Goal: Task Accomplishment & Management: Manage account settings

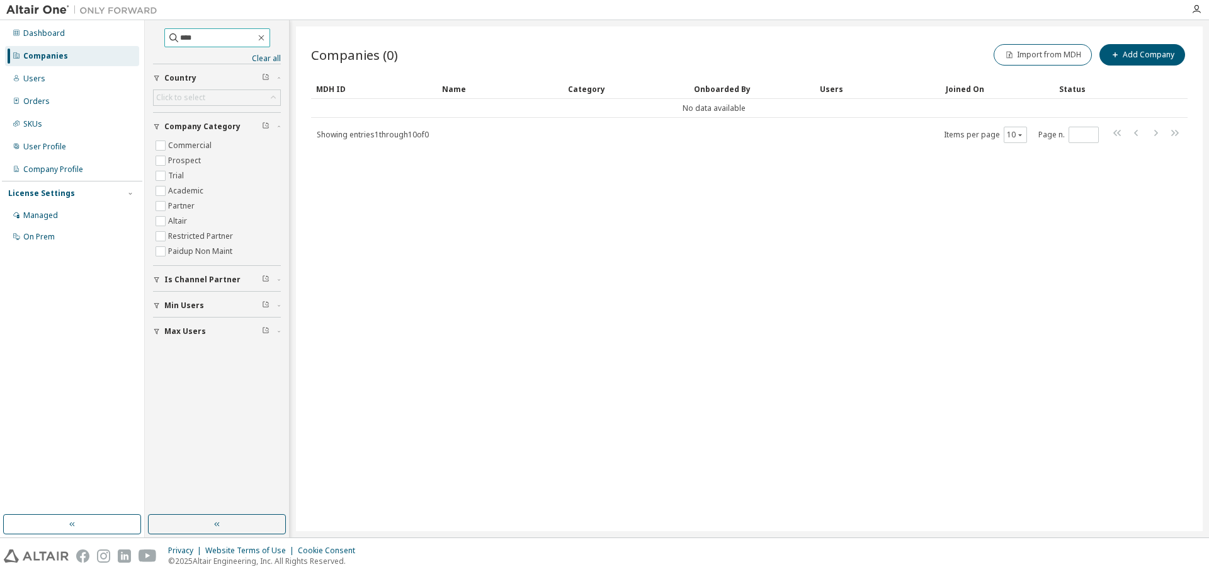
click at [213, 38] on input "****" at bounding box center [218, 37] width 76 height 13
click at [205, 38] on input "****" at bounding box center [218, 37] width 76 height 13
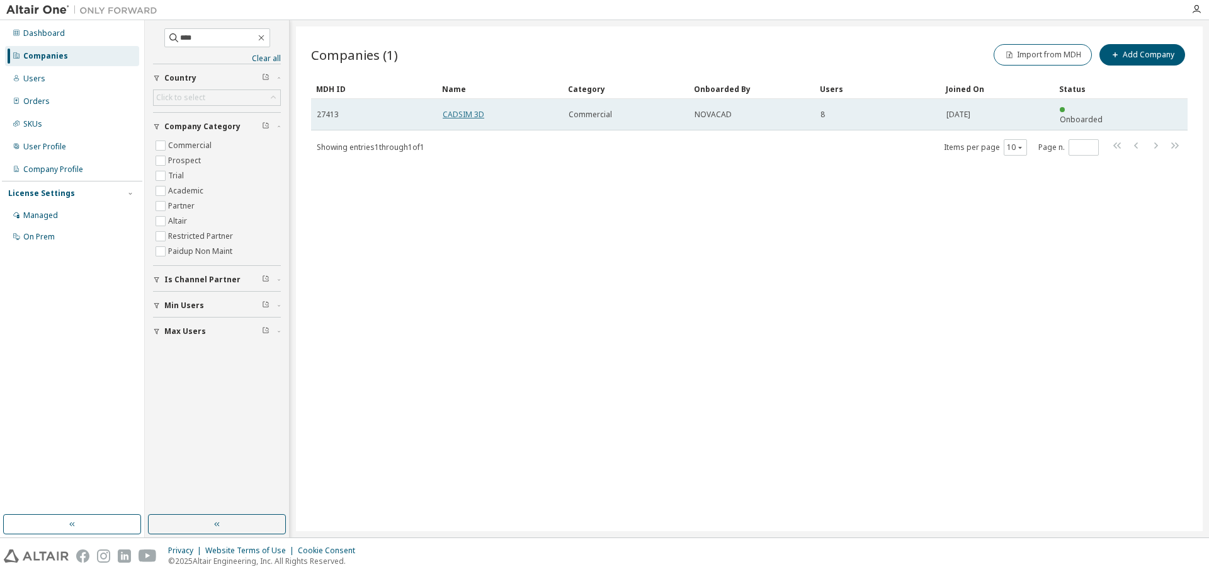
click at [465, 111] on link "CADSIM 3D" at bounding box center [464, 114] width 42 height 11
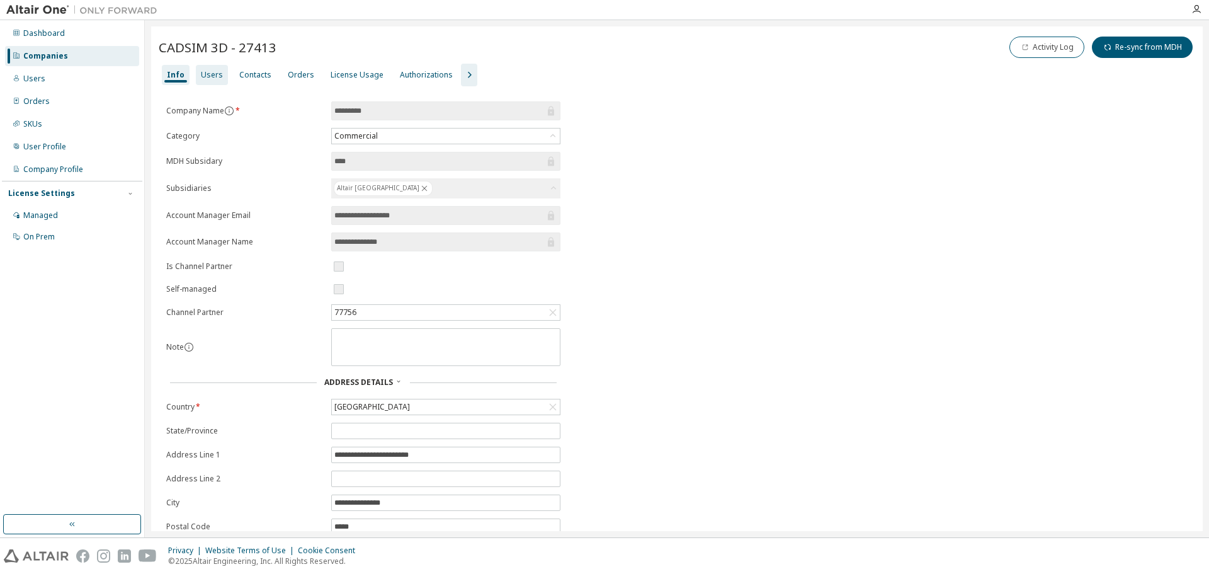
click at [198, 74] on div "Users" at bounding box center [212, 75] width 32 height 20
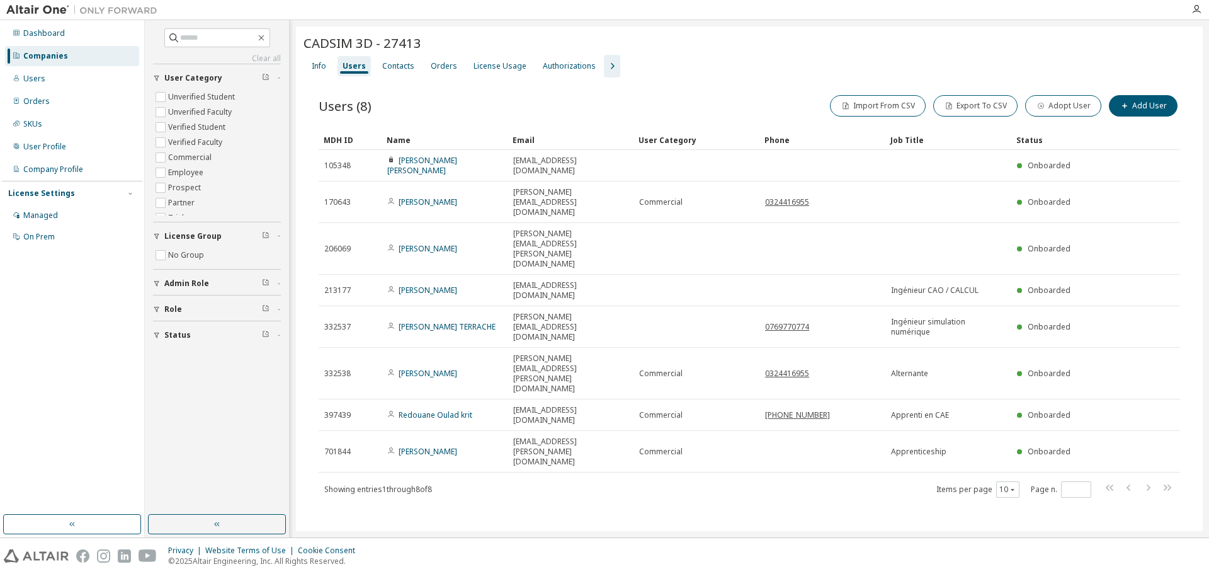
click at [605, 67] on icon "button" at bounding box center [612, 66] width 15 height 15
click at [450, 67] on div "Orders" at bounding box center [444, 66] width 26 height 10
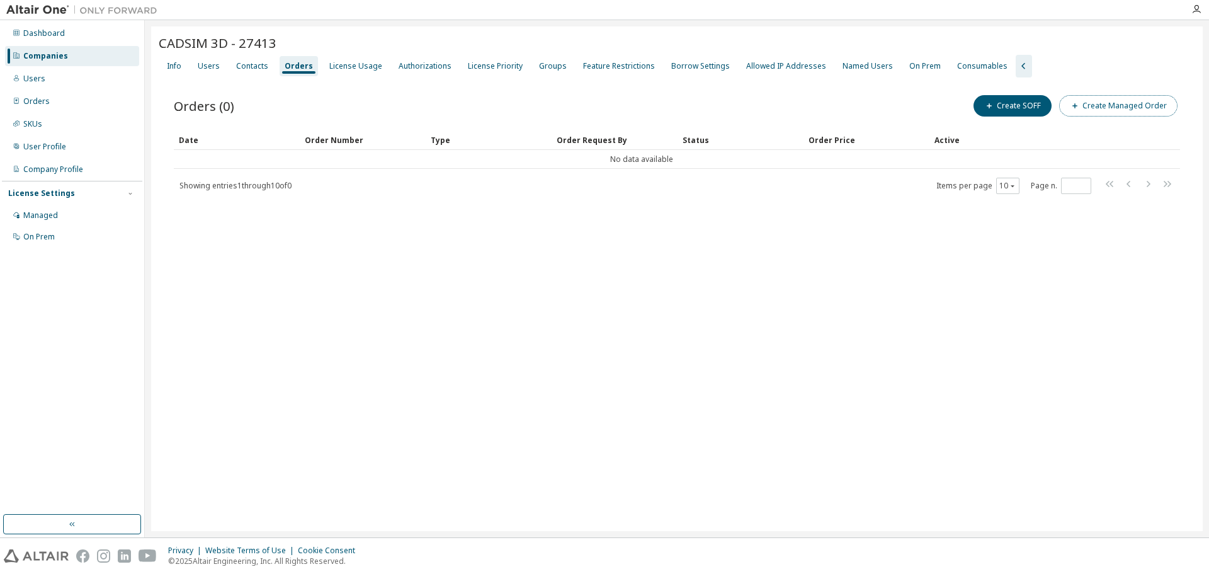
click at [1132, 102] on button "Create Managed Order" at bounding box center [1118, 105] width 118 height 21
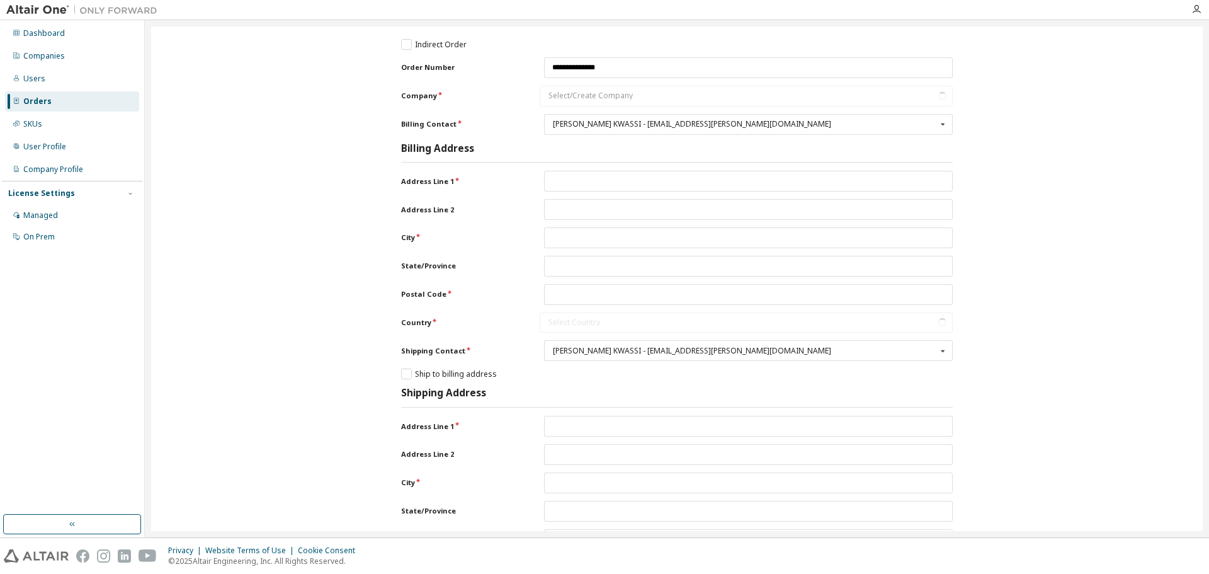
type input "**********"
type input "*****"
type input "**********"
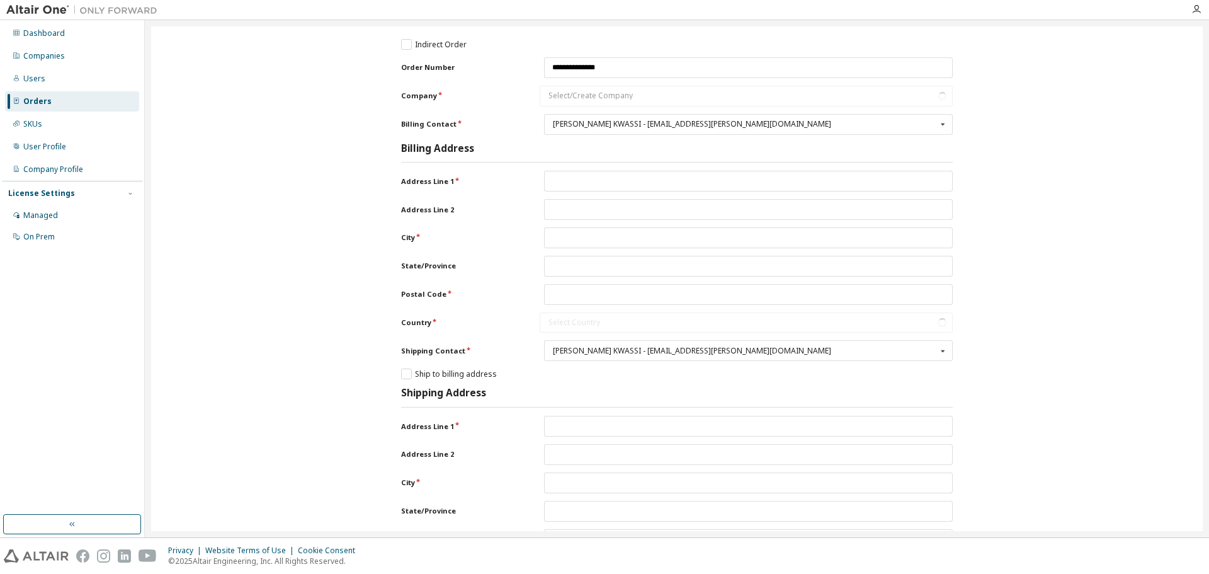
type input "*****"
click at [876, 127] on div "[PERSON_NAME] KWASSI - [EMAIL_ADDRESS][PERSON_NAME][DOMAIN_NAME]" at bounding box center [745, 124] width 384 height 8
click at [886, 127] on div "[PERSON_NAME] KWASSI - [EMAIL_ADDRESS][PERSON_NAME][DOMAIN_NAME]" at bounding box center [745, 124] width 384 height 8
click at [666, 88] on input "Company" at bounding box center [747, 96] width 412 height 20
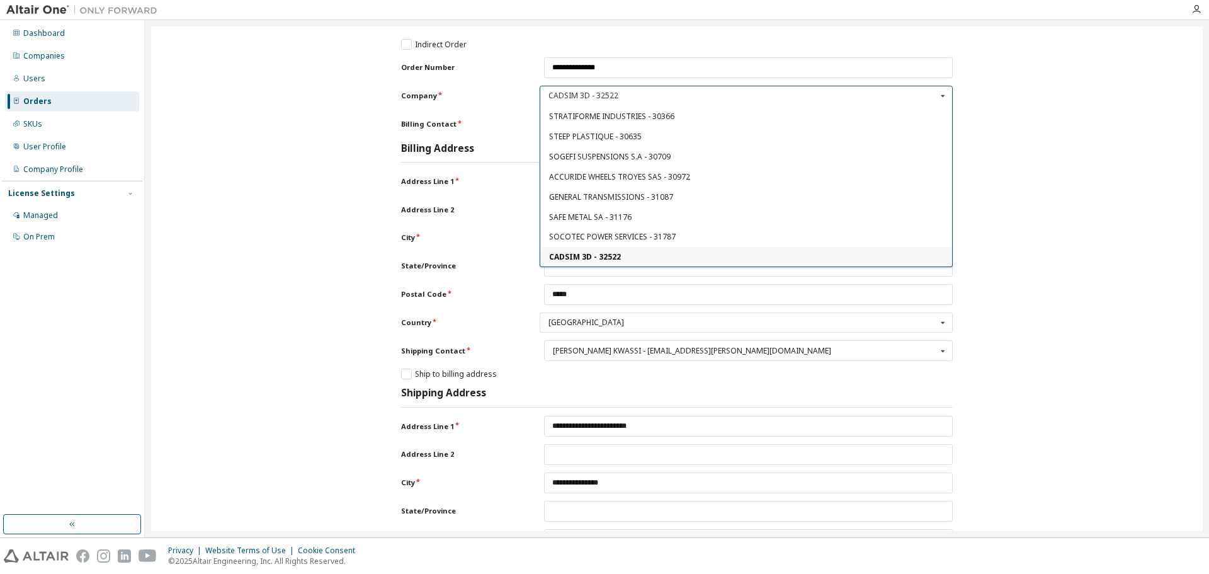
click at [1031, 100] on div "**********" at bounding box center [676, 536] width 1039 height 1006
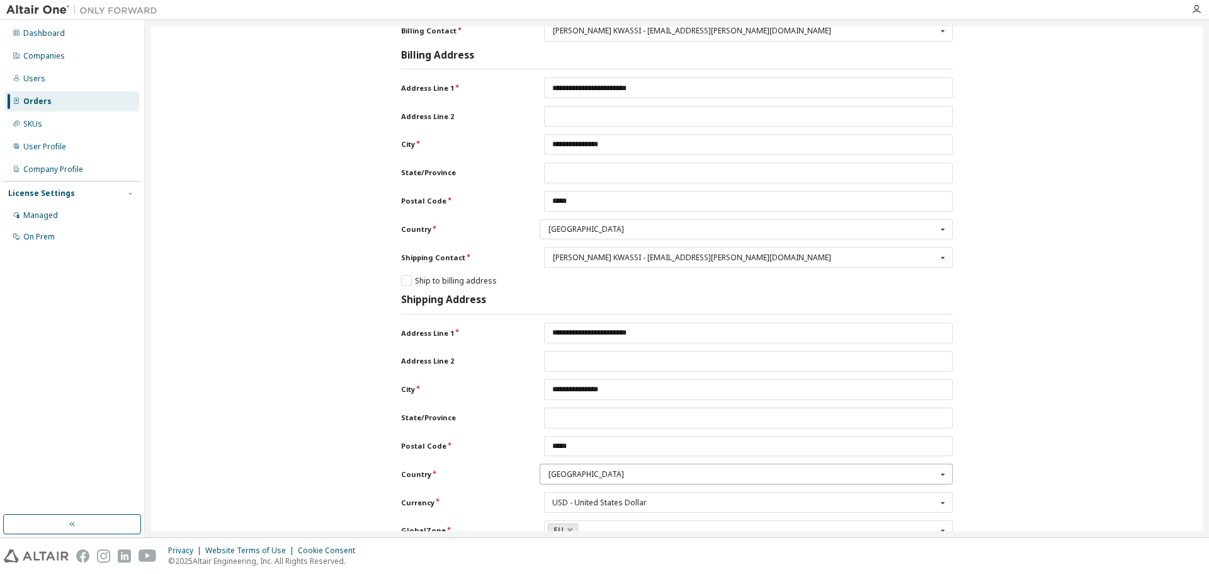
scroll to position [189, 0]
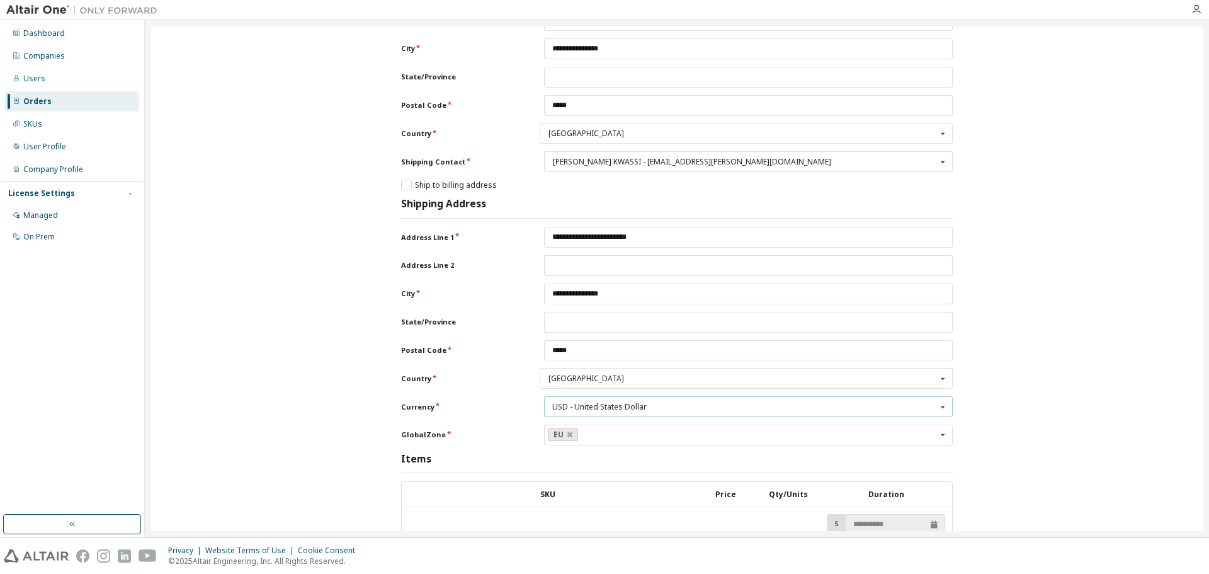
click at [644, 403] on div "USD - United States Dollar USD - United States Dollar CAD - Canadian Dollar EUR…" at bounding box center [748, 406] width 409 height 21
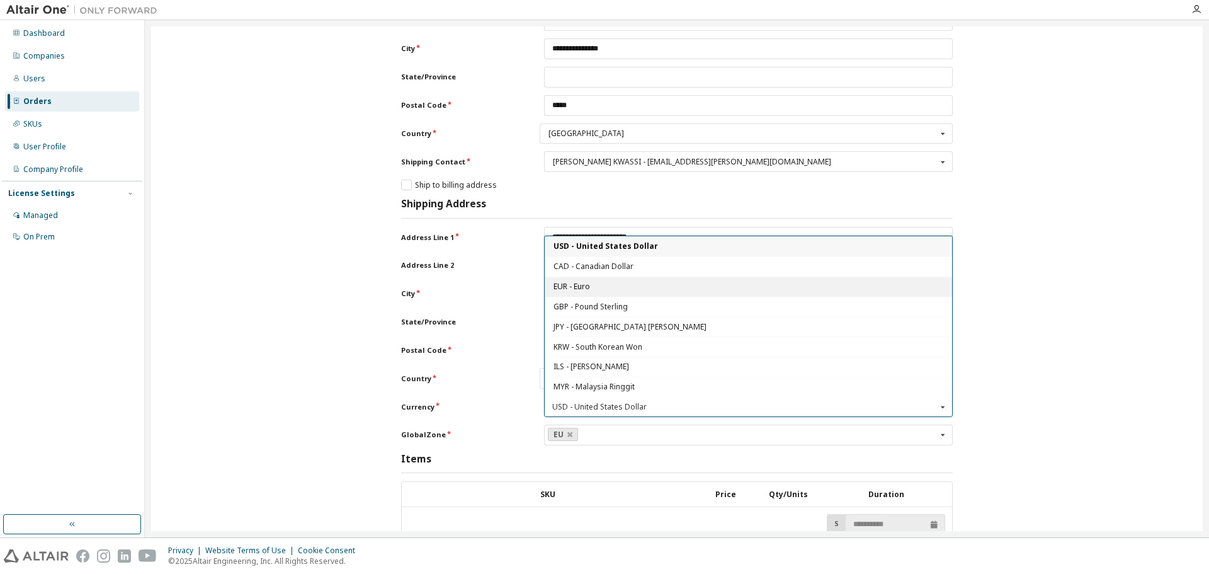
click at [598, 282] on div "EUR - Euro" at bounding box center [749, 286] width 408 height 20
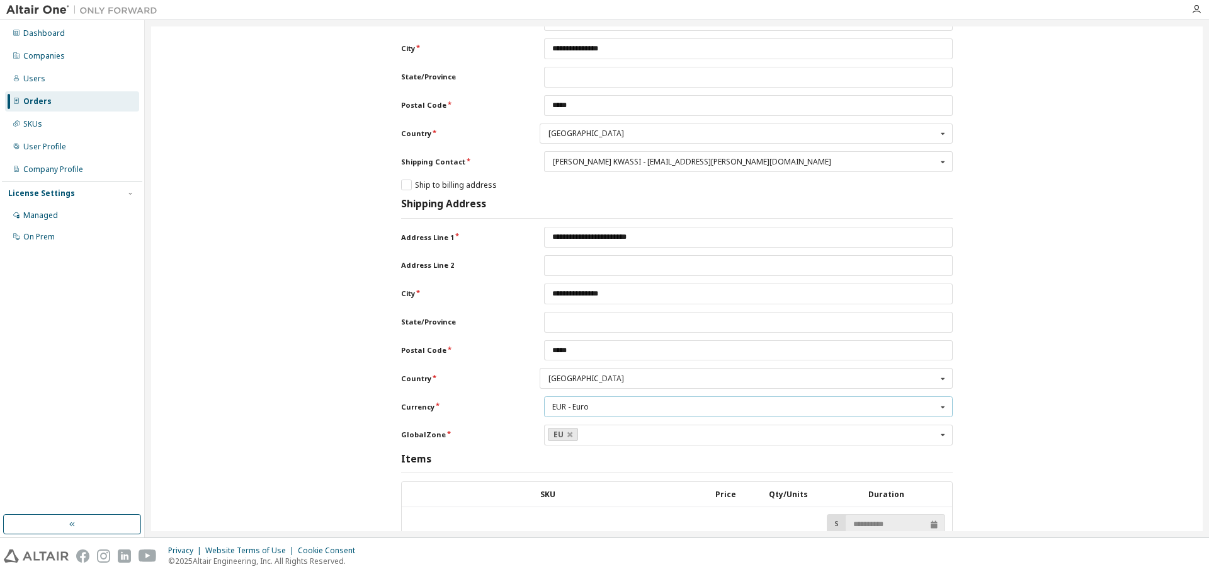
scroll to position [441, 0]
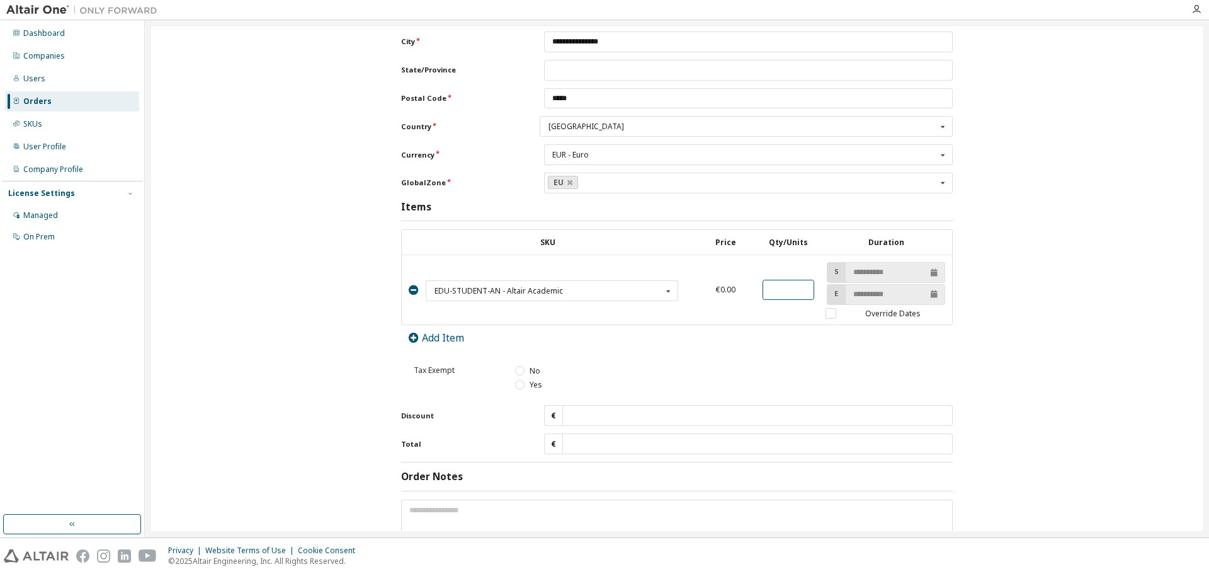
click at [718, 278] on tr "EDU-STUDENT-AN - Altair Academic EDU-STUDENT-AN - Altair Academic BSC-STD-AN - …" at bounding box center [677, 290] width 551 height 70
type input "****"
type input "**"
click at [831, 314] on label "Override Dates" at bounding box center [886, 313] width 120 height 11
click at [550, 285] on input "text" at bounding box center [552, 291] width 251 height 20
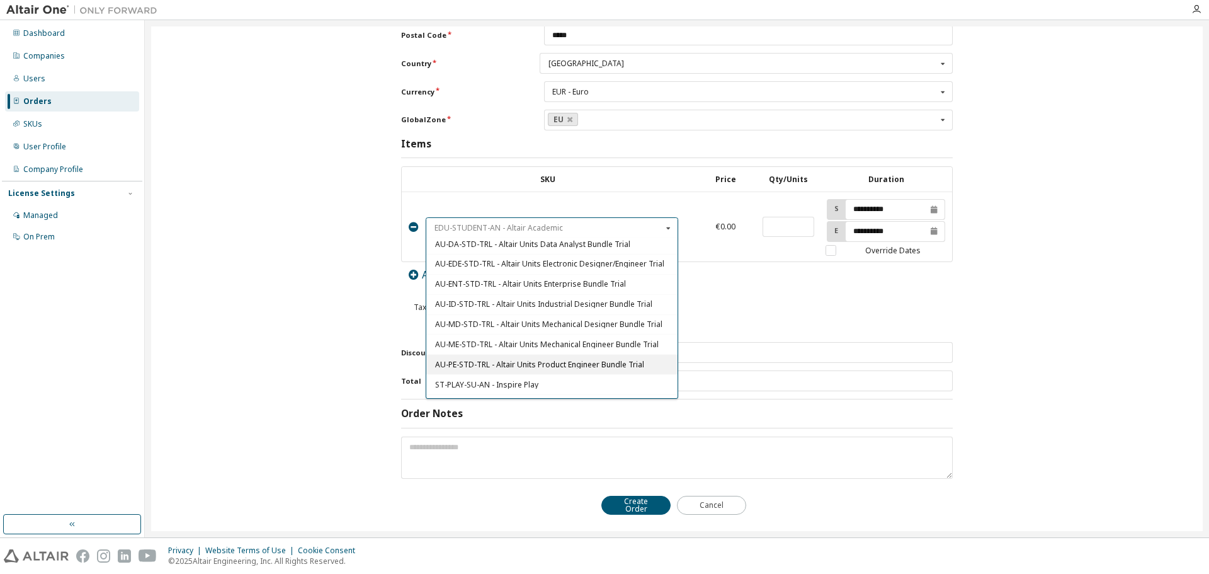
scroll to position [126, 0]
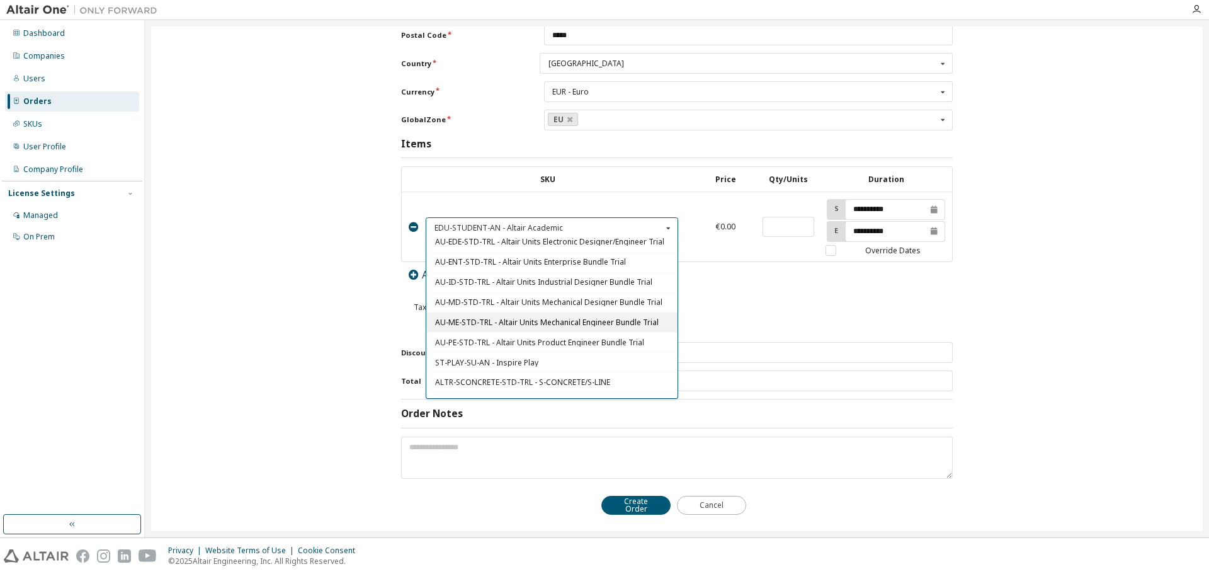
click at [491, 322] on span "AU-ME-STD-TRL - Altair Units Mechanical Engineer Bundle Trial" at bounding box center [552, 323] width 234 height 8
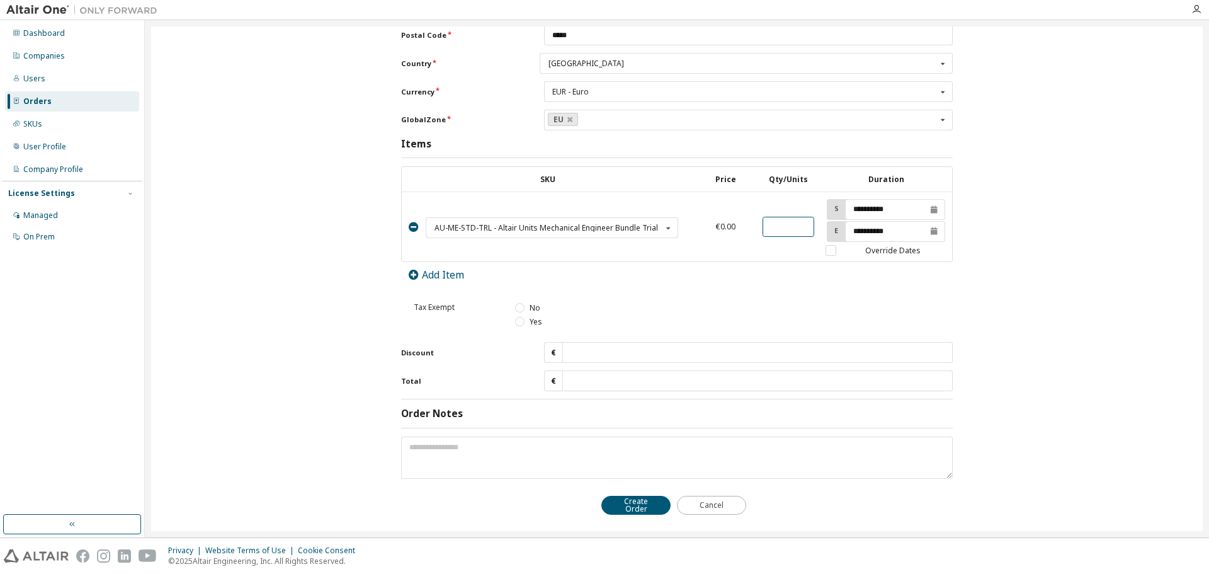
drag, startPoint x: 770, startPoint y: 221, endPoint x: 742, endPoint y: 224, distance: 28.5
click at [745, 224] on tr "AU-ME-STD-TRL - Altair Units Mechanical Engineer Bundle Trial EDU-STUDENT-AN - …" at bounding box center [677, 227] width 551 height 70
type input "**"
click at [901, 280] on div "**********" at bounding box center [677, 283] width 552 height 234
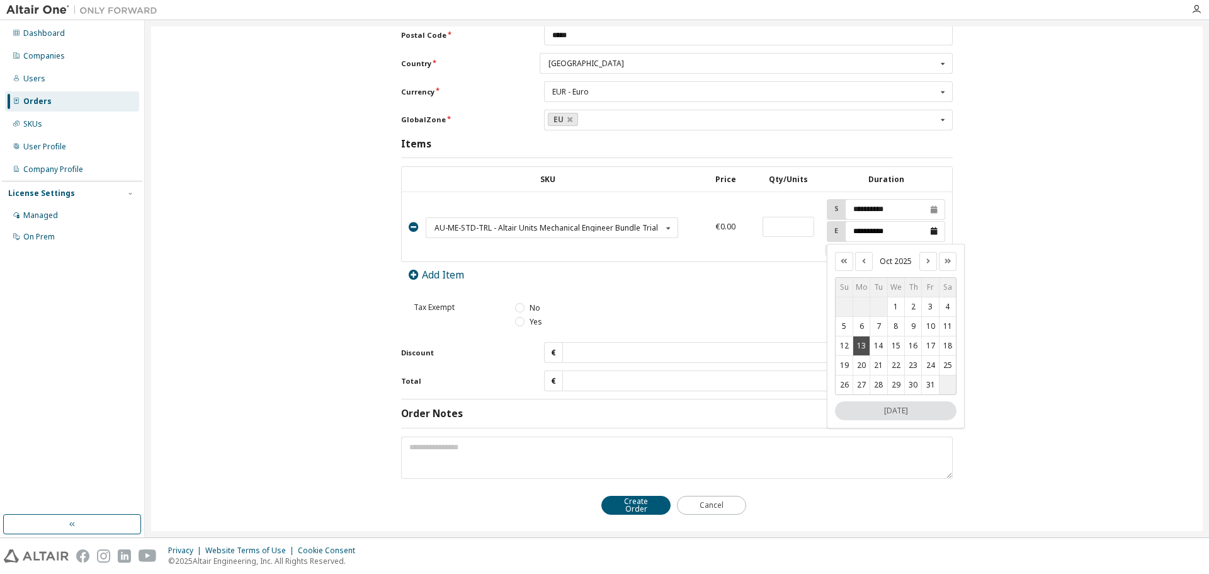
click at [931, 231] on input "**********" at bounding box center [895, 232] width 99 height 20
click at [928, 261] on icon "Next month" at bounding box center [928, 261] width 9 height 6
drag, startPoint x: 895, startPoint y: 383, endPoint x: 901, endPoint y: 379, distance: 7.7
click at [895, 382] on button "31" at bounding box center [896, 384] width 16 height 19
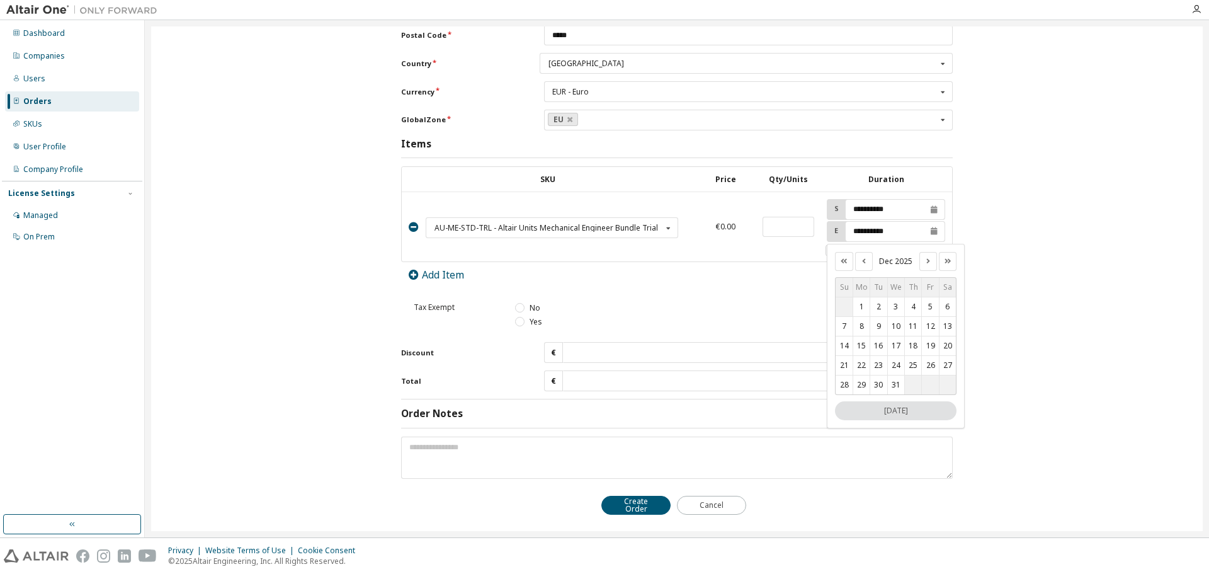
type input "**********"
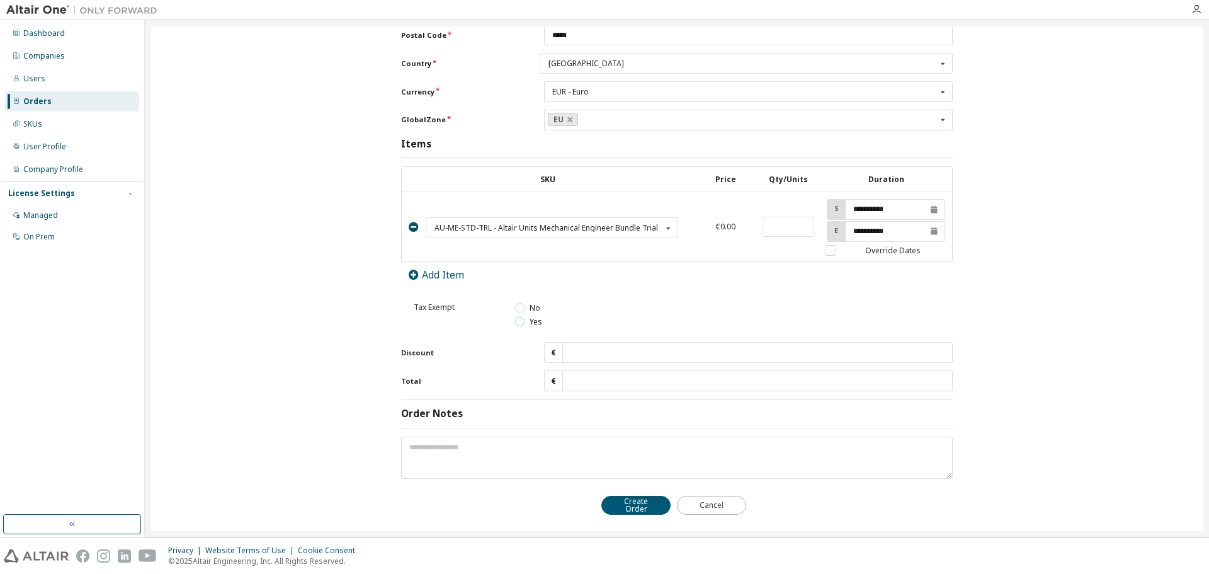
click at [521, 324] on label "Yes" at bounding box center [528, 321] width 26 height 11
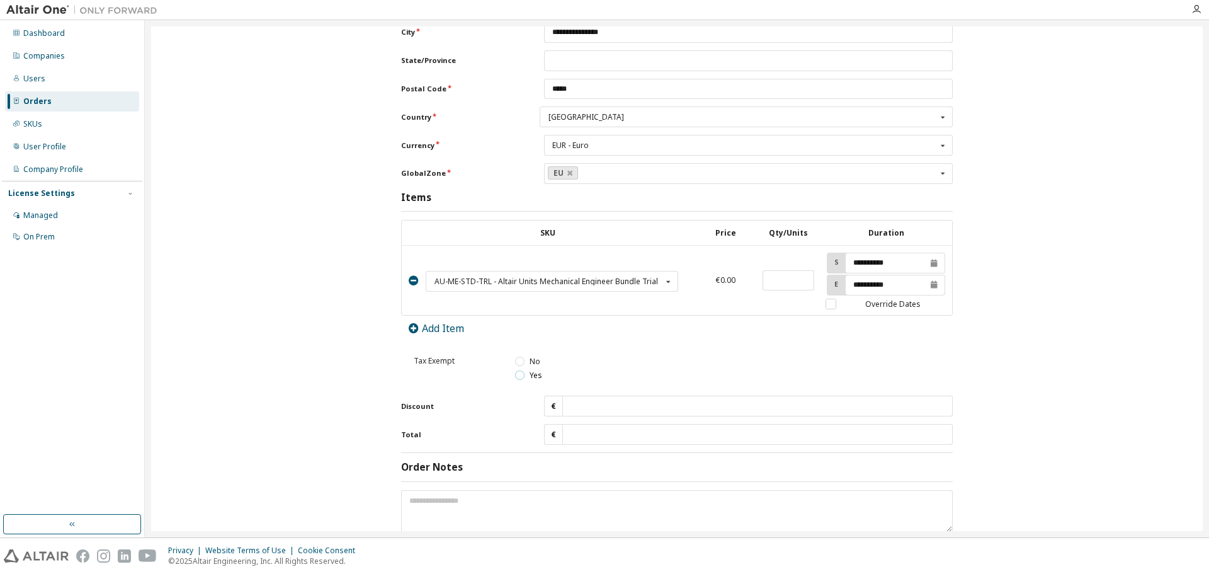
scroll to position [514, 0]
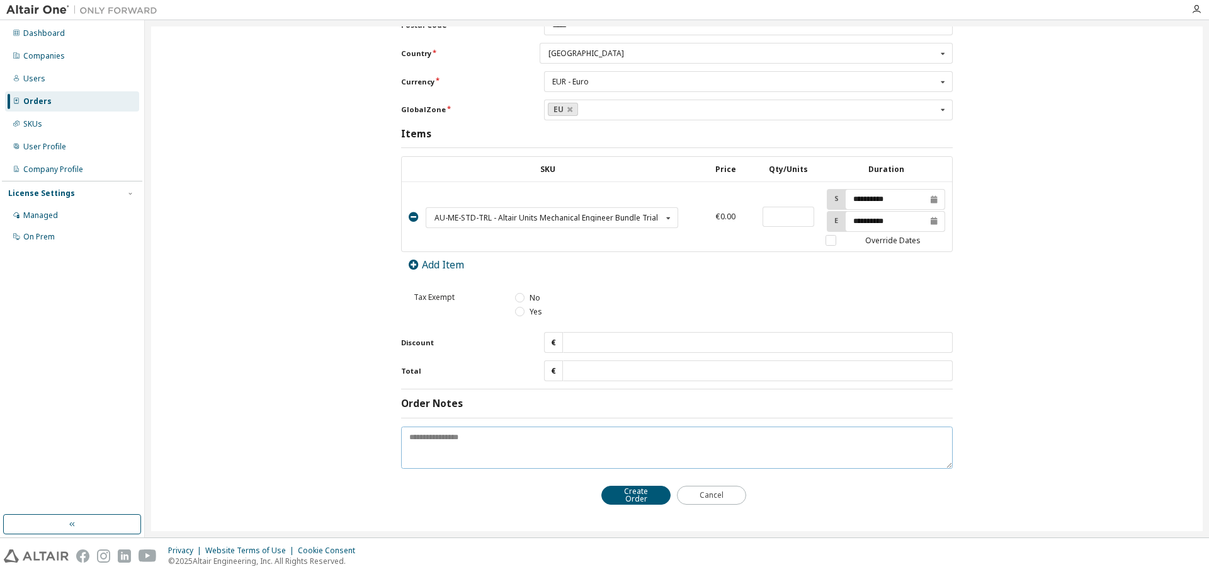
click at [455, 443] on textarea at bounding box center [677, 447] width 552 height 42
type textarea "*"
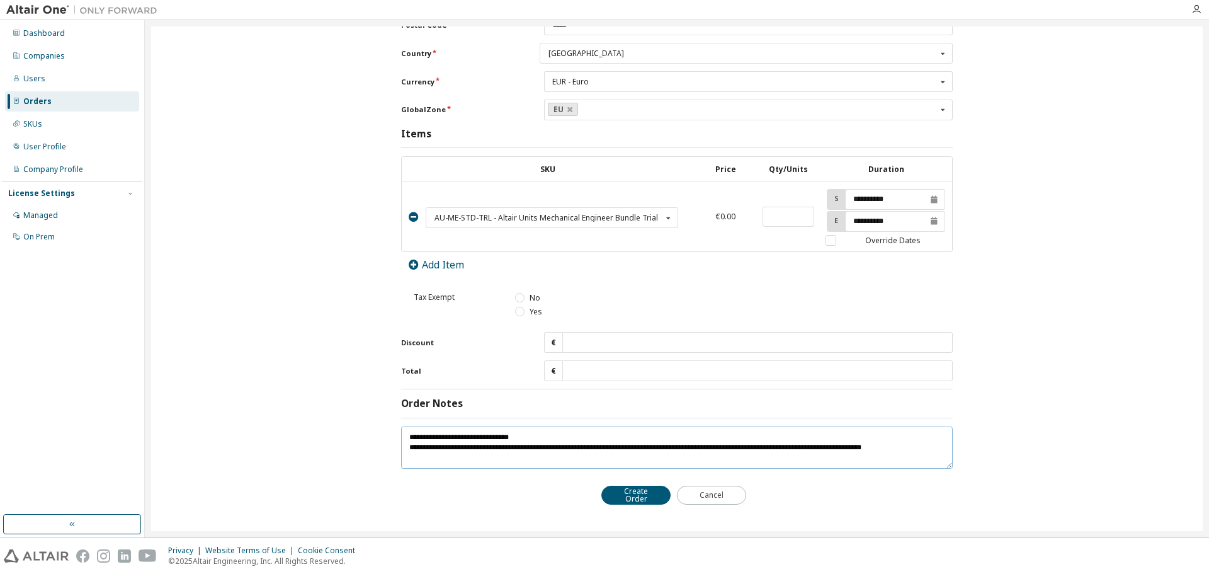
click at [619, 448] on textarea "**********" at bounding box center [677, 447] width 552 height 42
click at [824, 447] on textarea "**********" at bounding box center [677, 447] width 552 height 42
type textarea "**********"
click at [633, 493] on button "Create Order" at bounding box center [636, 495] width 69 height 19
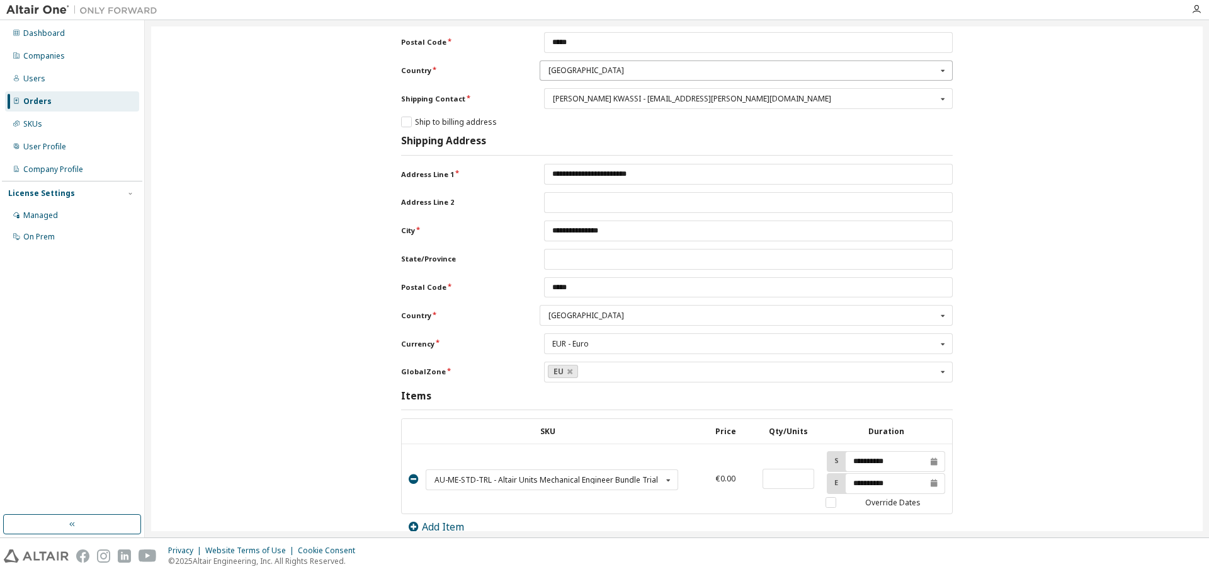
scroll to position [547, 0]
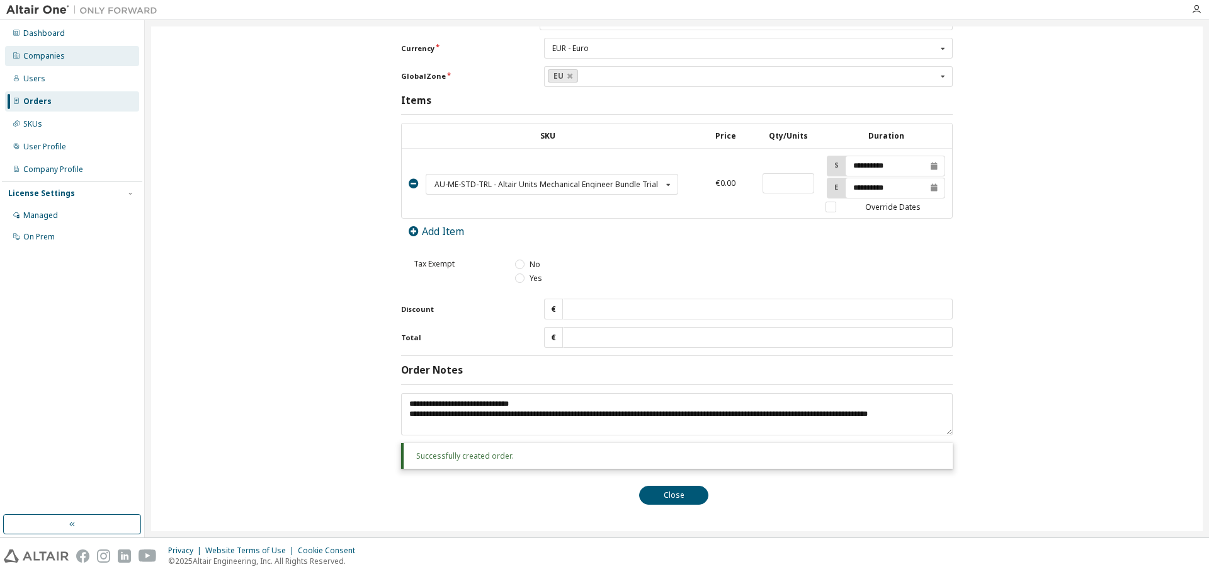
click at [41, 57] on div "Companies" at bounding box center [44, 56] width 42 height 10
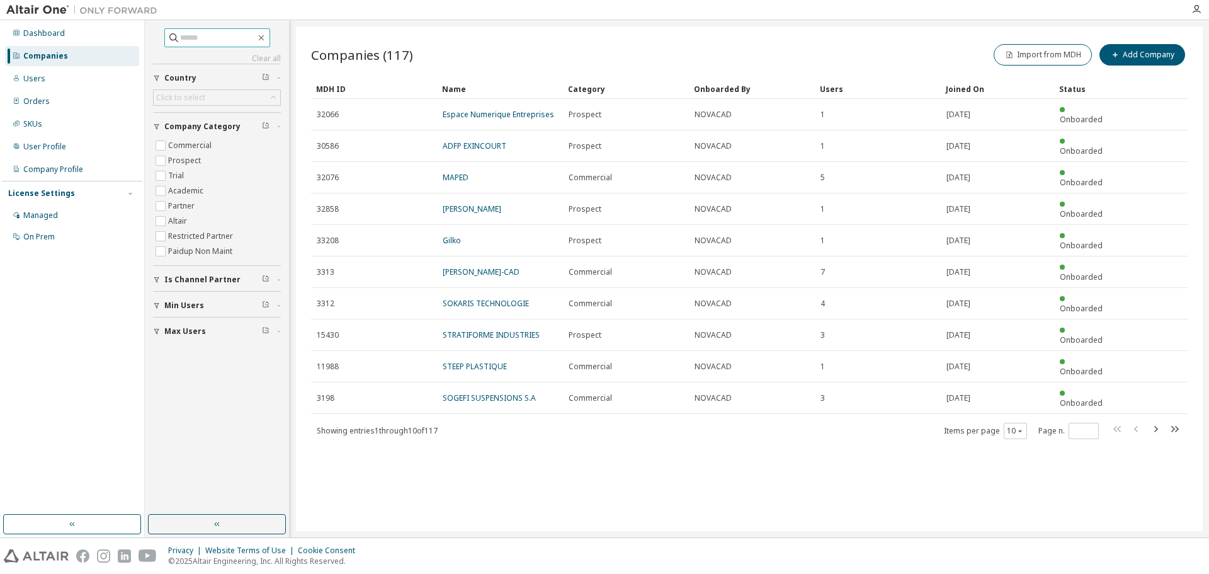
click at [219, 42] on input "text" at bounding box center [218, 37] width 76 height 13
type input "******"
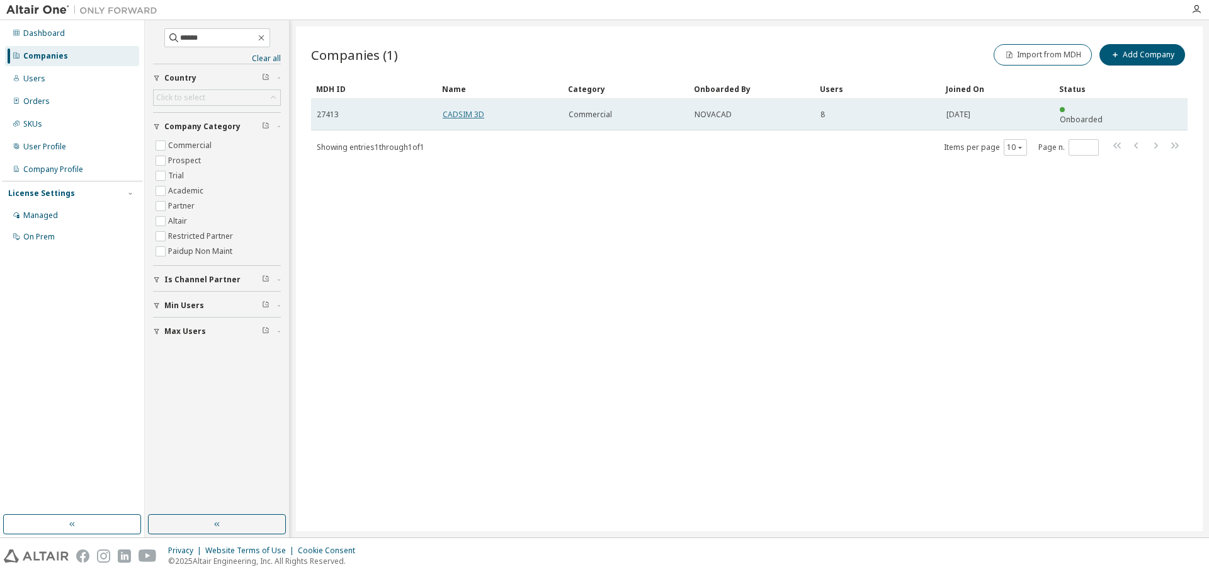
click at [456, 109] on link "CADSIM 3D" at bounding box center [464, 114] width 42 height 11
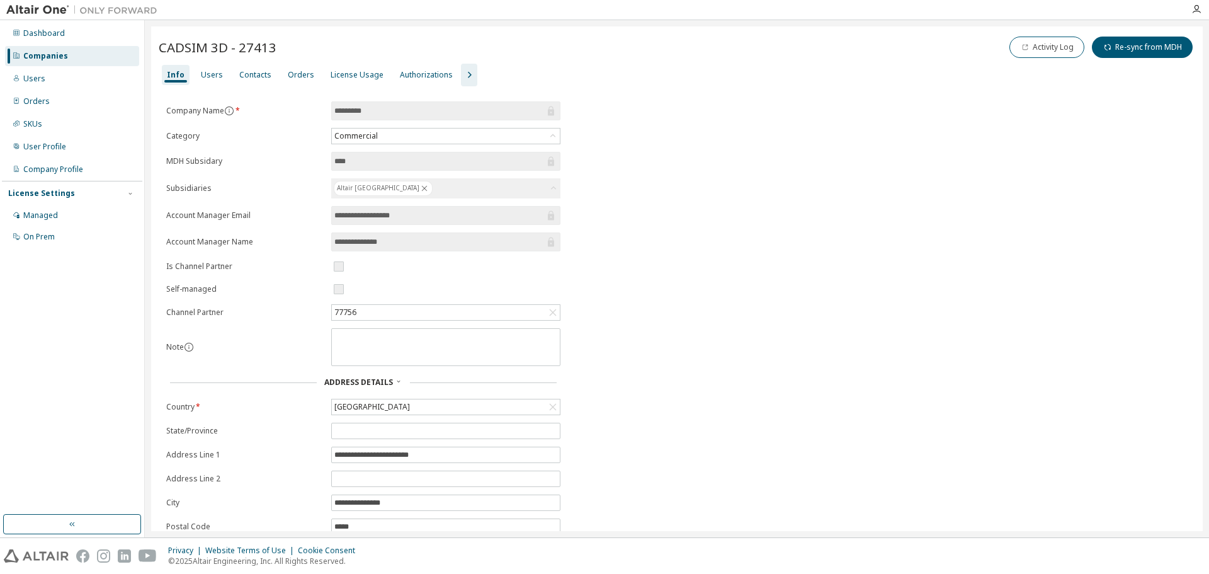
click at [461, 84] on button "button" at bounding box center [469, 75] width 16 height 23
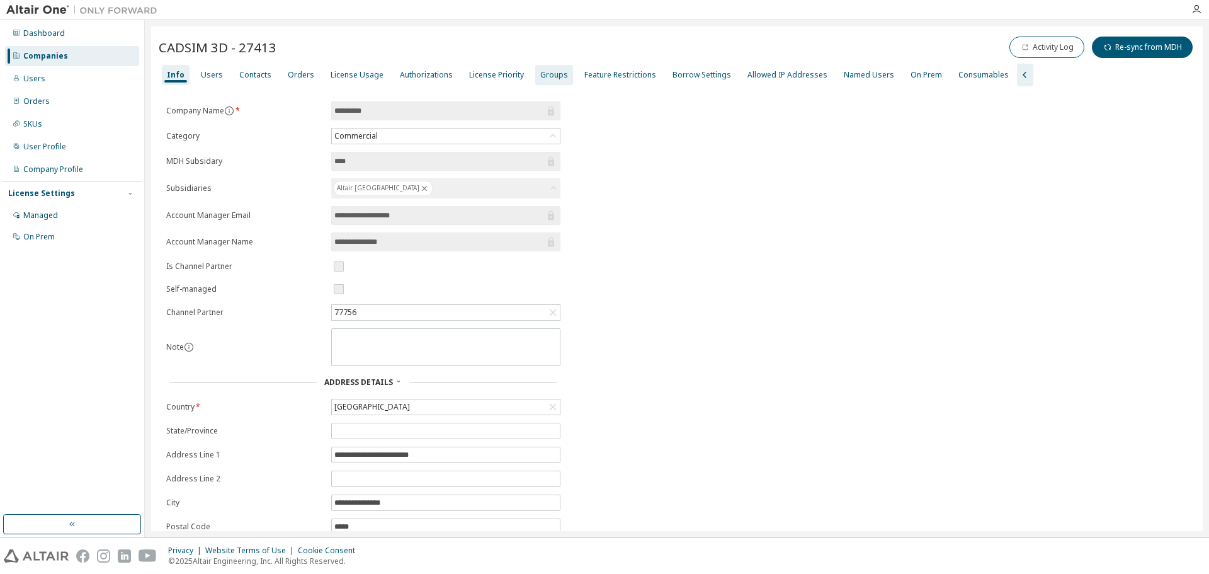
click at [548, 81] on div "Groups" at bounding box center [554, 75] width 38 height 20
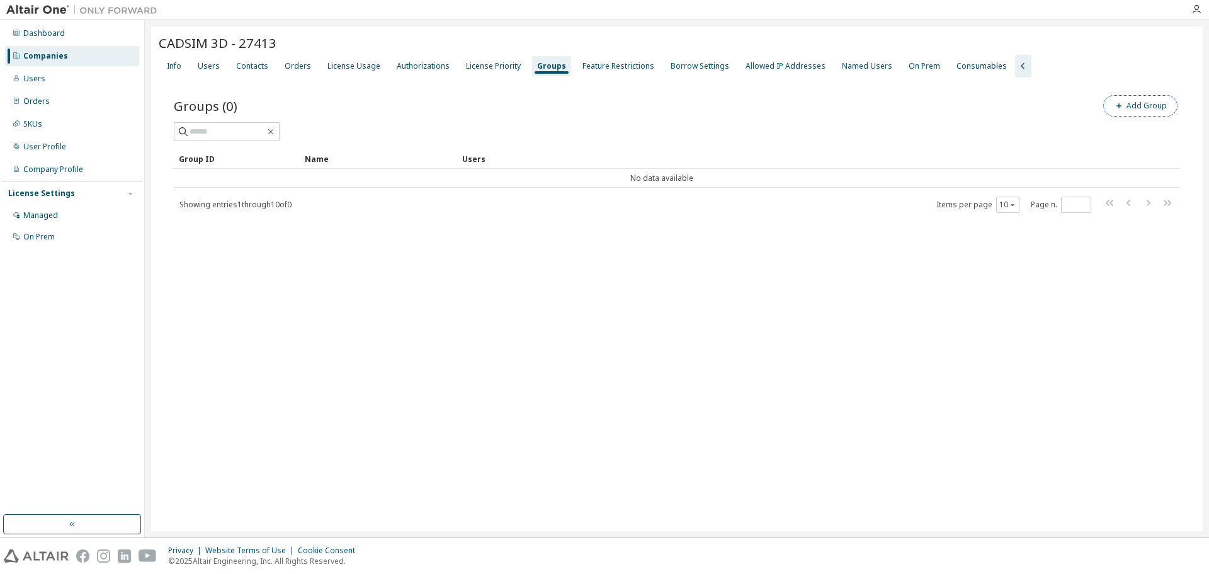
click at [1158, 111] on button "Add Group" at bounding box center [1141, 105] width 74 height 21
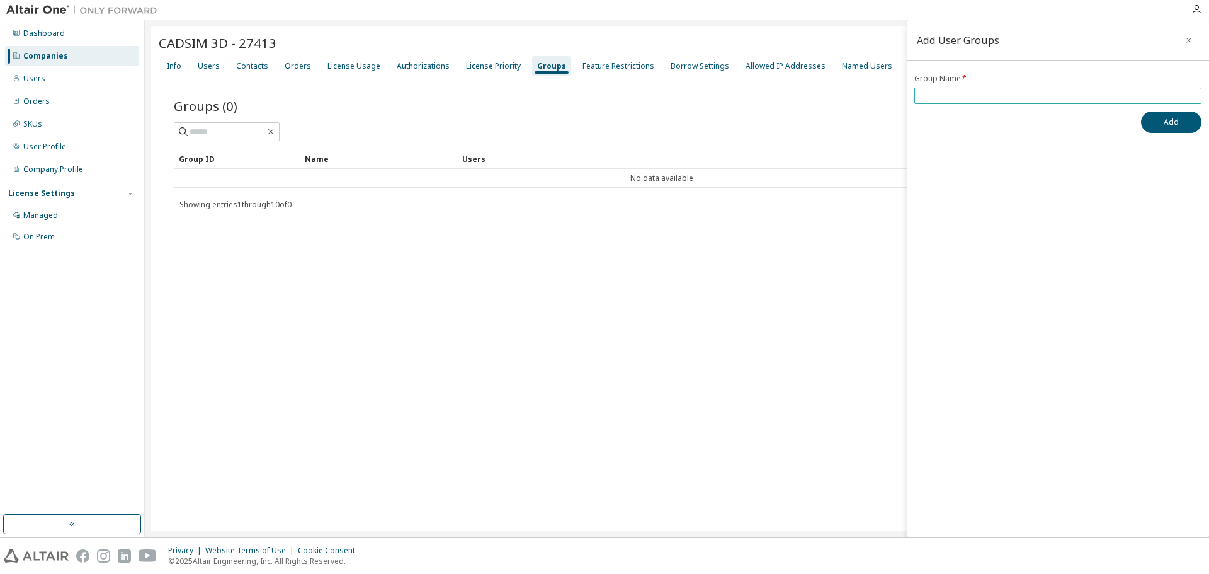
click at [947, 96] on input "text" at bounding box center [1058, 96] width 281 height 10
drag, startPoint x: 978, startPoint y: 93, endPoint x: 1143, endPoint y: 90, distance: 165.7
click at [1143, 91] on input "**********" at bounding box center [1058, 96] width 281 height 10
type input "**********"
click at [1160, 118] on button "Add" at bounding box center [1171, 121] width 60 height 21
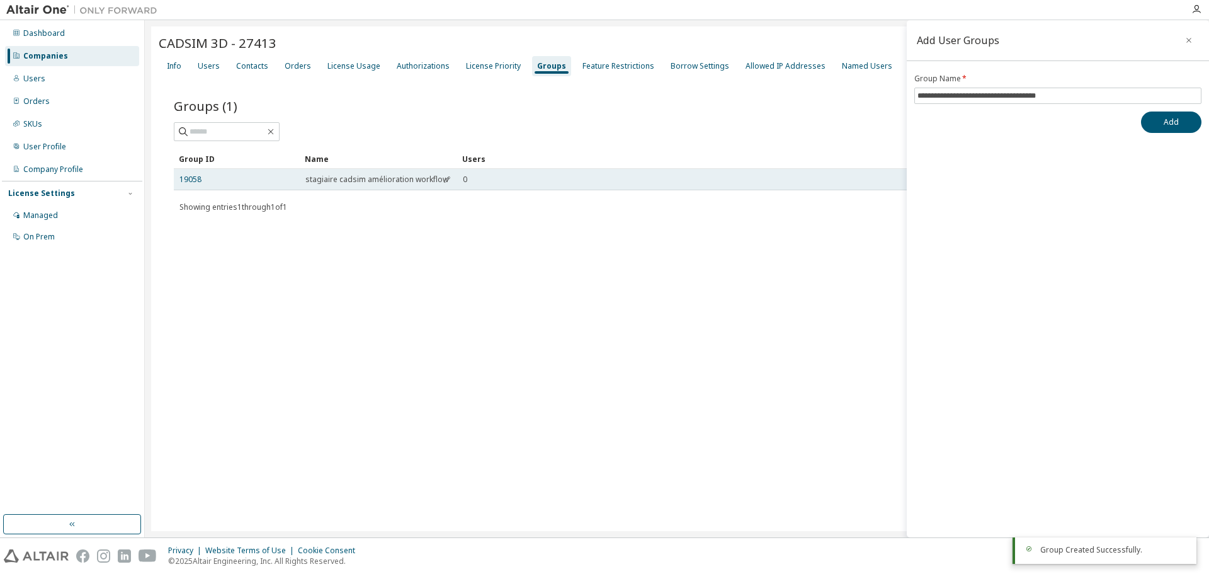
click at [319, 180] on span "stagiaire cadsim amélioration workflow" at bounding box center [376, 179] width 143 height 10
click at [186, 180] on link "19058" at bounding box center [191, 179] width 22 height 10
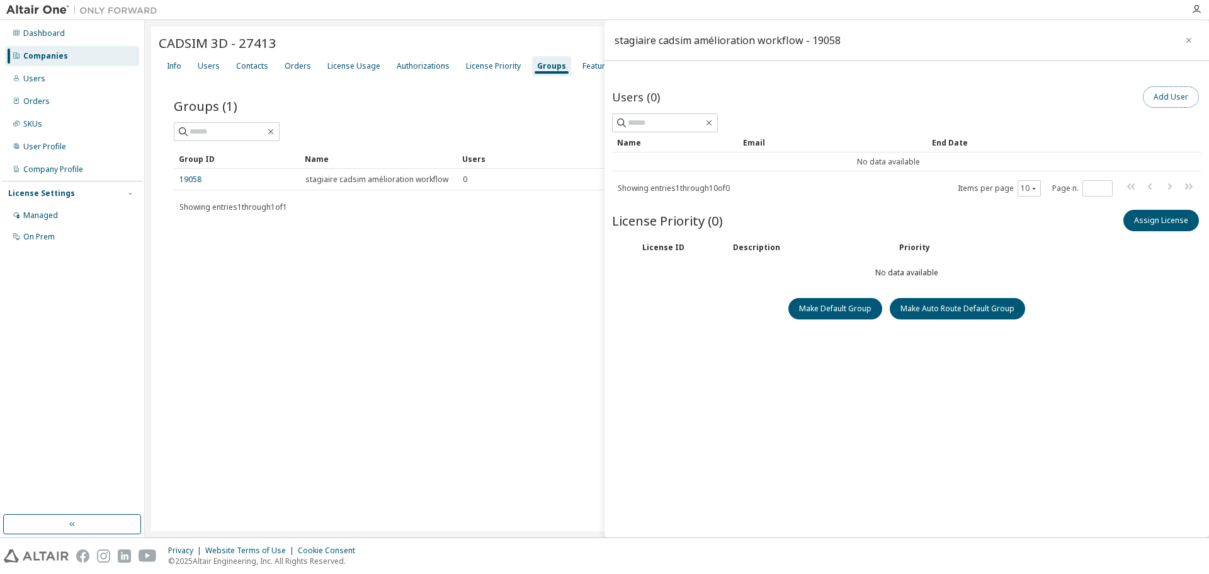
click at [1166, 98] on button "Add User" at bounding box center [1171, 96] width 56 height 21
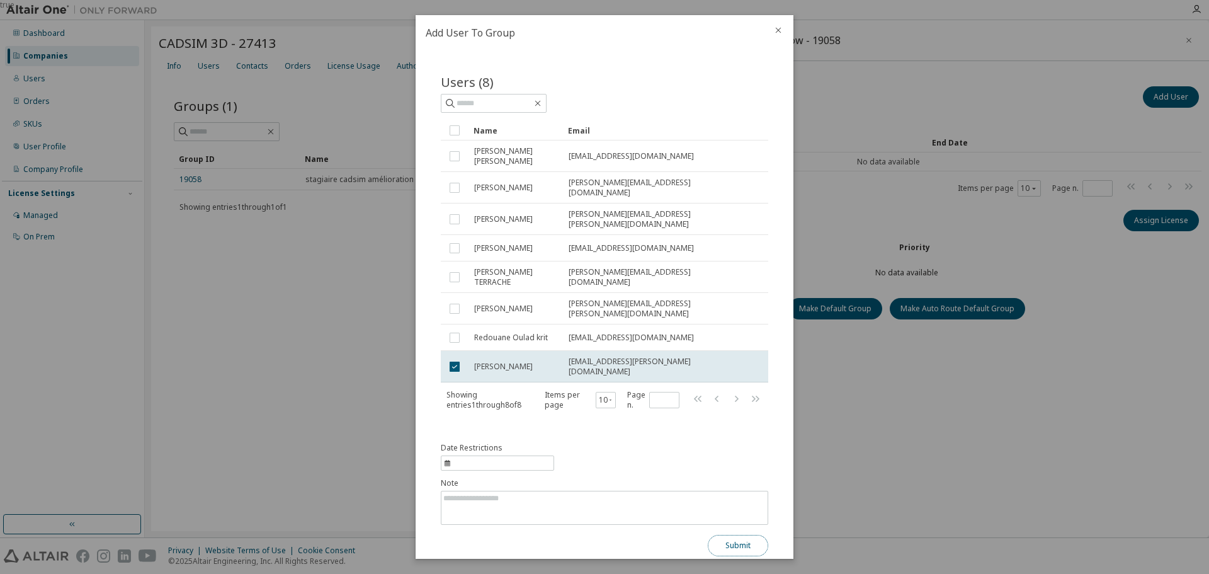
click at [751, 535] on button "Submit" at bounding box center [738, 545] width 60 height 21
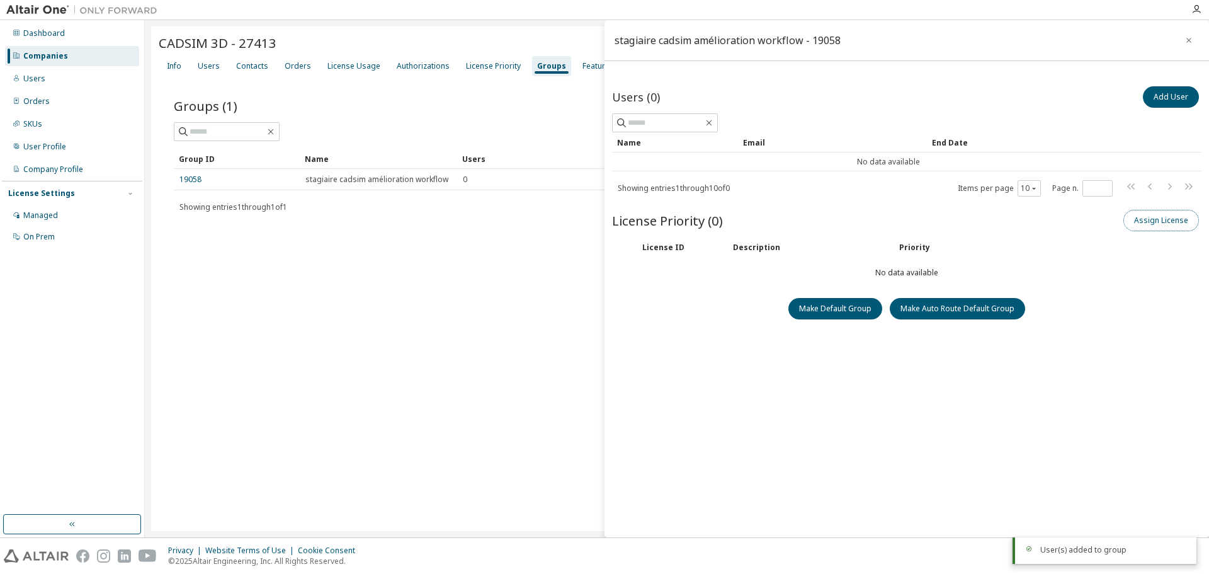
click at [1149, 215] on button "Assign License" at bounding box center [1162, 220] width 76 height 21
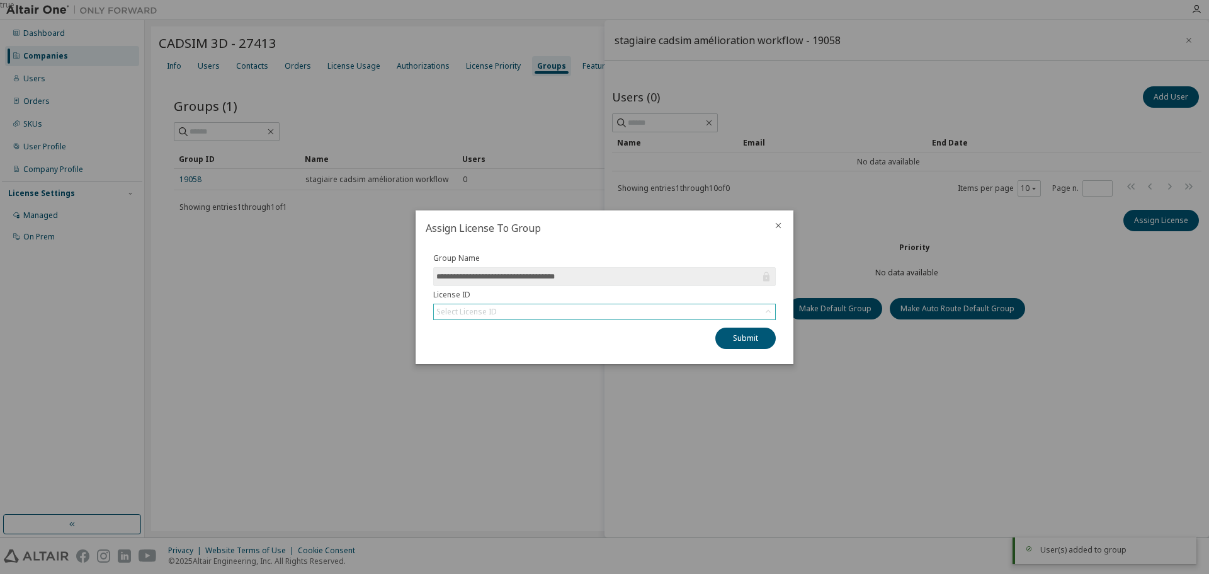
click at [463, 311] on div "Select License ID" at bounding box center [467, 312] width 60 height 10
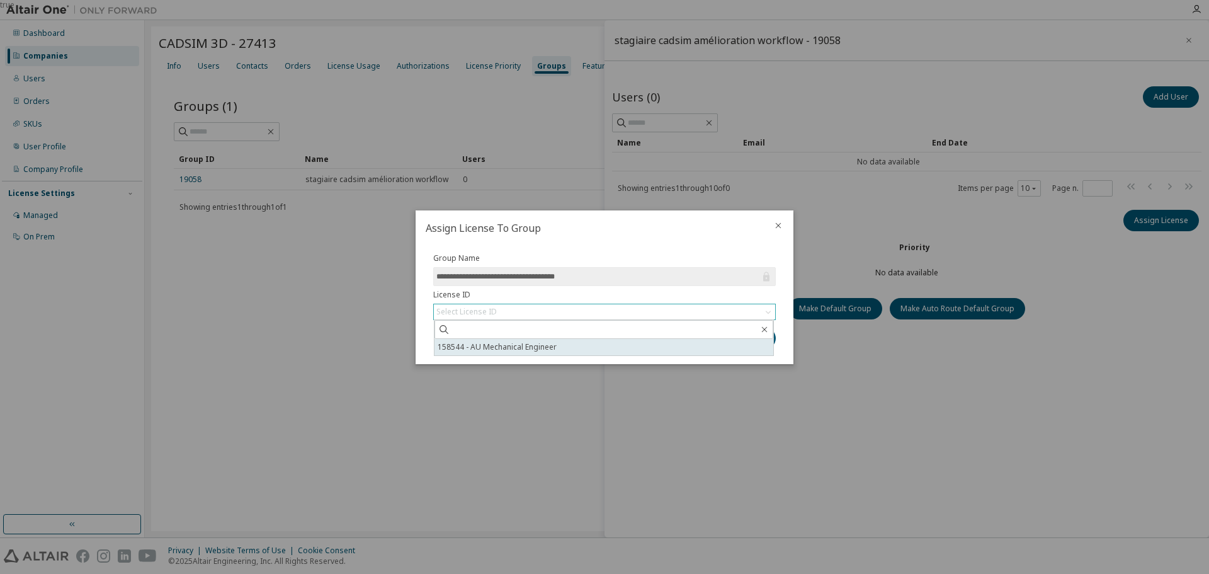
click at [511, 348] on li "158544 - AU Mechanical Engineer" at bounding box center [604, 347] width 339 height 16
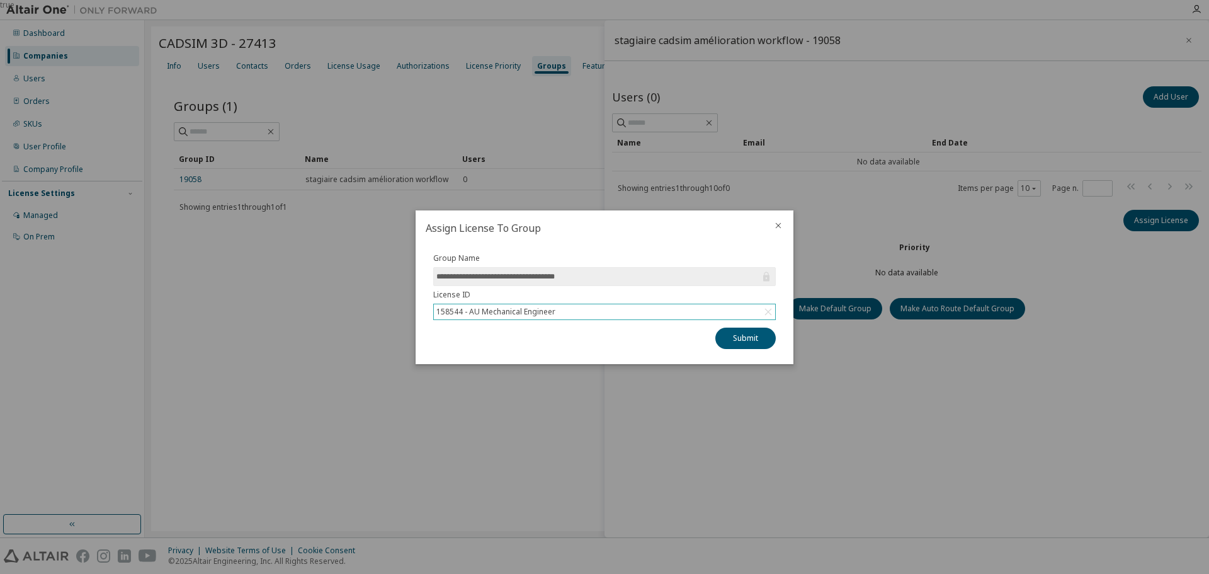
click at [557, 317] on div "158544 - AU Mechanical Engineer" at bounding box center [496, 312] width 123 height 14
click at [515, 345] on li "158544 - AU Mechanical Engineer" at bounding box center [604, 347] width 339 height 16
click at [736, 340] on button "Submit" at bounding box center [746, 338] width 60 height 21
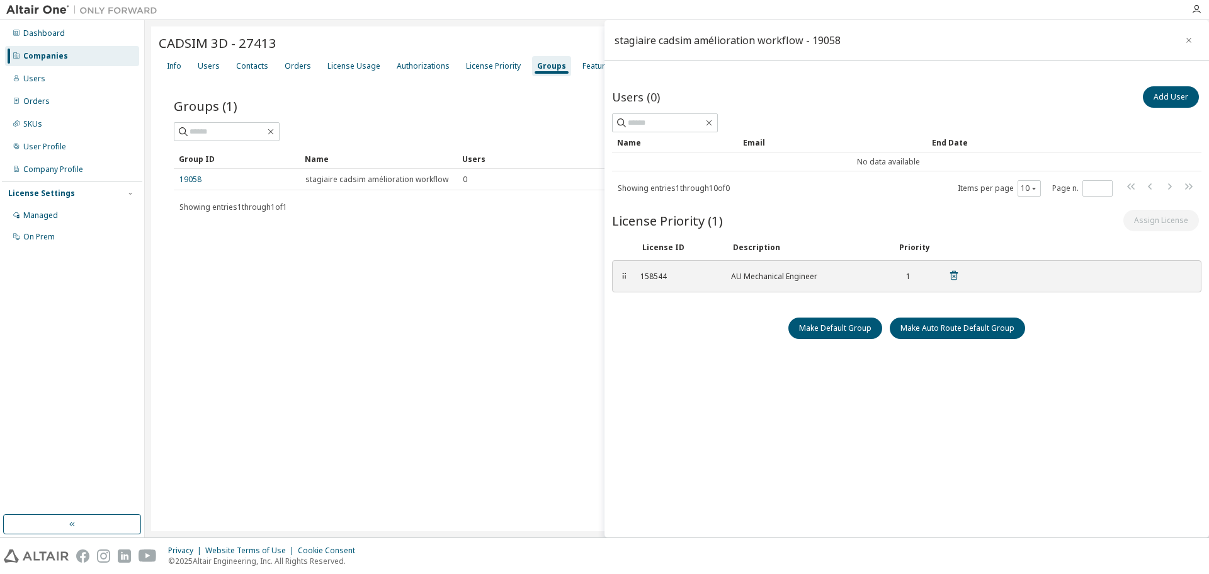
click at [624, 280] on div "⠿" at bounding box center [624, 276] width 8 height 10
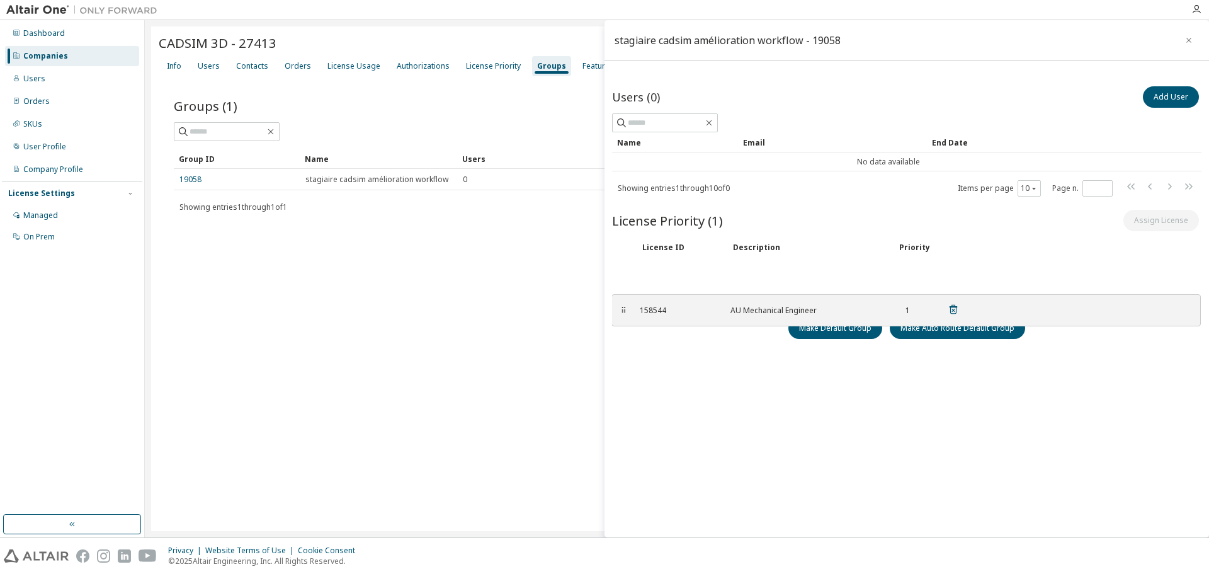
drag, startPoint x: 624, startPoint y: 279, endPoint x: 633, endPoint y: 287, distance: 12.0
click at [627, 305] on div "⠿" at bounding box center [624, 310] width 8 height 10
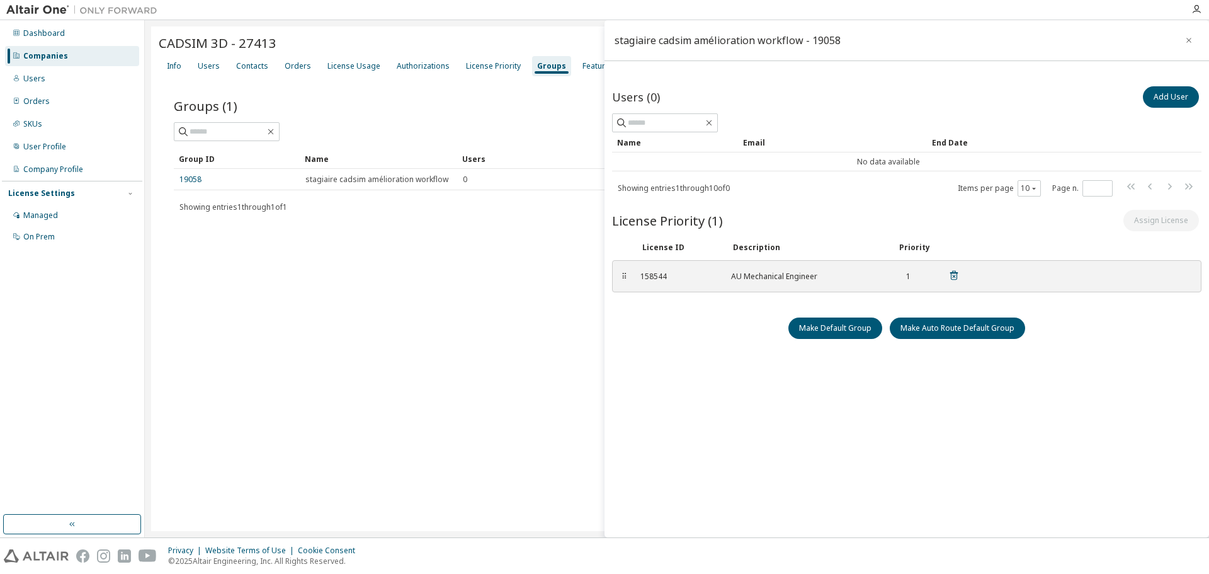
click at [811, 273] on div "AU Mechanical Engineer" at bounding box center [806, 276] width 151 height 10
click at [430, 67] on div "Authorizations" at bounding box center [423, 66] width 53 height 10
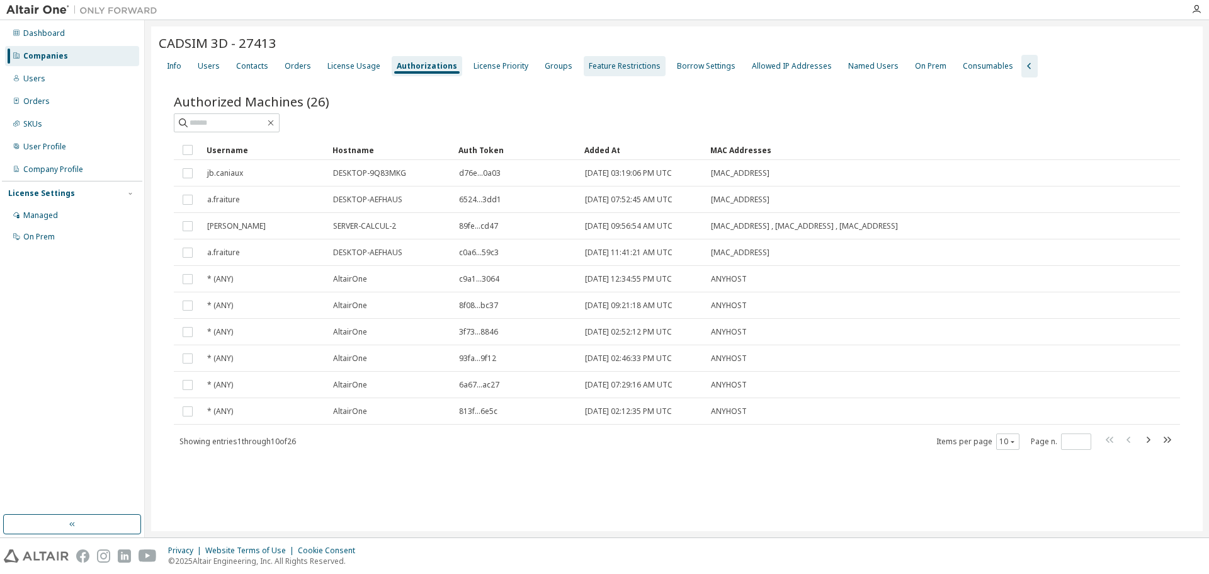
click at [600, 67] on div "Feature Restrictions" at bounding box center [625, 66] width 72 height 10
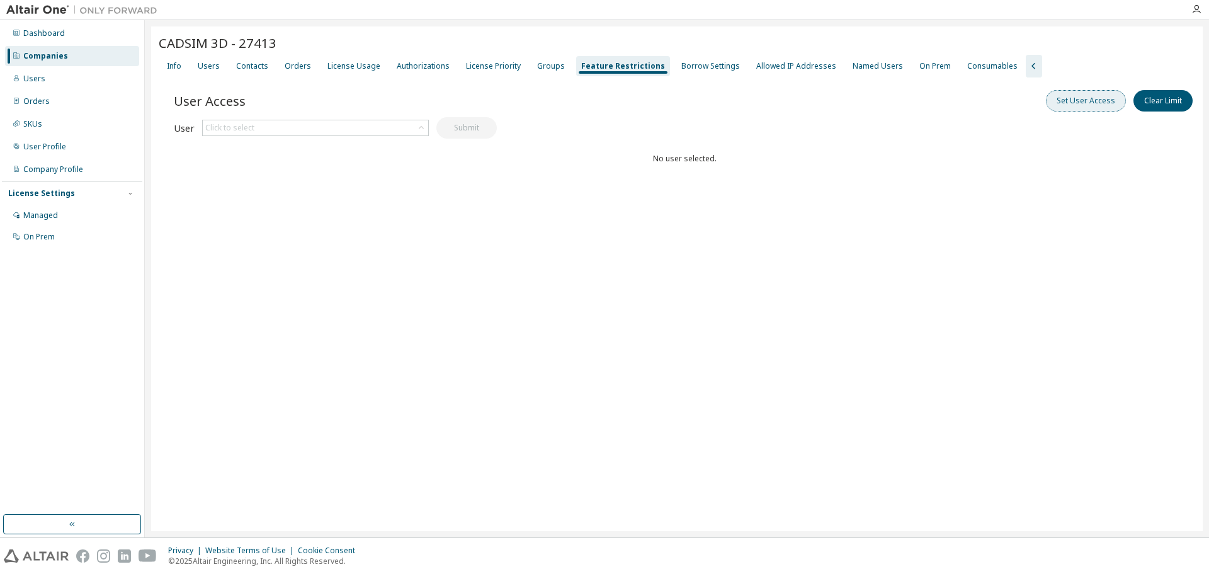
click at [1059, 98] on button "Set User Access" at bounding box center [1086, 100] width 80 height 21
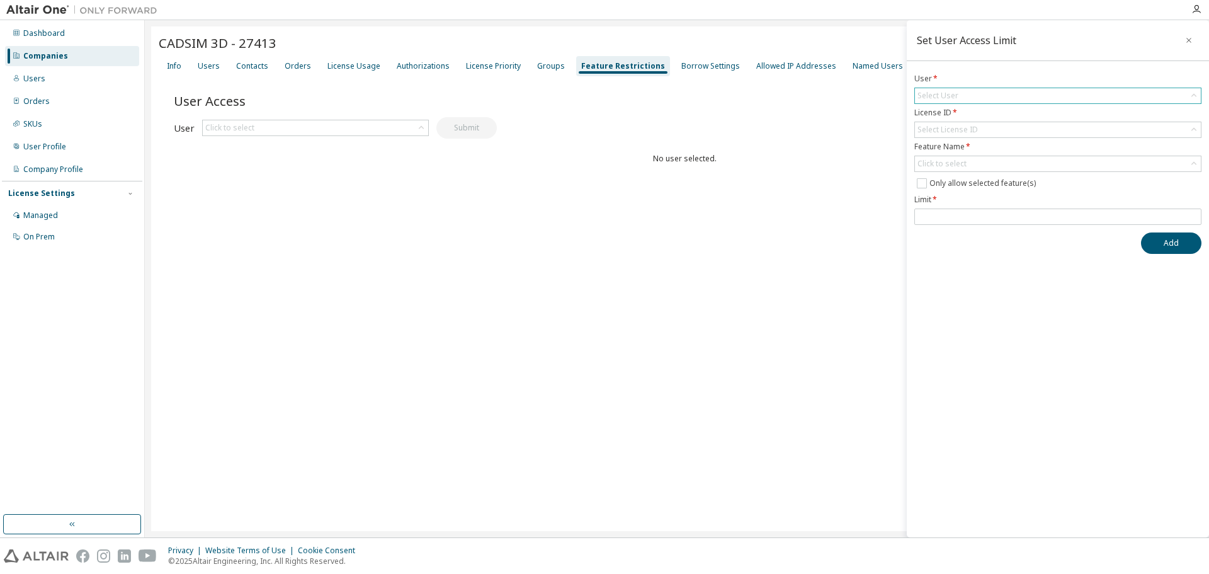
click at [981, 93] on div "Select User" at bounding box center [1058, 95] width 286 height 15
click at [825, 110] on div "Set User Access Clear Limit" at bounding box center [940, 101] width 511 height 26
click at [961, 130] on div "Select License ID" at bounding box center [948, 130] width 60 height 10
click at [892, 122] on div "User Access Set User Access Clear Limit Clear Load Save Save As Field Operator …" at bounding box center [685, 152] width 1022 height 151
click at [946, 162] on div "Click to select" at bounding box center [942, 164] width 49 height 10
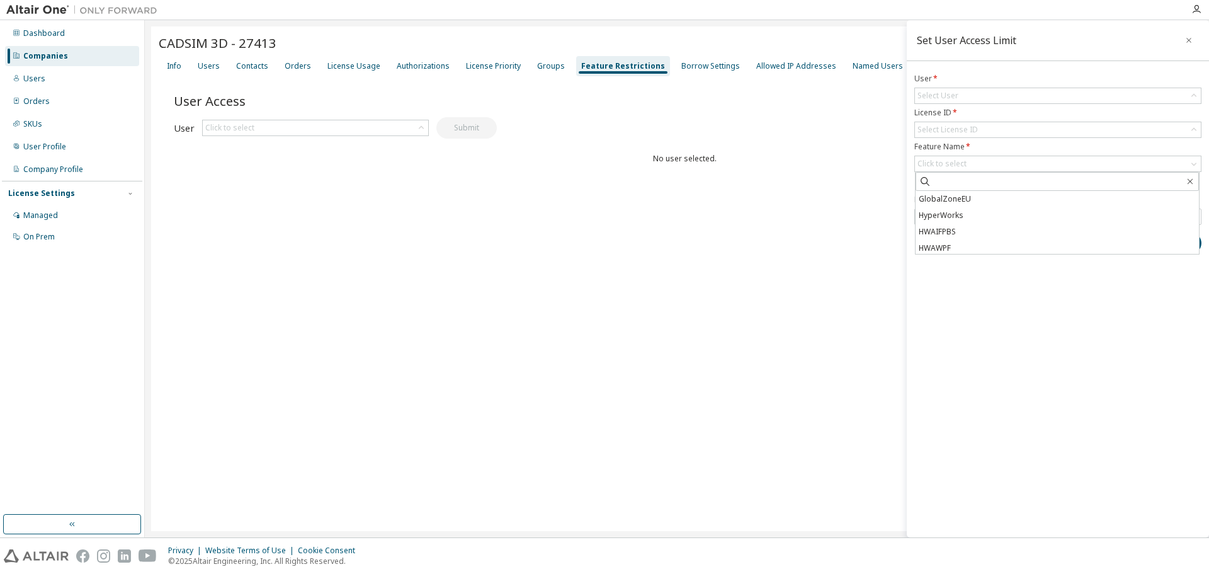
click at [867, 157] on div "No user selected." at bounding box center [685, 159] width 1022 height 10
click at [969, 208] on span at bounding box center [1058, 216] width 287 height 16
click at [964, 213] on input "number" at bounding box center [1058, 217] width 281 height 10
click at [959, 93] on div "Select User" at bounding box center [938, 96] width 45 height 14
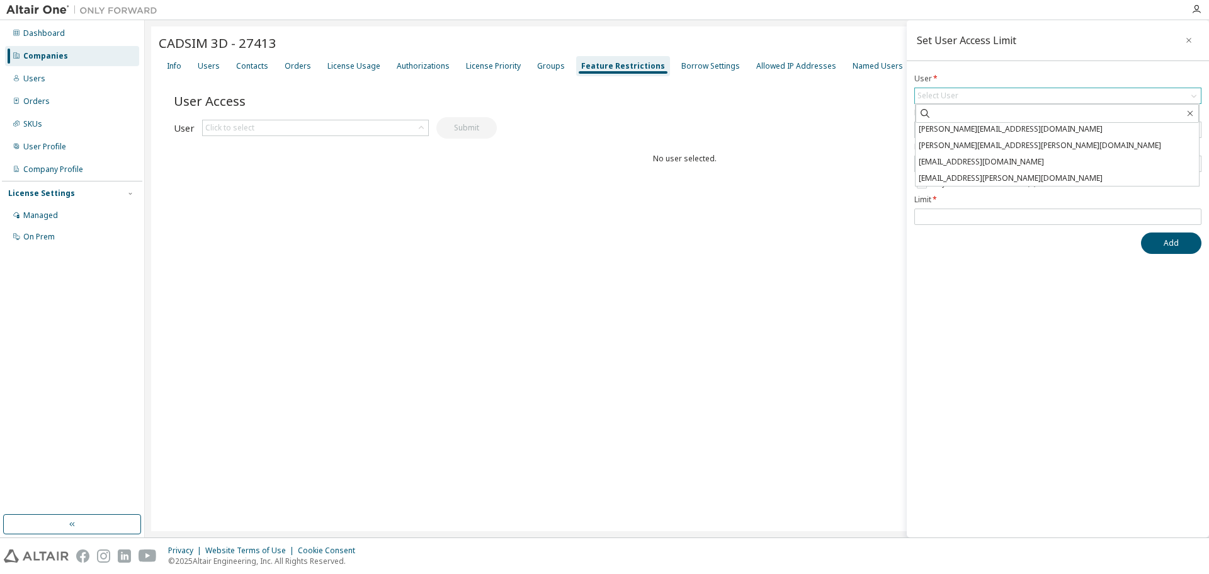
scroll to position [68, 0]
click at [973, 176] on li "[EMAIL_ADDRESS][PERSON_NAME][DOMAIN_NAME]" at bounding box center [1057, 177] width 283 height 16
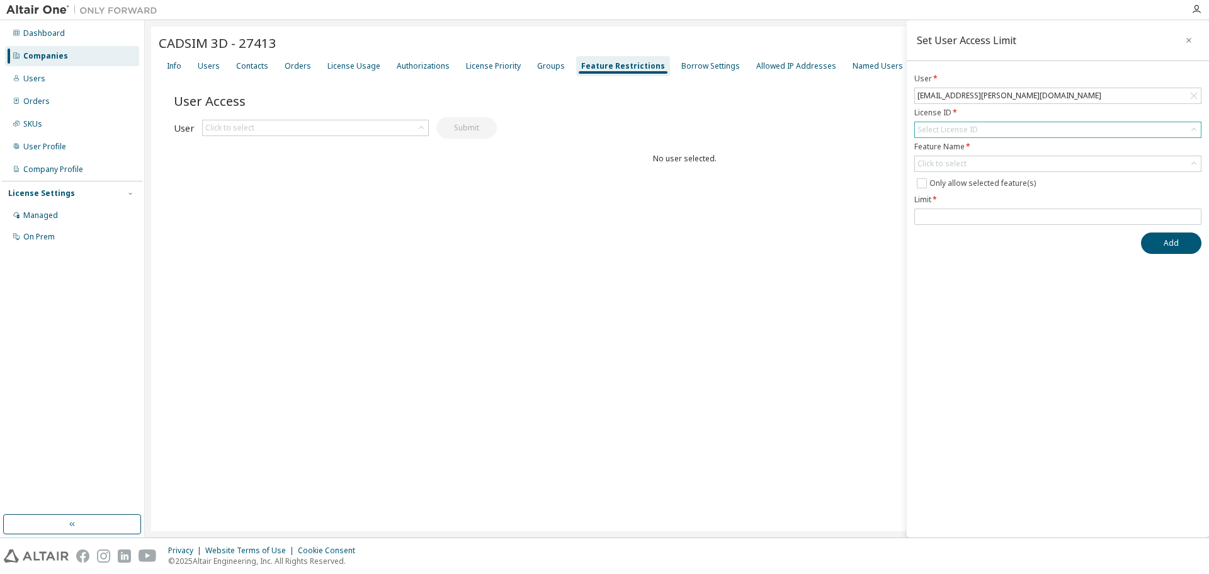
click at [964, 137] on form "User * [EMAIL_ADDRESS][PERSON_NAME][DOMAIN_NAME] License ID * Select License ID…" at bounding box center [1058, 149] width 287 height 151
click at [964, 129] on div "Select License ID" at bounding box center [948, 130] width 60 height 10
click at [981, 163] on li "158544 - AU Mechanical Engineer" at bounding box center [1057, 165] width 283 height 16
click at [962, 162] on div "Click to select" at bounding box center [942, 164] width 49 height 10
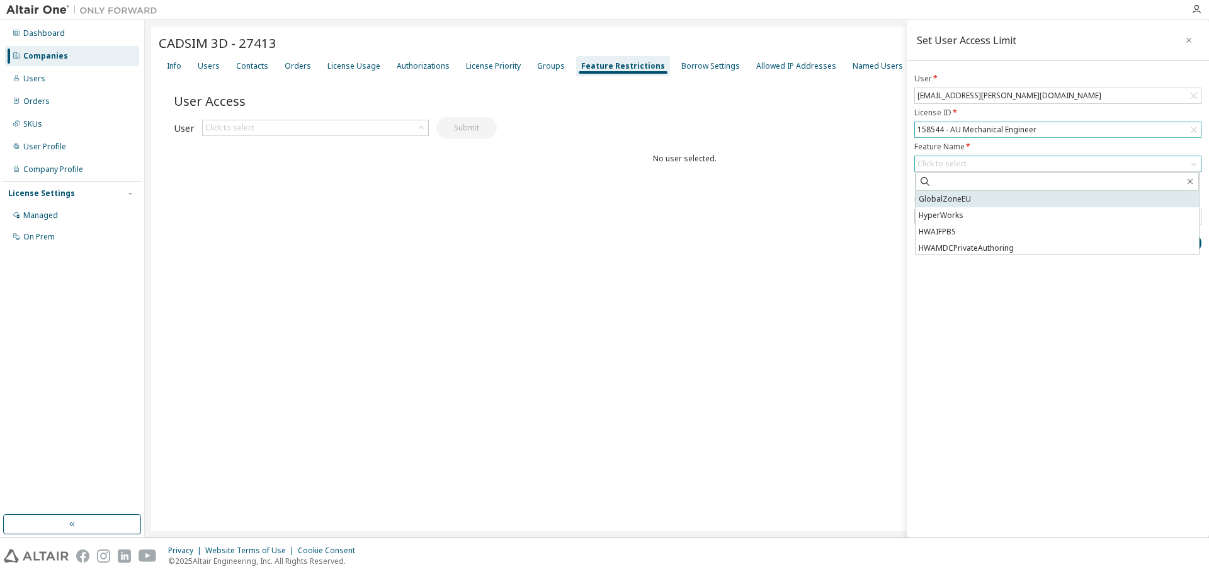
click at [957, 200] on li "GlobalZoneEU" at bounding box center [1057, 199] width 283 height 16
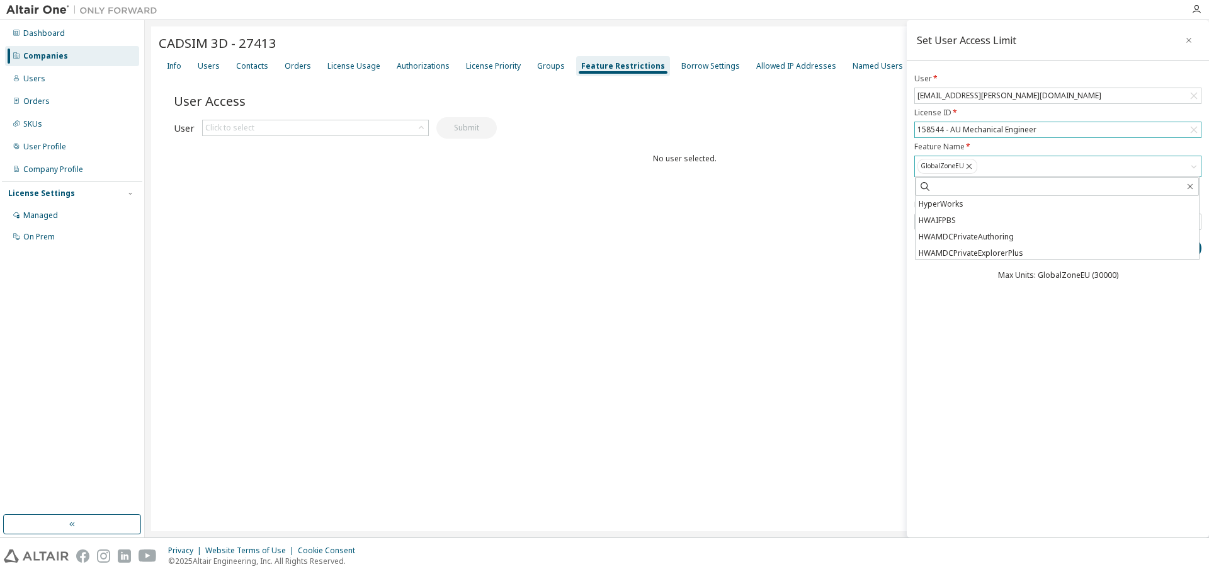
drag, startPoint x: 848, startPoint y: 196, endPoint x: 859, endPoint y: 191, distance: 11.6
click at [848, 195] on div "User Access Set User Access Clear Limit Clear Load Save Save As Field Operator …" at bounding box center [685, 152] width 1022 height 151
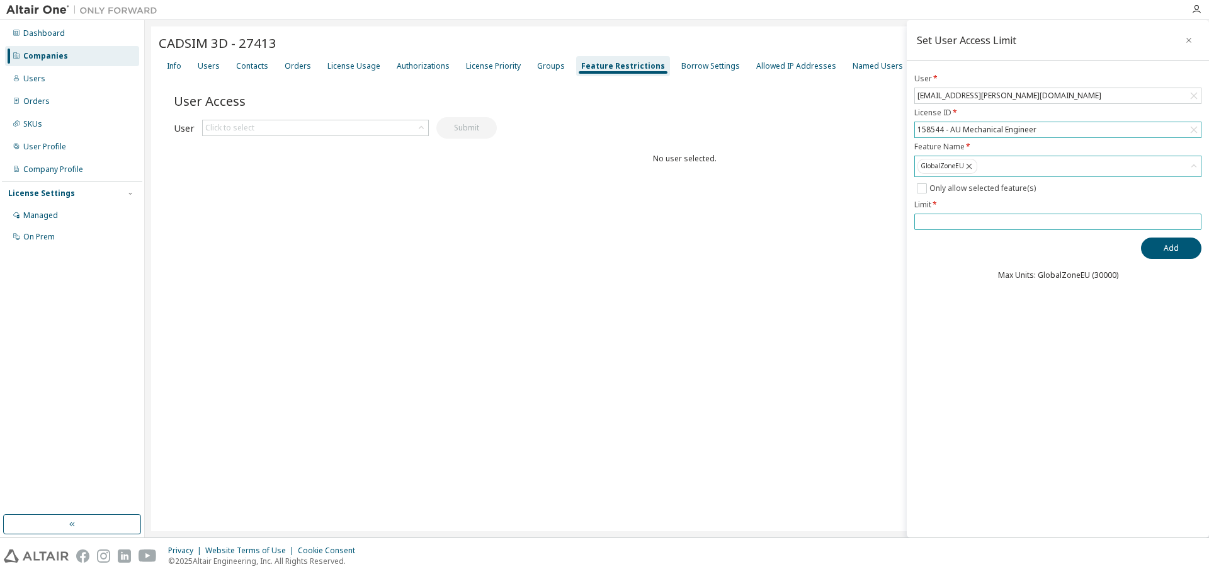
click at [952, 217] on input "number" at bounding box center [1058, 222] width 281 height 10
type input "**"
click at [979, 307] on div "Set User Access Limit User * [EMAIL_ADDRESS][PERSON_NAME][DOMAIN_NAME] License …" at bounding box center [1058, 278] width 302 height 517
click at [1179, 246] on button "Add" at bounding box center [1171, 247] width 60 height 21
click at [1158, 243] on button "Add" at bounding box center [1171, 247] width 60 height 21
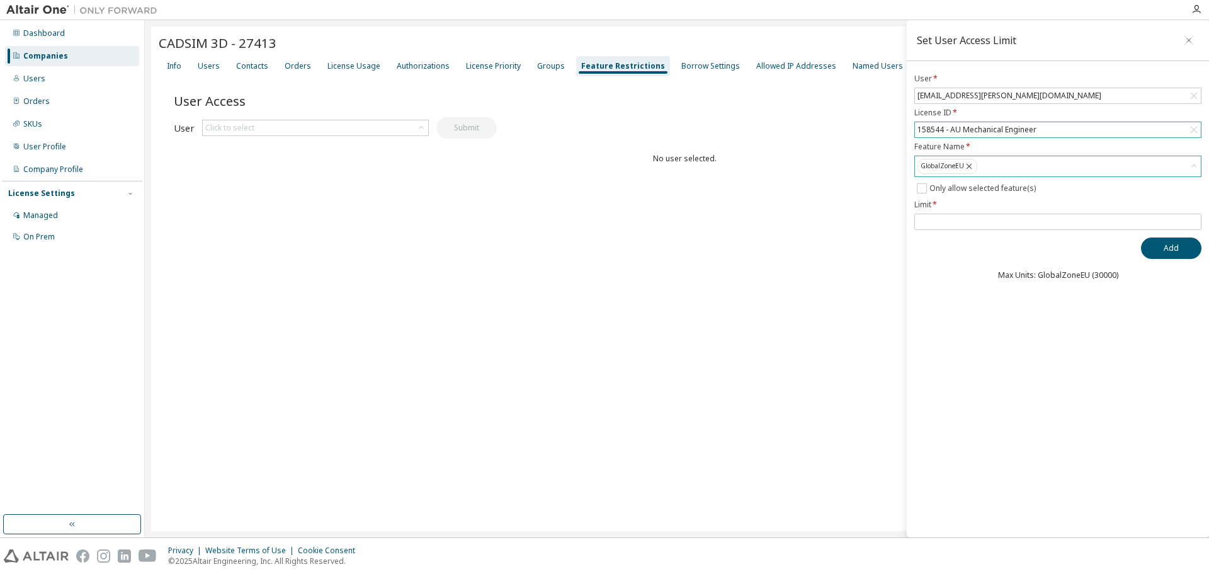
click at [621, 237] on div "CADSIM 3D - 27413 Clear Load Save Save As Field Operator Value Select filter Se…" at bounding box center [677, 278] width 1052 height 505
click at [1185, 37] on icon "button" at bounding box center [1189, 40] width 9 height 10
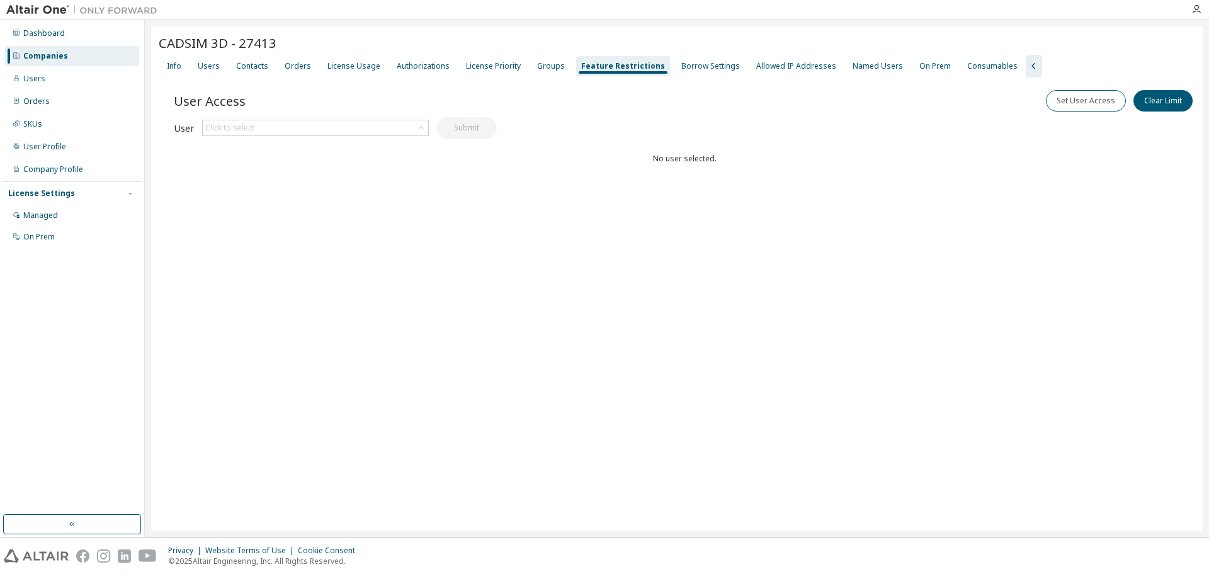
click at [595, 50] on div "CADSIM 3D - 27413" at bounding box center [677, 43] width 1037 height 18
click at [601, 57] on div "Feature Restrictions" at bounding box center [623, 66] width 94 height 20
click at [542, 64] on div "Groups" at bounding box center [551, 66] width 28 height 10
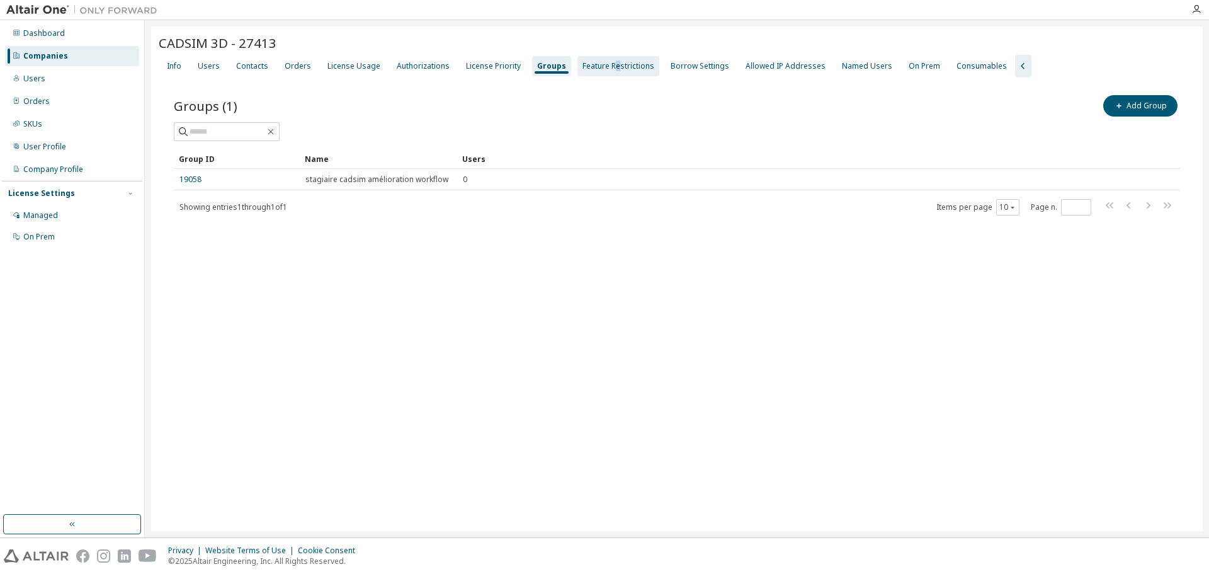
click at [608, 64] on div "Feature Restrictions" at bounding box center [619, 66] width 72 height 10
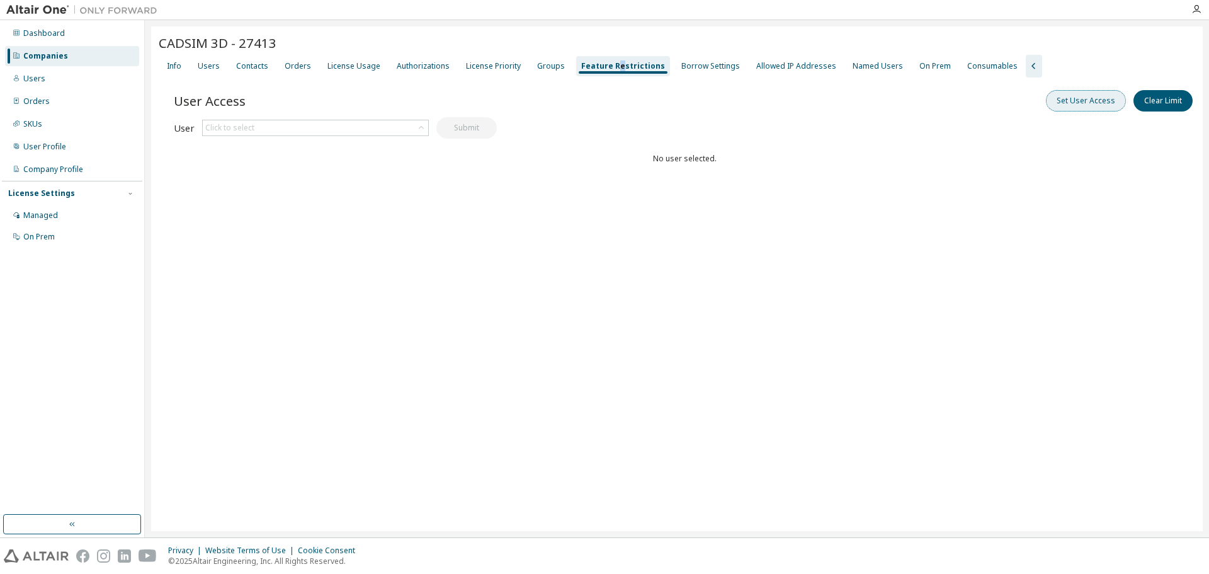
click at [1099, 105] on button "Set User Access" at bounding box center [1086, 100] width 80 height 21
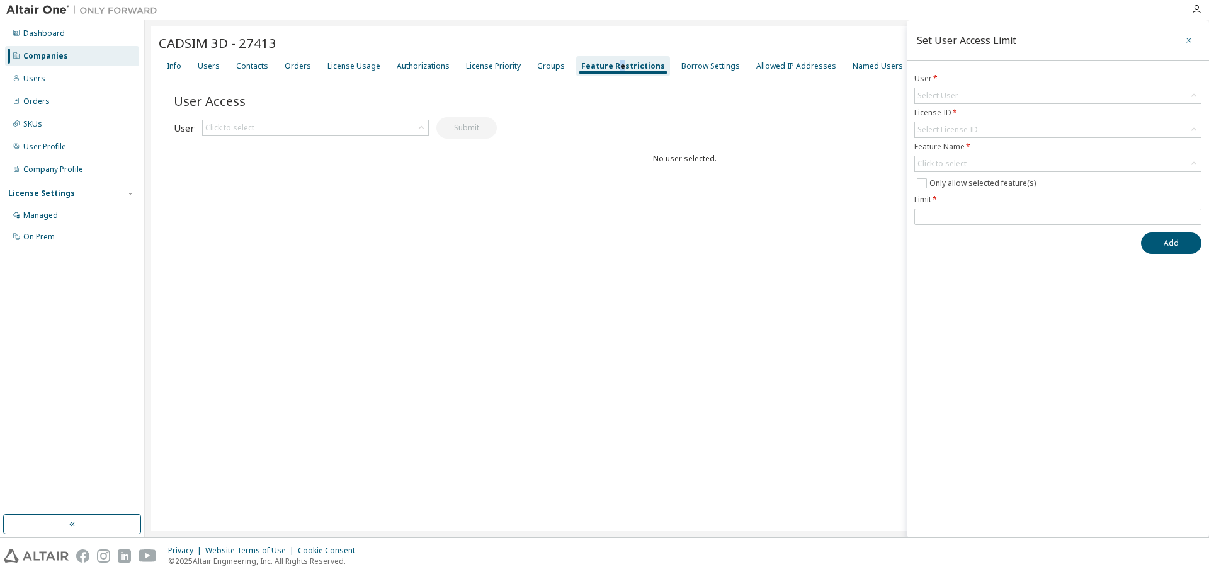
click at [1191, 41] on icon "button" at bounding box center [1189, 40] width 9 height 10
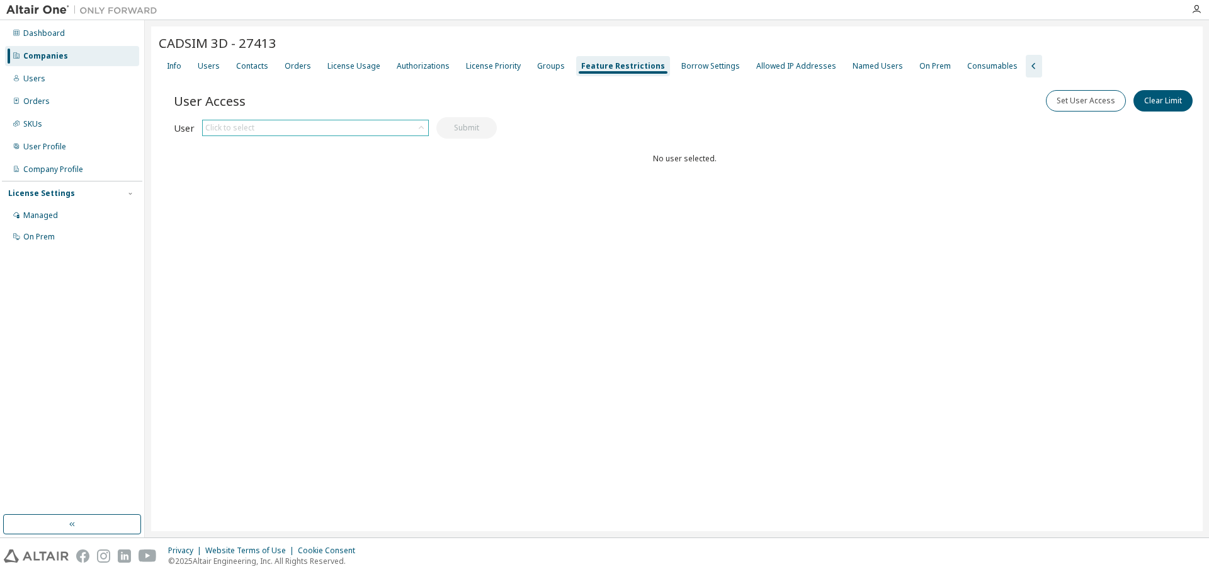
click at [318, 134] on div "Click to select" at bounding box center [316, 127] width 226 height 15
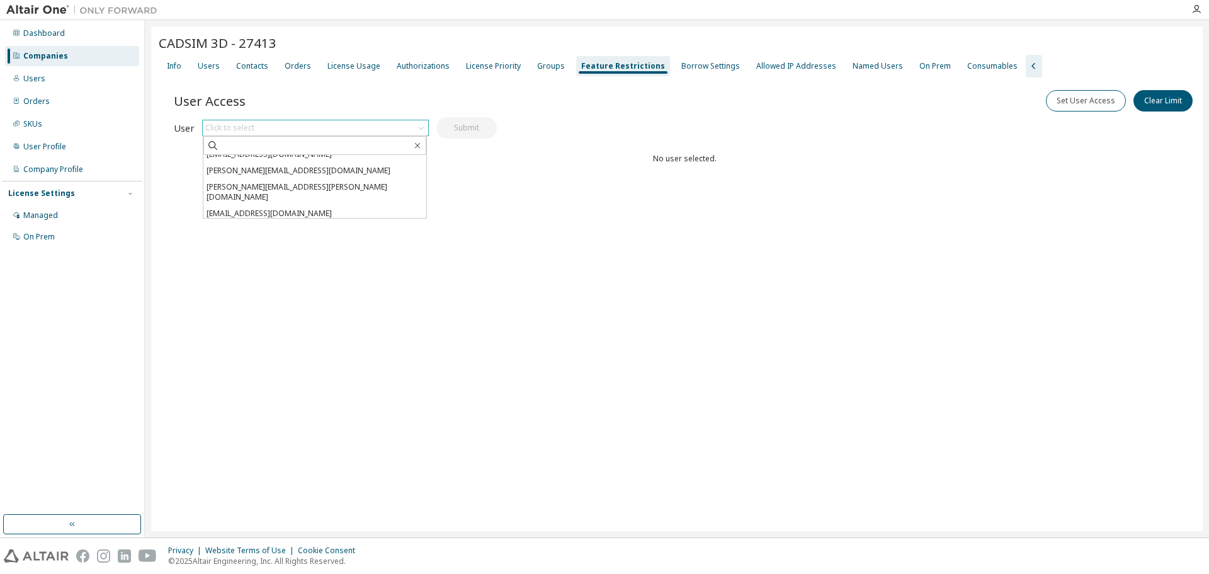
click at [264, 222] on li "[EMAIL_ADDRESS][PERSON_NAME][DOMAIN_NAME]" at bounding box center [314, 230] width 223 height 16
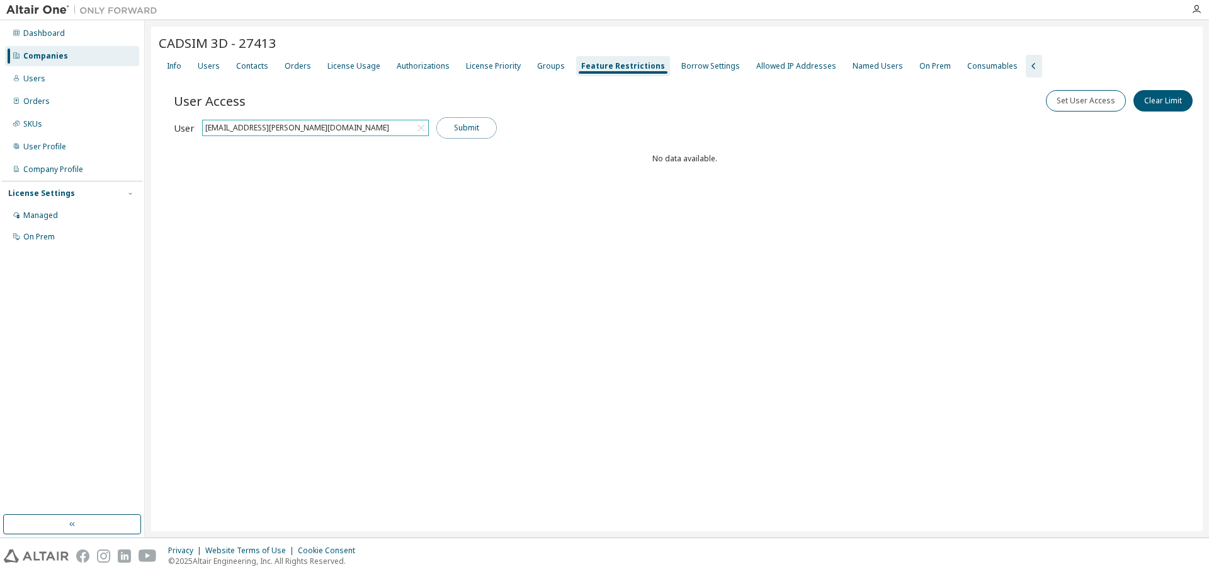
click at [460, 128] on button "Submit" at bounding box center [467, 127] width 60 height 21
click at [174, 168] on icon "button" at bounding box center [178, 168] width 8 height 8
click at [208, 71] on div "Users" at bounding box center [209, 66] width 32 height 20
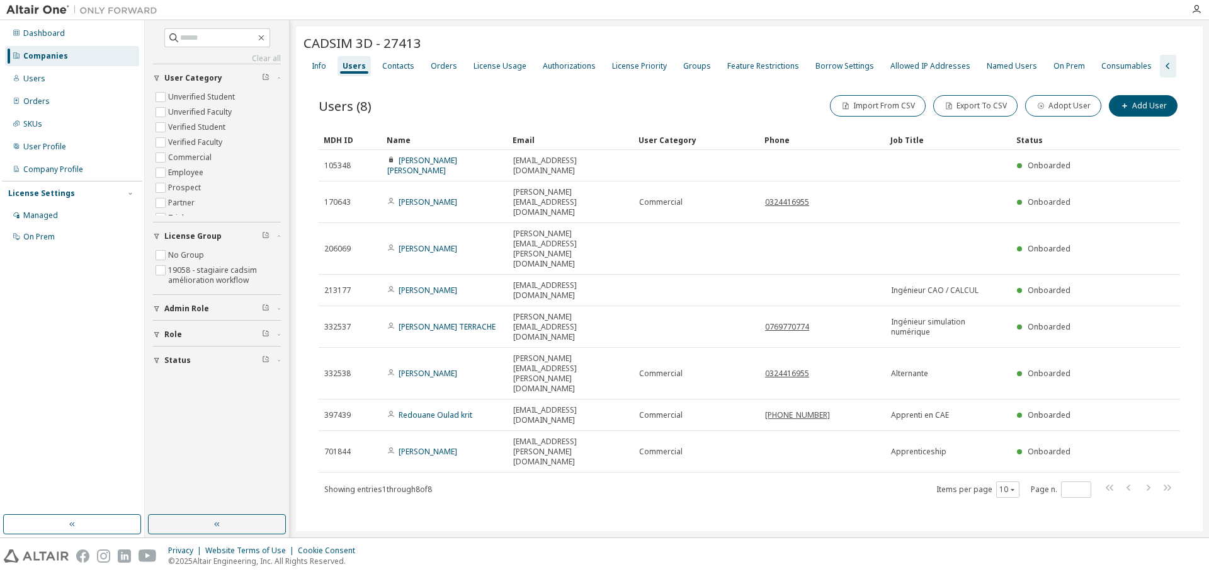
drag, startPoint x: 507, startPoint y: 453, endPoint x: 507, endPoint y: 426, distance: 26.5
click at [508, 449] on div "CADSIM 3D - 27413 Clear Load Save Save As Field Operator Value Select filter Se…" at bounding box center [749, 282] width 907 height 512
click at [683, 65] on div "Groups" at bounding box center [697, 66] width 28 height 10
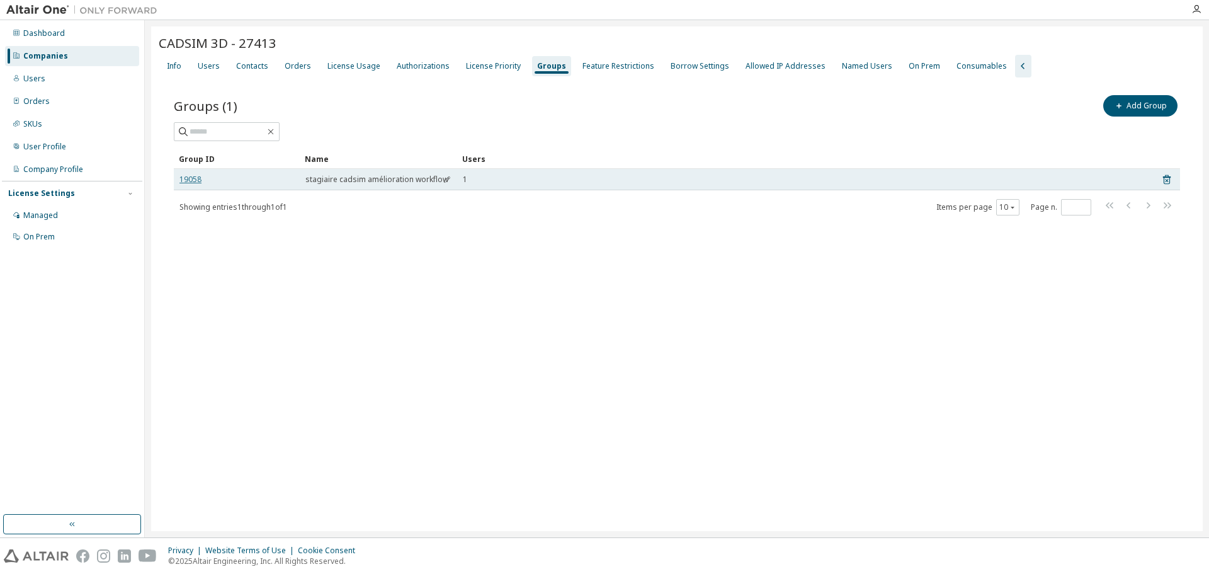
click at [186, 180] on link "19058" at bounding box center [191, 179] width 22 height 10
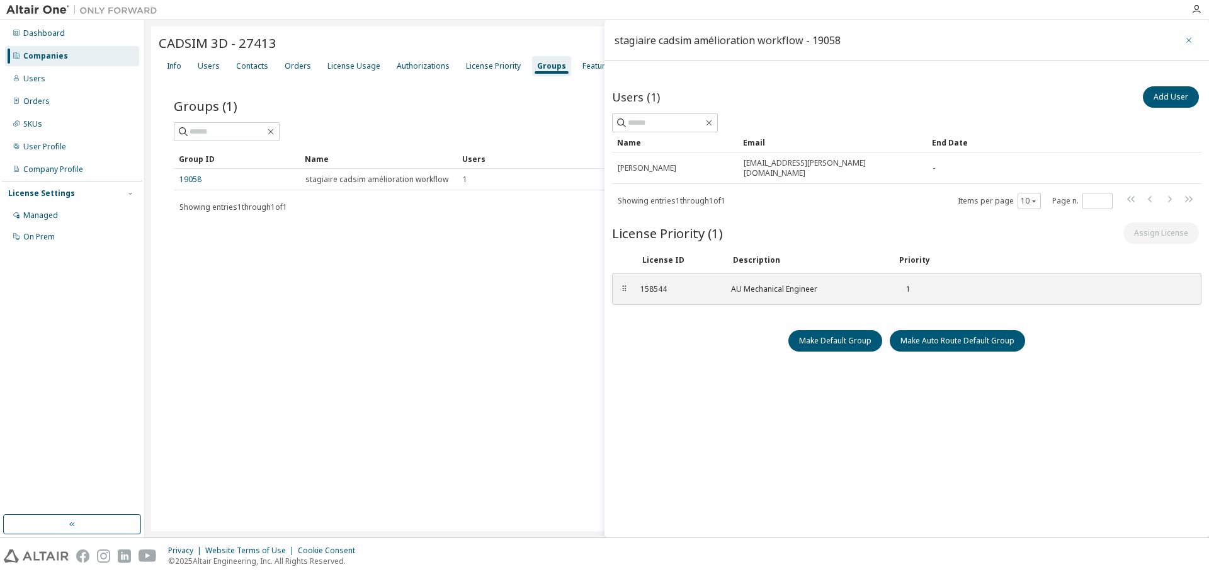
click at [1185, 38] on icon "button" at bounding box center [1189, 40] width 9 height 10
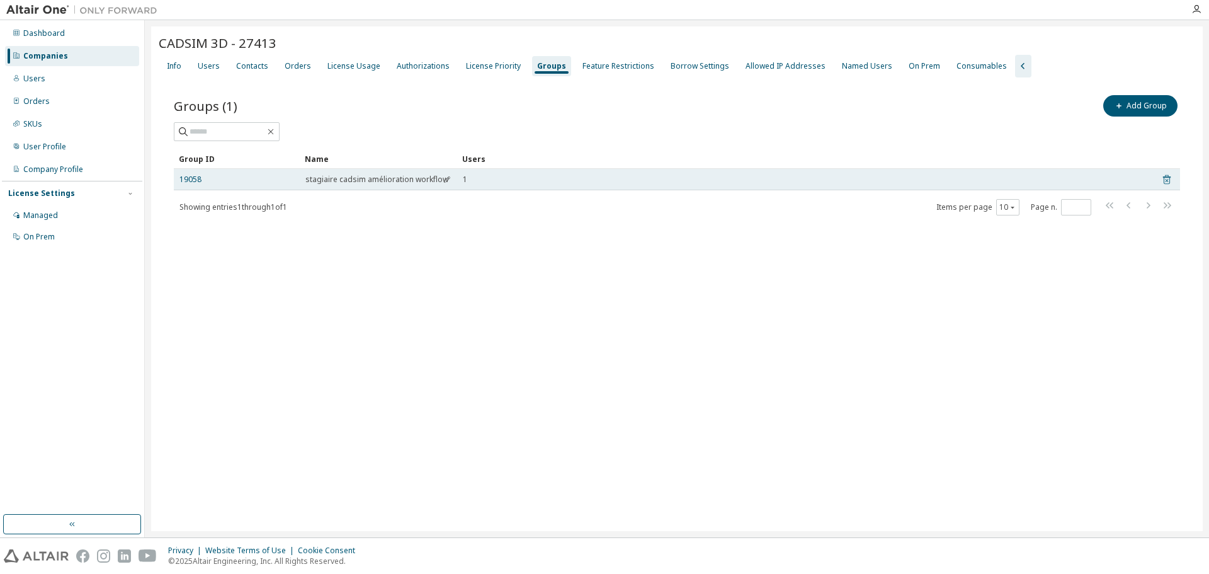
click at [1167, 179] on icon at bounding box center [1167, 179] width 11 height 15
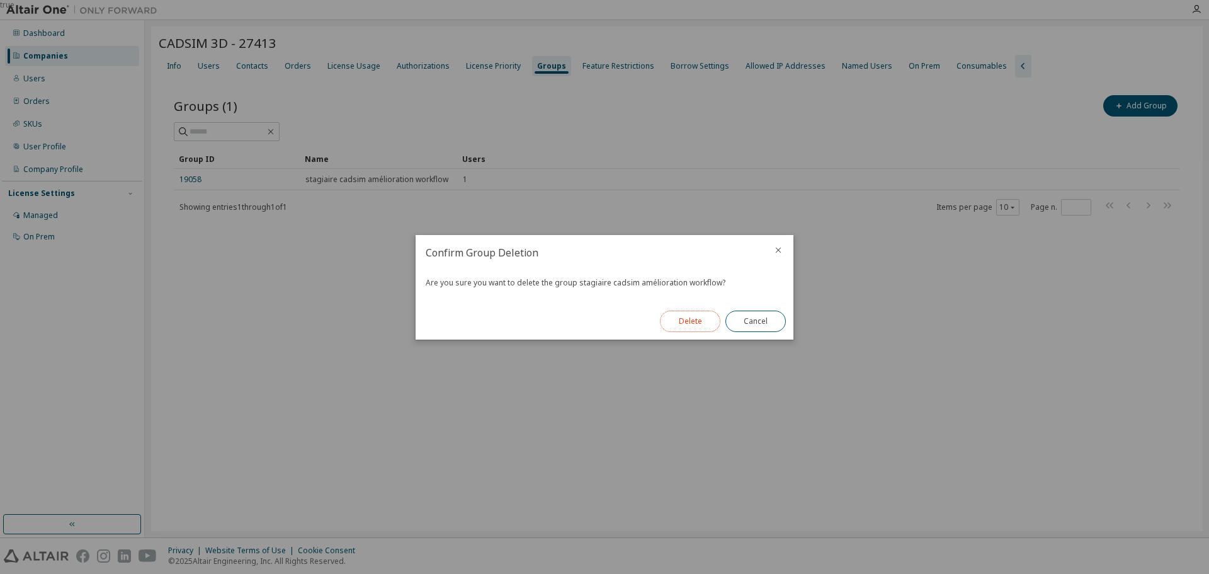
click at [683, 326] on button "Delete" at bounding box center [690, 321] width 60 height 21
click at [763, 322] on button "Close" at bounding box center [756, 321] width 60 height 21
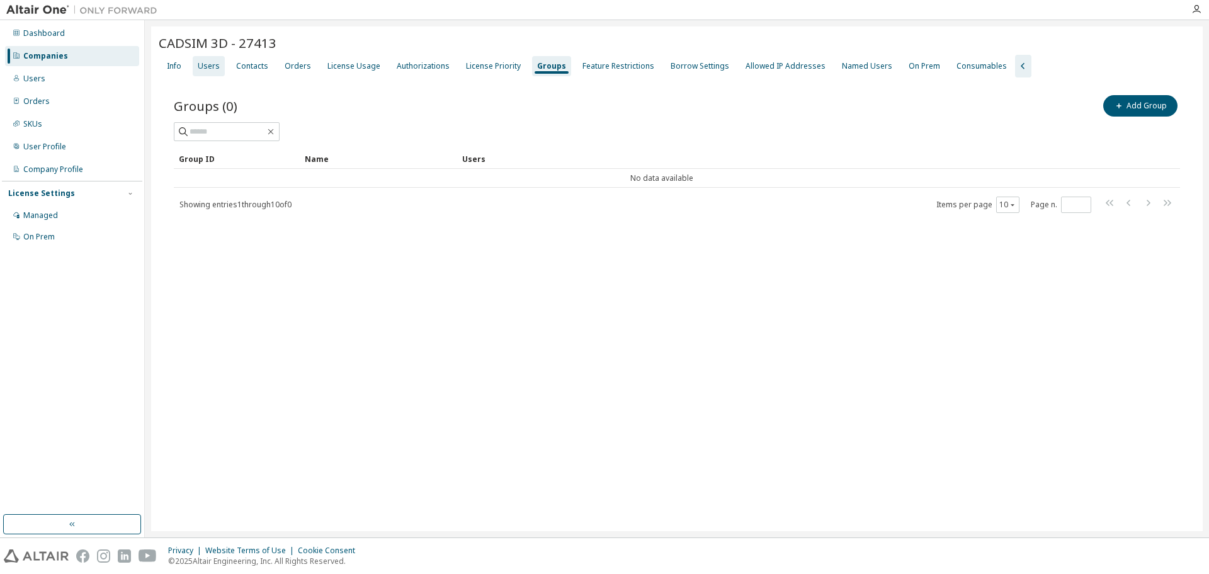
click at [197, 60] on div "Users" at bounding box center [209, 66] width 32 height 20
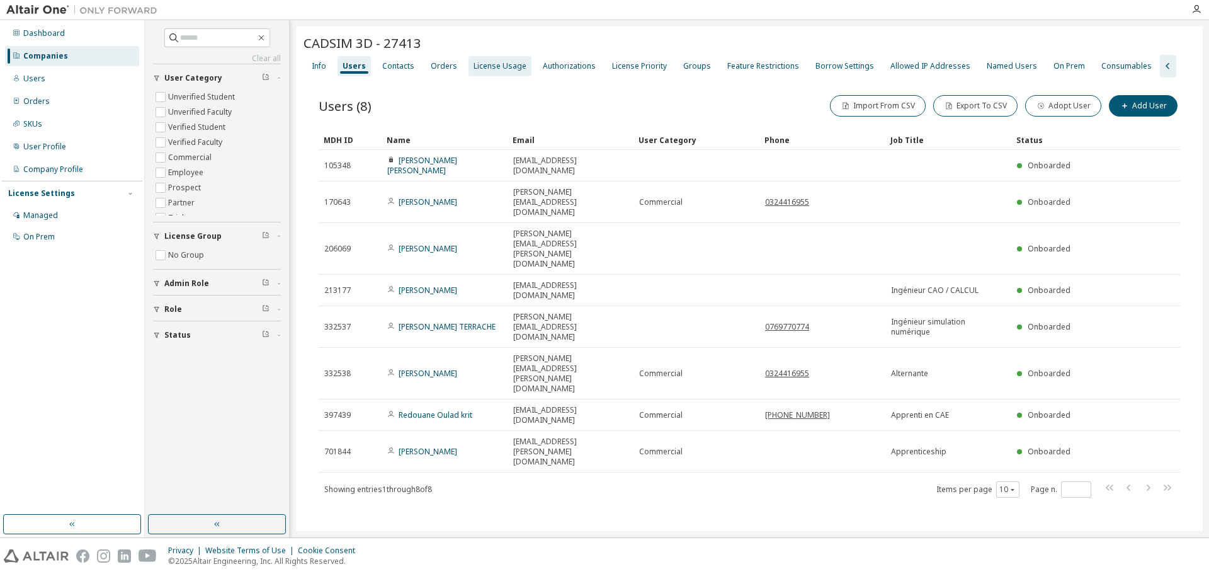
click at [493, 66] on div "License Usage" at bounding box center [500, 66] width 53 height 10
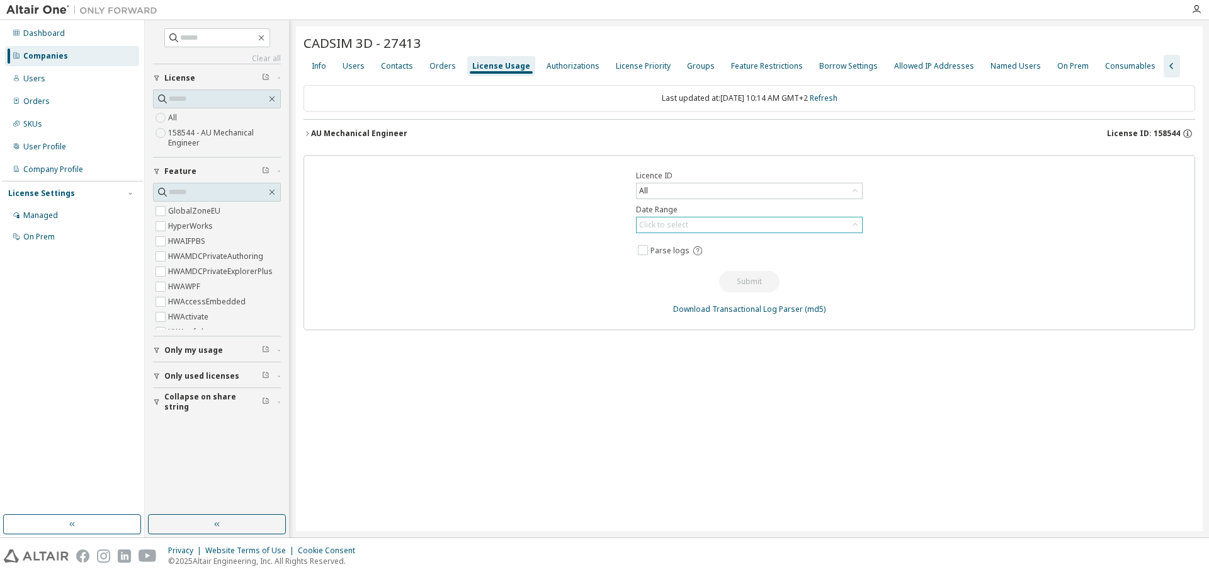
click at [659, 226] on div "Click to select" at bounding box center [663, 225] width 49 height 10
click at [554, 63] on div "Authorizations" at bounding box center [573, 66] width 53 height 10
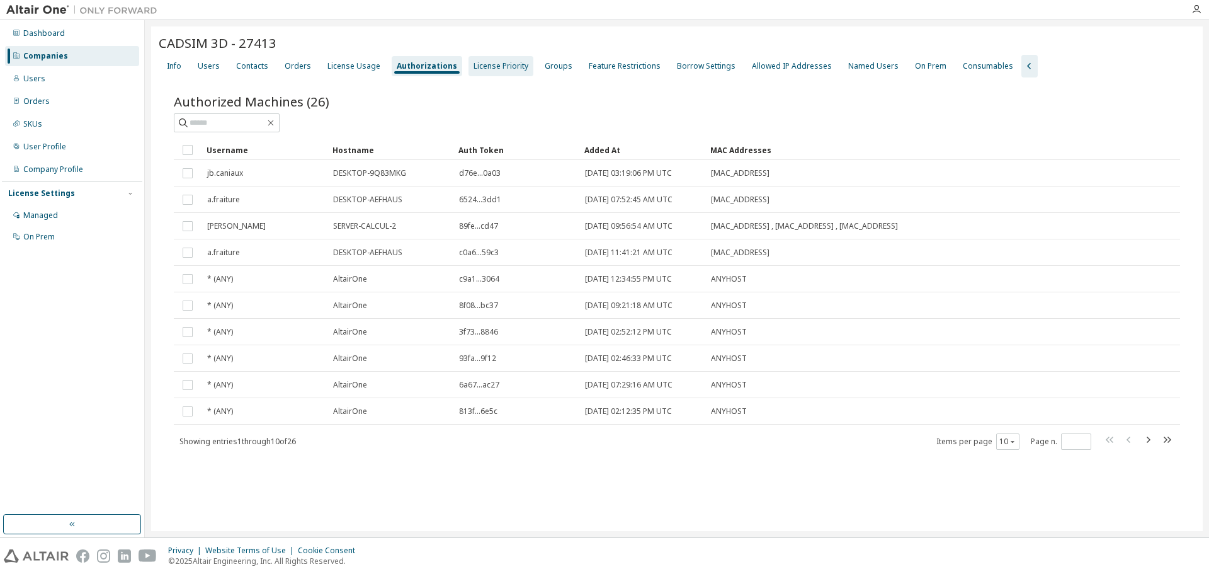
click at [476, 61] on div "License Priority" at bounding box center [501, 66] width 55 height 10
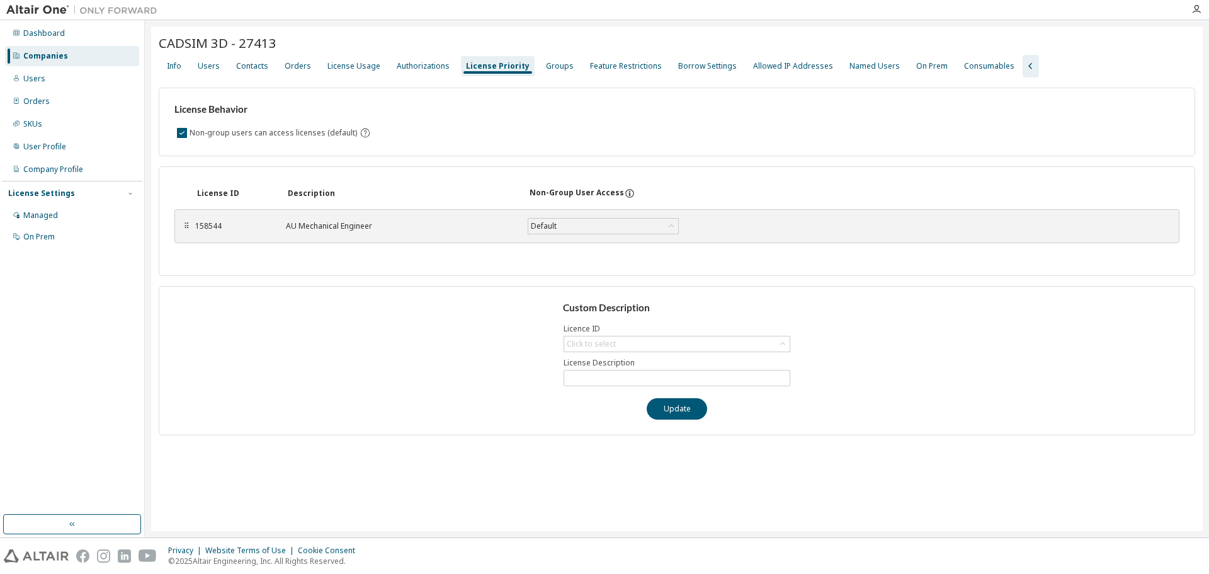
click at [671, 76] on div "Info Users Contacts Orders License Usage Authorizations License Priority Groups…" at bounding box center [677, 66] width 1037 height 23
click at [678, 67] on div "Borrow Settings" at bounding box center [707, 66] width 59 height 10
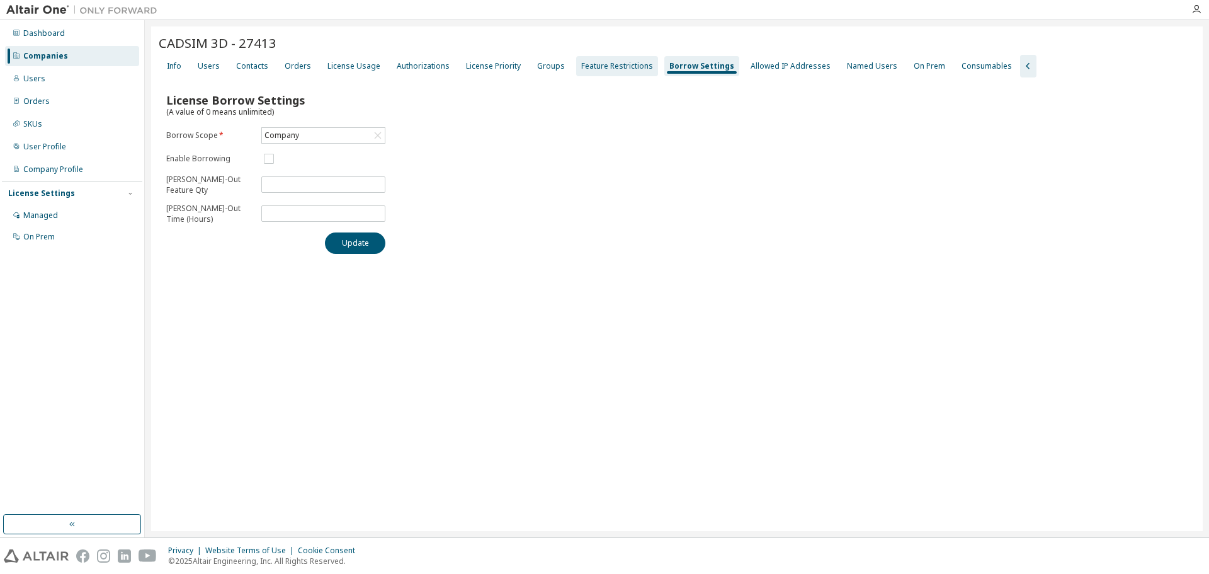
click at [604, 67] on div "Feature Restrictions" at bounding box center [617, 66] width 72 height 10
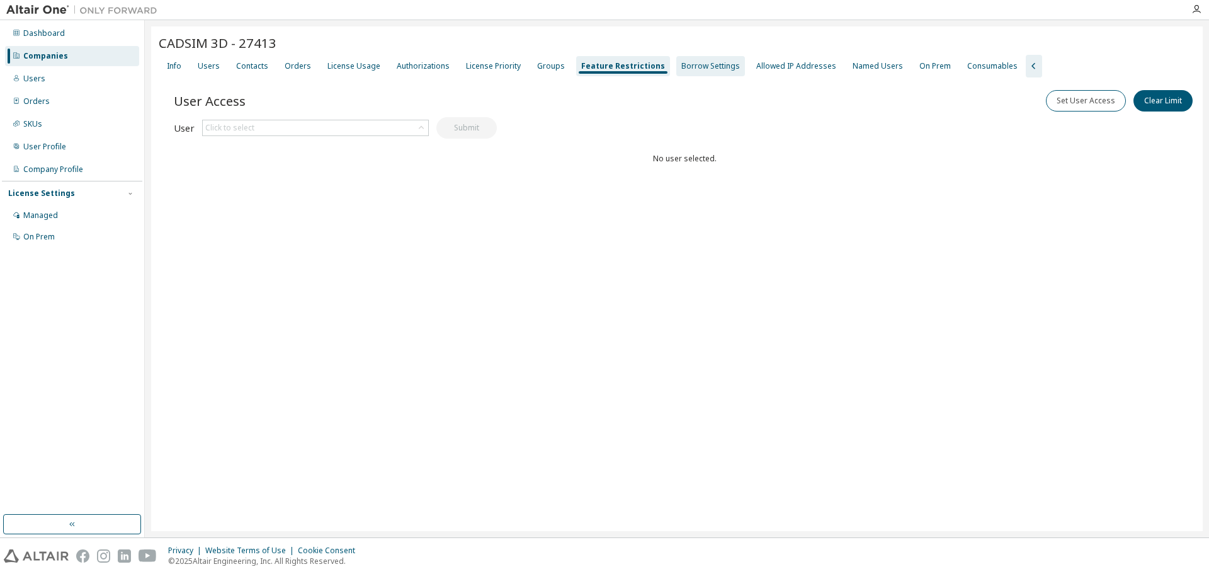
click at [677, 75] on div "Borrow Settings" at bounding box center [711, 66] width 69 height 20
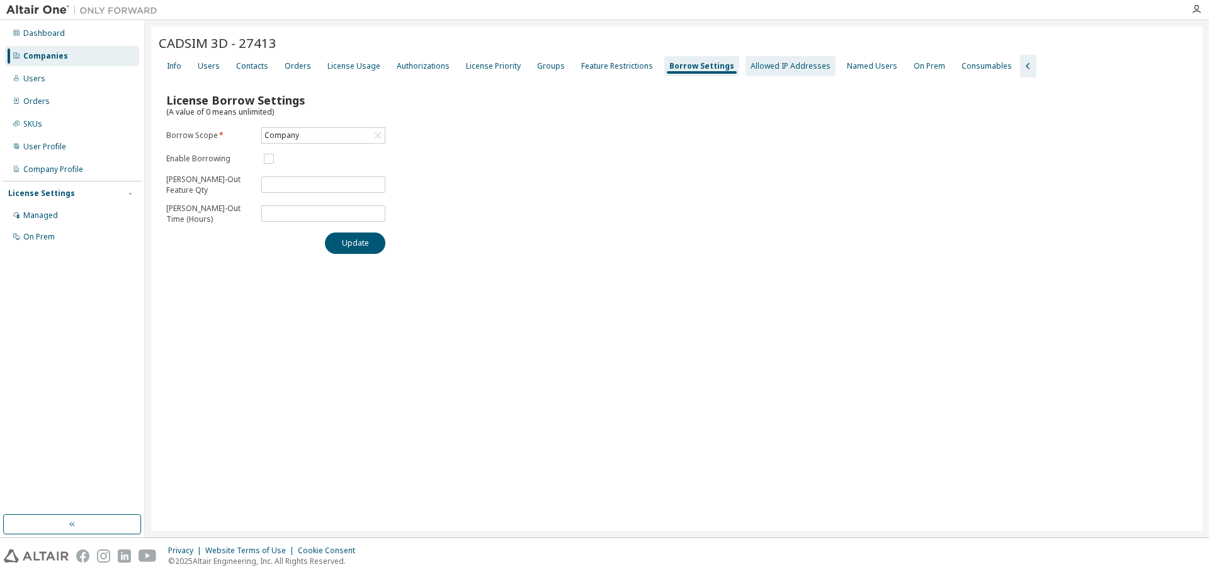
click at [751, 68] on div "Allowed IP Addresses" at bounding box center [791, 66] width 80 height 10
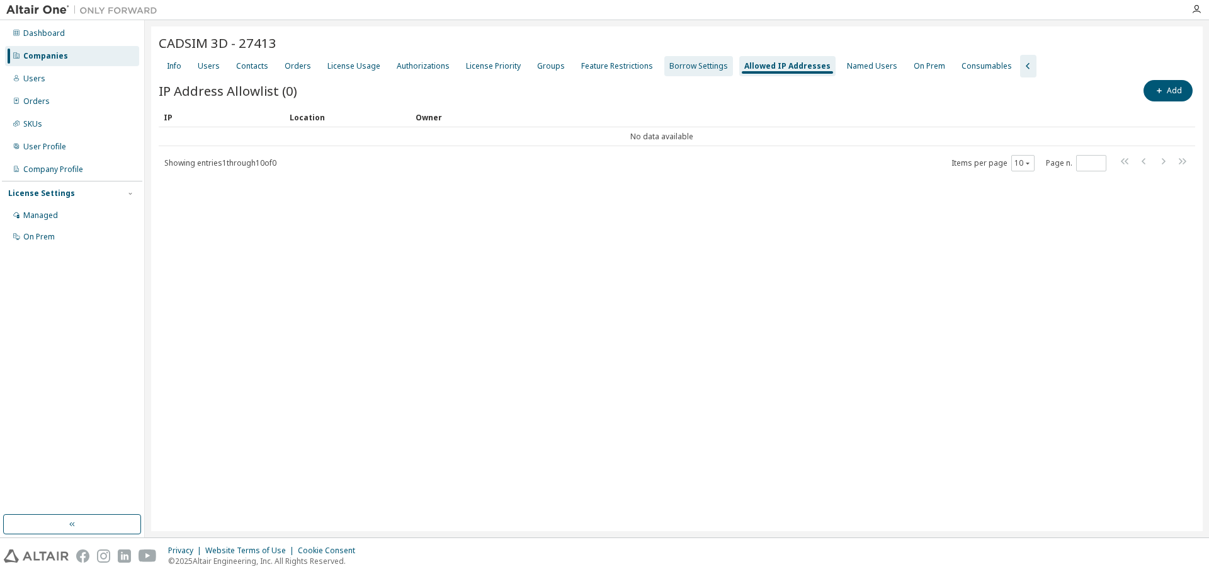
click at [670, 67] on div "Borrow Settings" at bounding box center [699, 66] width 59 height 10
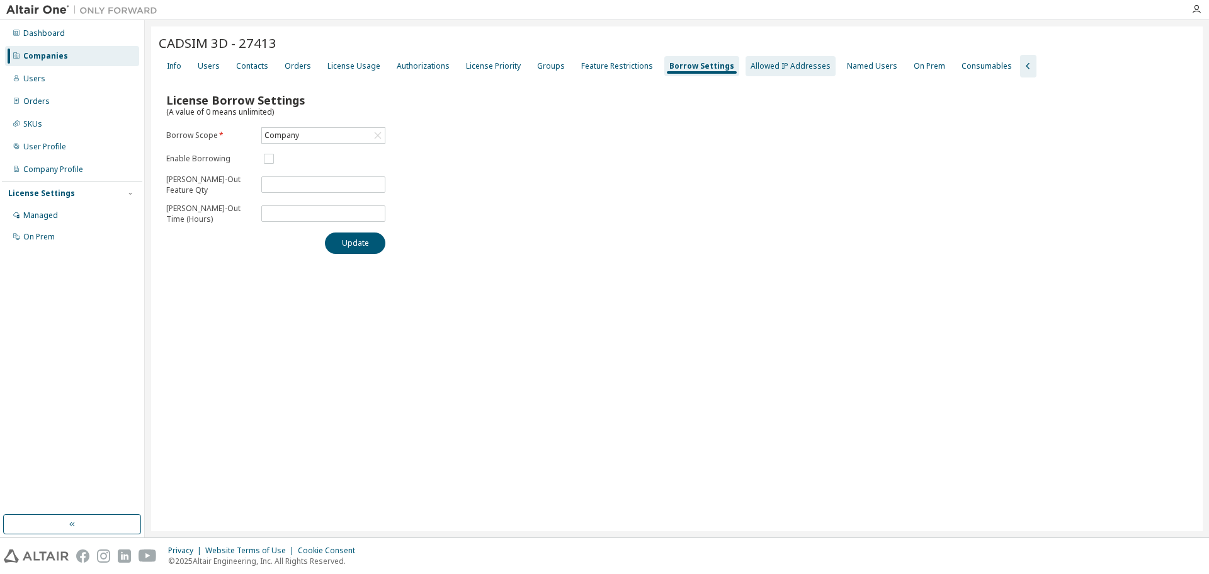
click at [779, 72] on div "Allowed IP Addresses" at bounding box center [791, 66] width 90 height 20
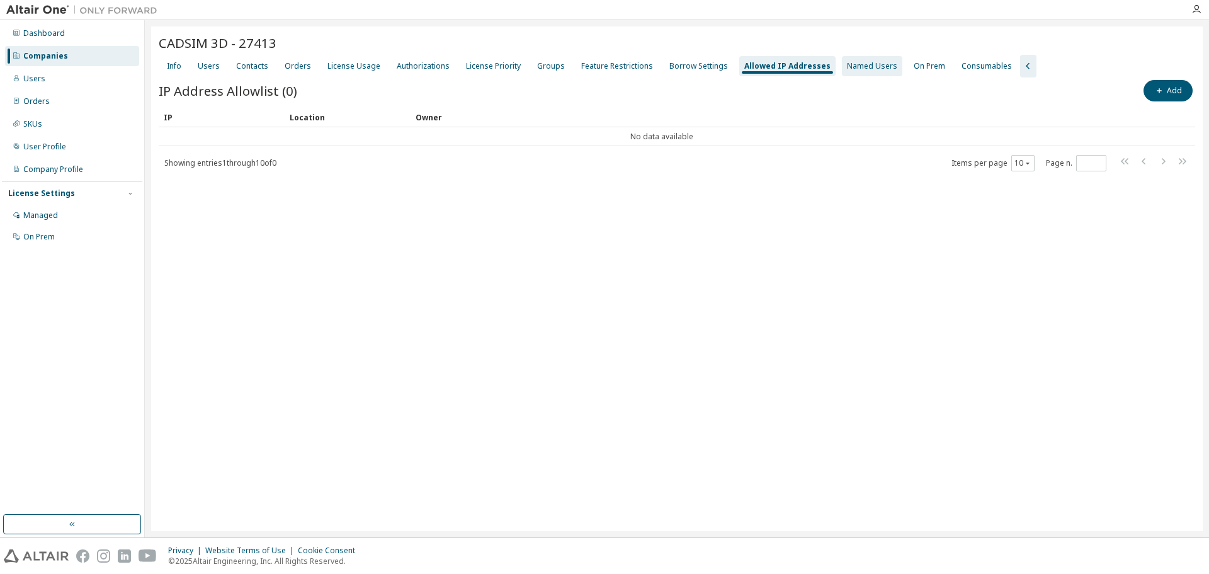
click at [849, 72] on div "Named Users" at bounding box center [872, 66] width 60 height 20
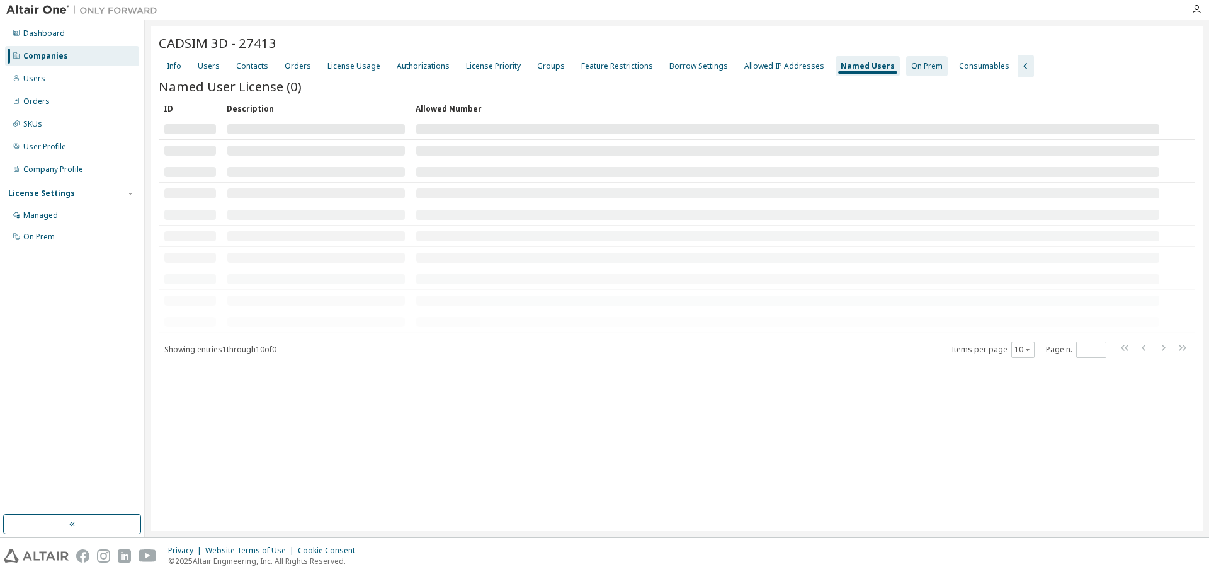
click at [911, 69] on div "On Prem" at bounding box center [926, 66] width 31 height 10
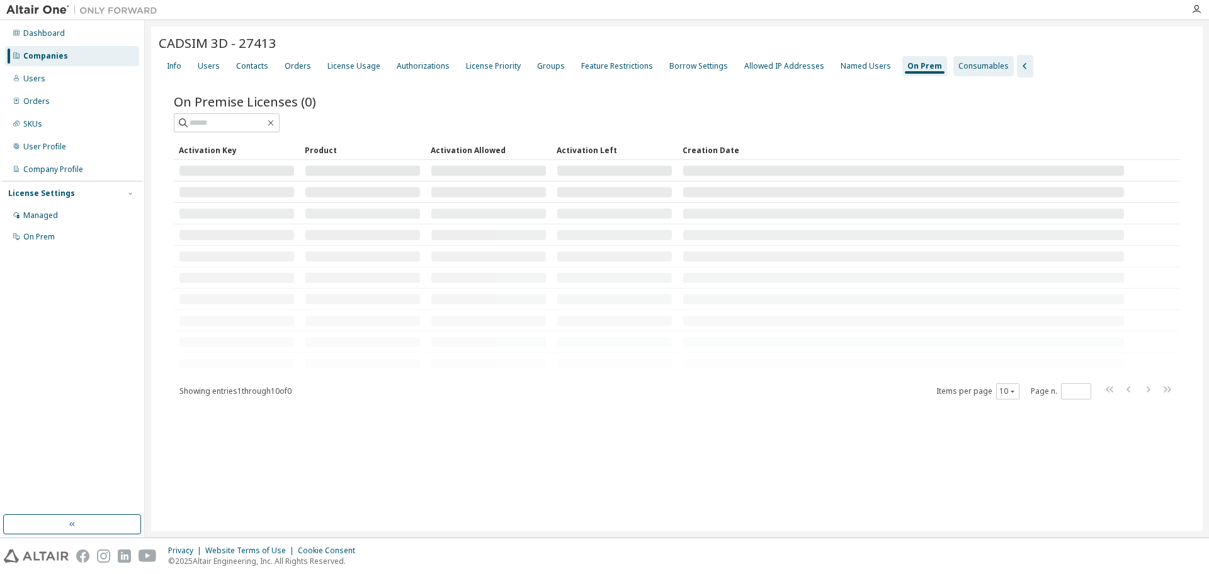
click at [959, 68] on div "Consumables" at bounding box center [984, 66] width 50 height 10
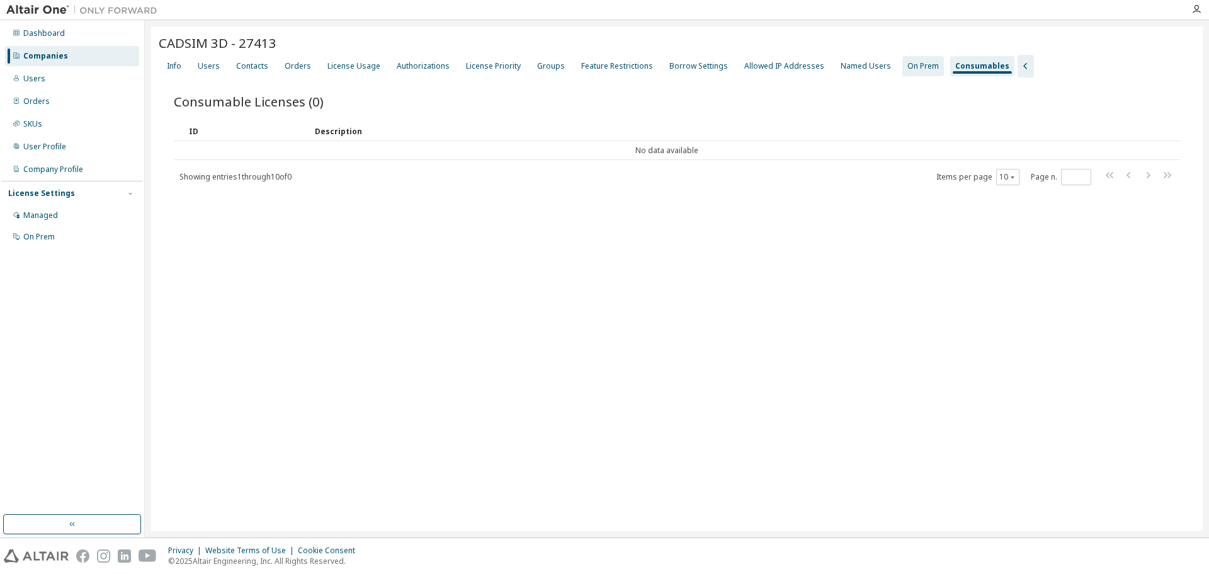
click at [903, 57] on div "On Prem" at bounding box center [924, 66] width 42 height 20
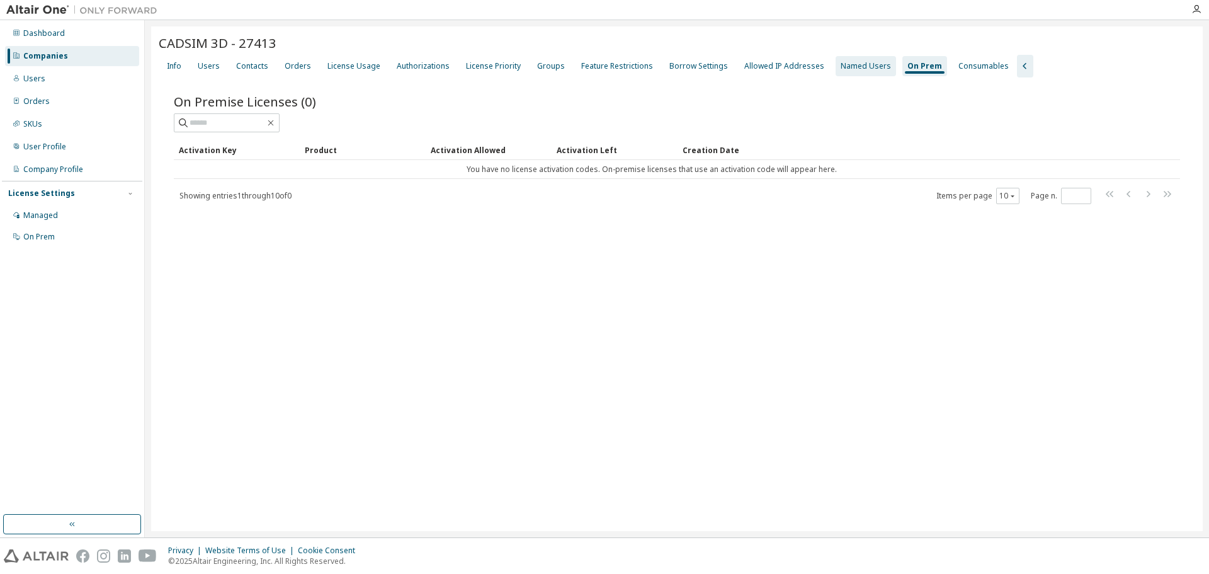
click at [837, 60] on div "Named Users" at bounding box center [866, 66] width 60 height 20
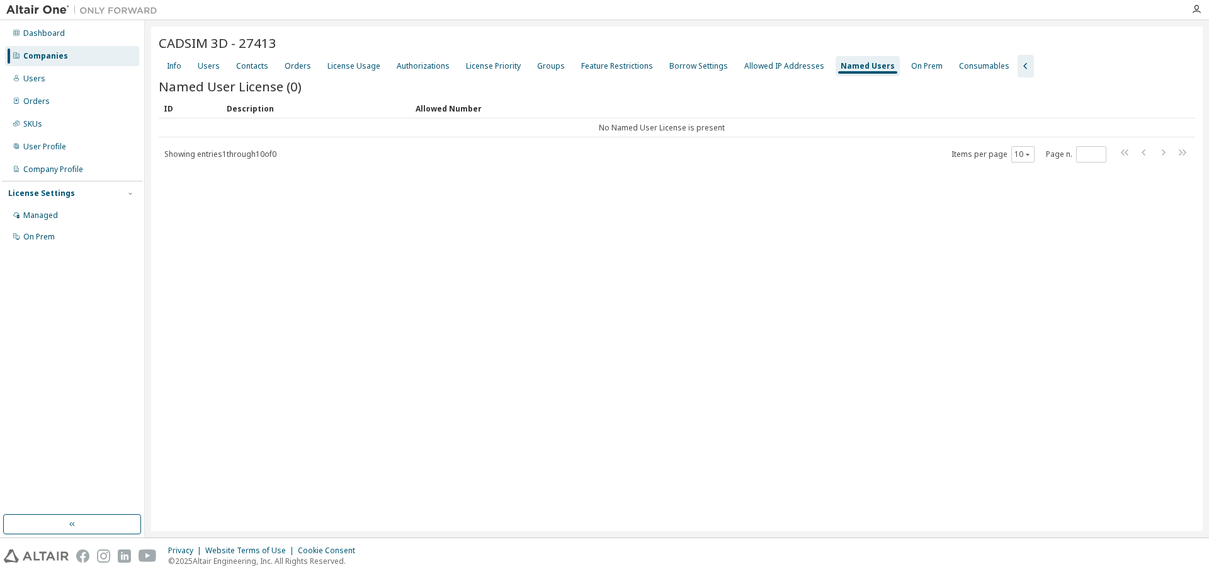
click at [190, 57] on div "Info Users Contacts Orders License Usage Authorizations License Priority Groups…" at bounding box center [677, 66] width 1037 height 23
click at [213, 69] on div "Users" at bounding box center [209, 66] width 22 height 10
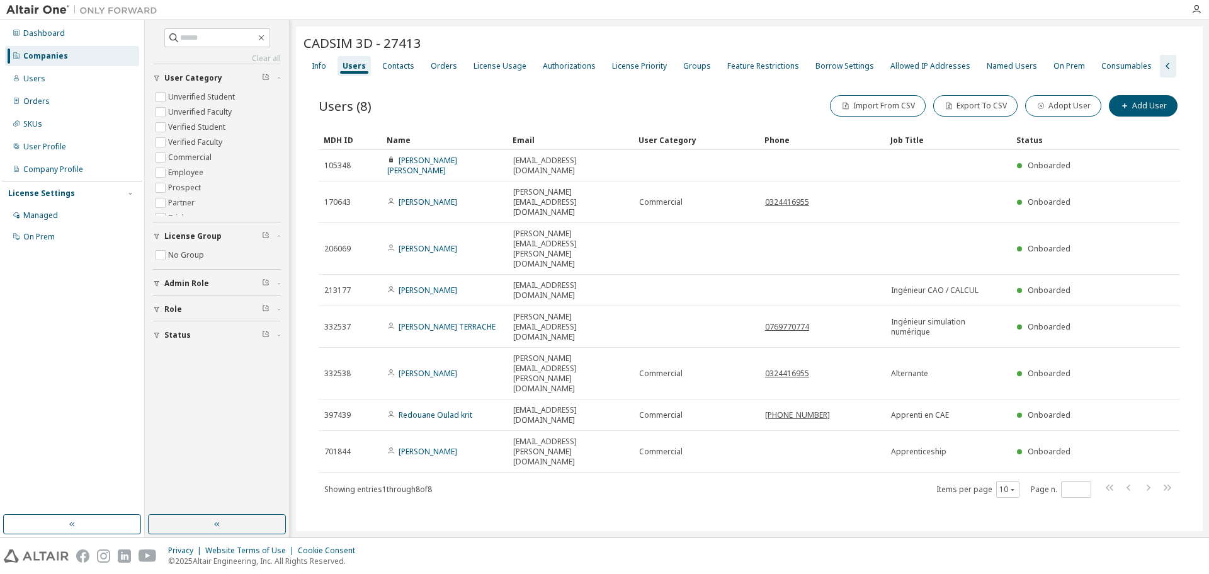
drag, startPoint x: 434, startPoint y: 412, endPoint x: 445, endPoint y: 400, distance: 16.5
click at [435, 407] on div "CADSIM 3D - 27413 Clear Load Save Save As Field Operator Value Select filter Se…" at bounding box center [749, 282] width 907 height 512
click at [513, 72] on div "License Usage" at bounding box center [500, 66] width 63 height 20
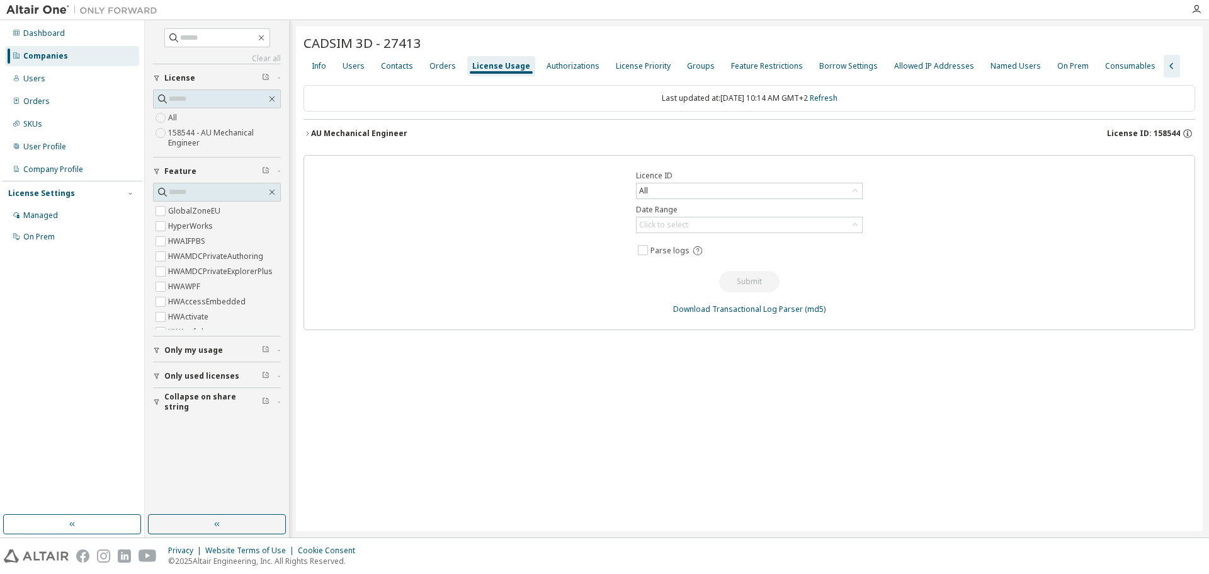
click at [311, 134] on div "AU Mechanical Engineer" at bounding box center [359, 133] width 96 height 10
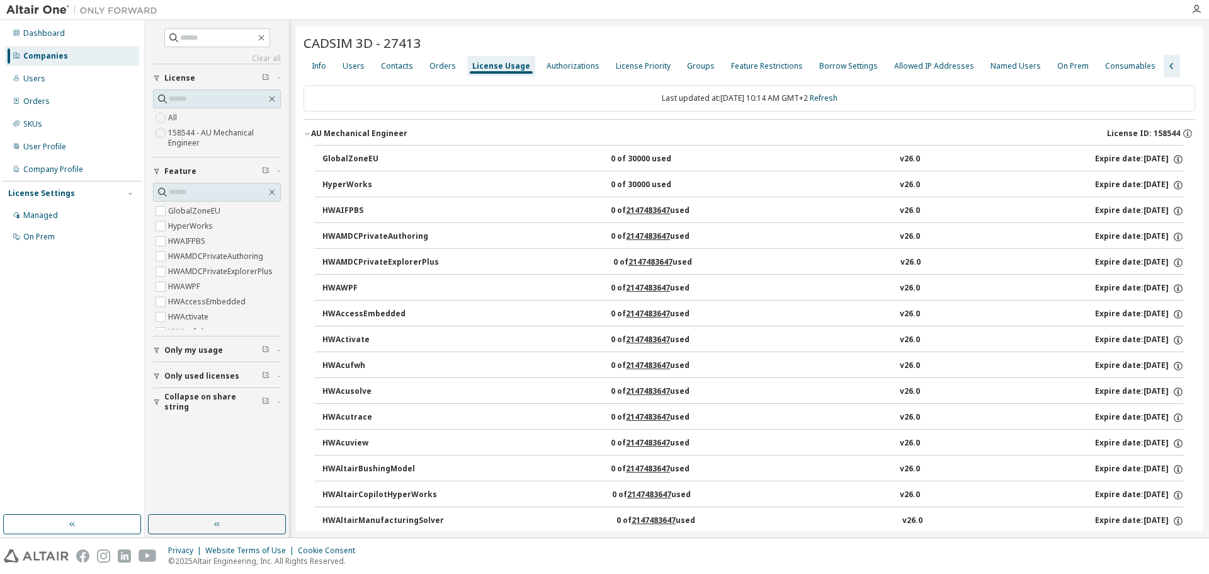
click at [329, 174] on button "HyperWorks 0 of 30000 used v26.0 Expire date: [DATE]" at bounding box center [754, 185] width 862 height 28
click at [352, 186] on div "HyperWorks" at bounding box center [379, 185] width 113 height 11
click at [357, 156] on div "GlobalZoneEU" at bounding box center [379, 159] width 113 height 11
click at [343, 183] on div "HyperWorks" at bounding box center [379, 185] width 113 height 11
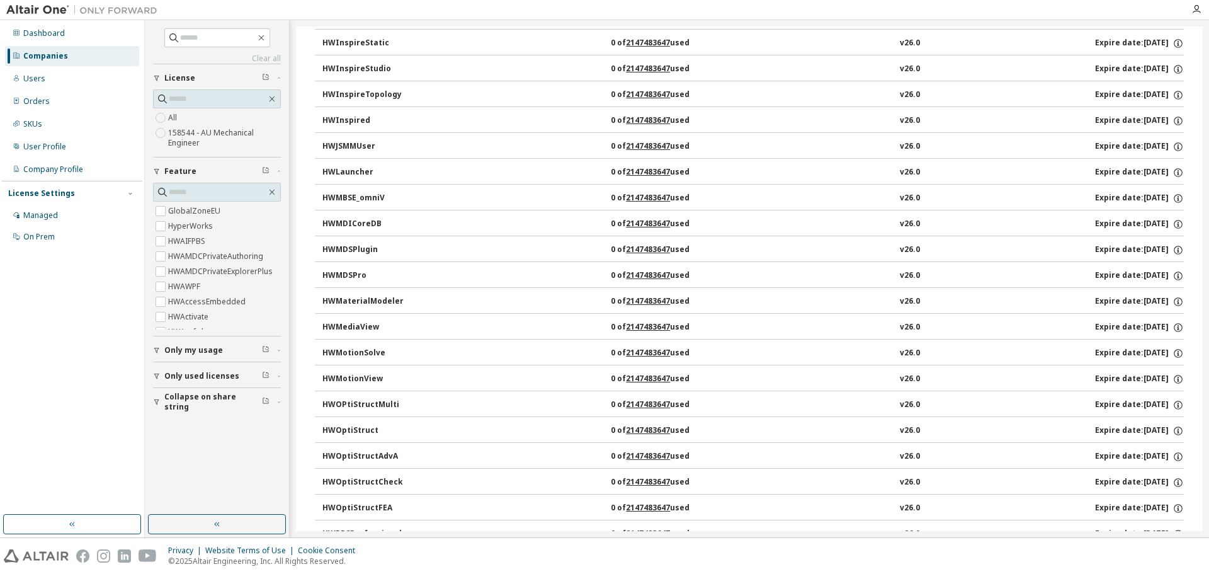
scroll to position [3590, 0]
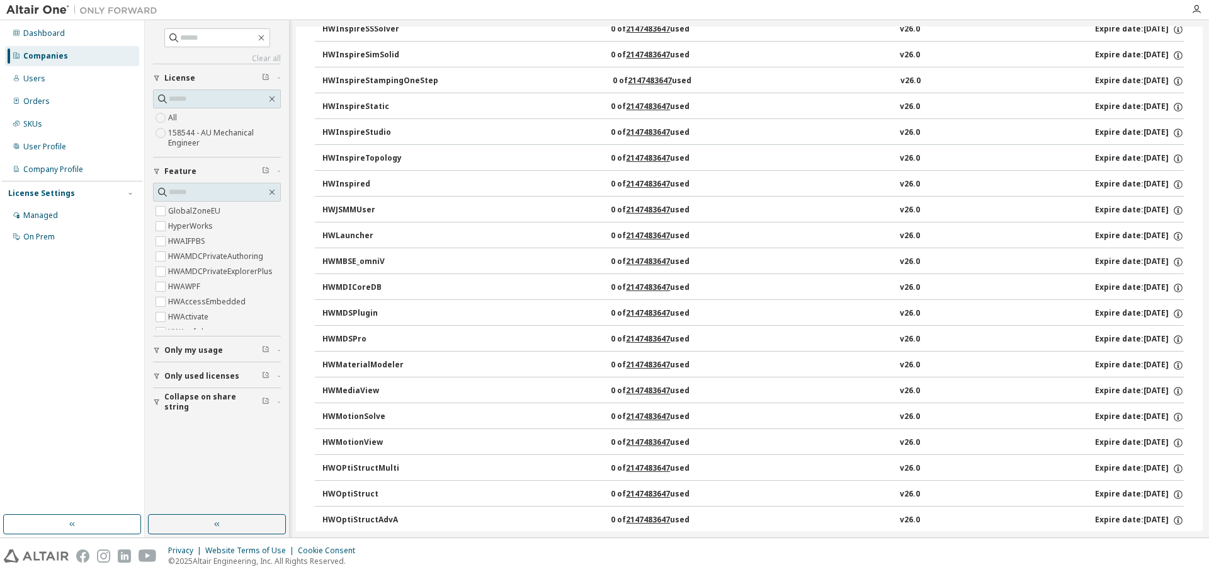
click at [51, 60] on div "Companies" at bounding box center [45, 56] width 45 height 10
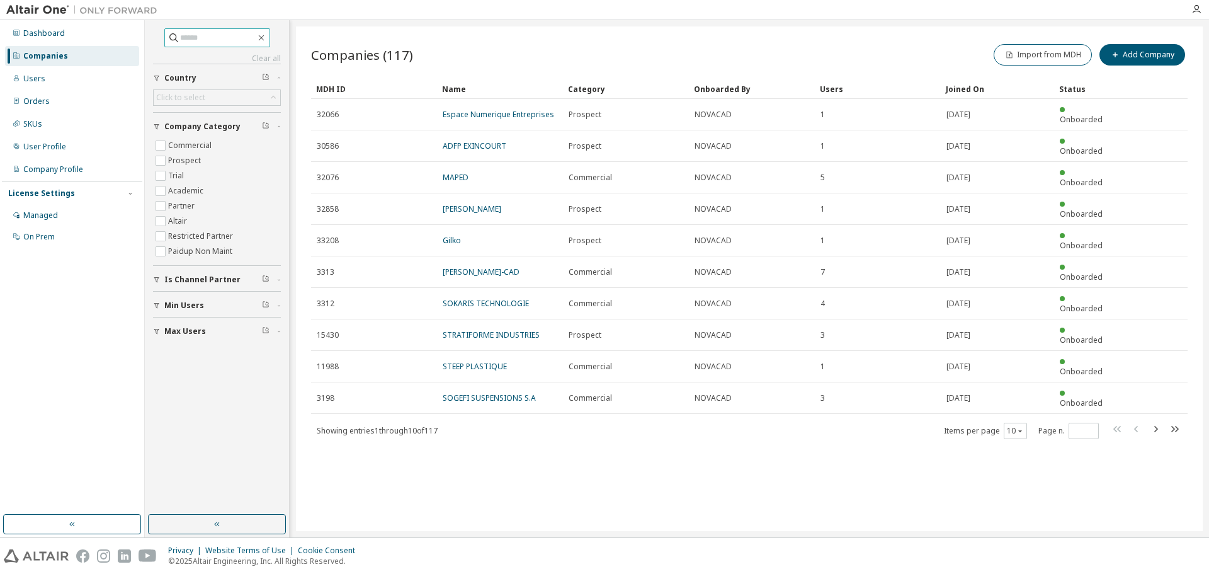
click at [191, 43] on input "text" at bounding box center [218, 37] width 76 height 13
type input "******"
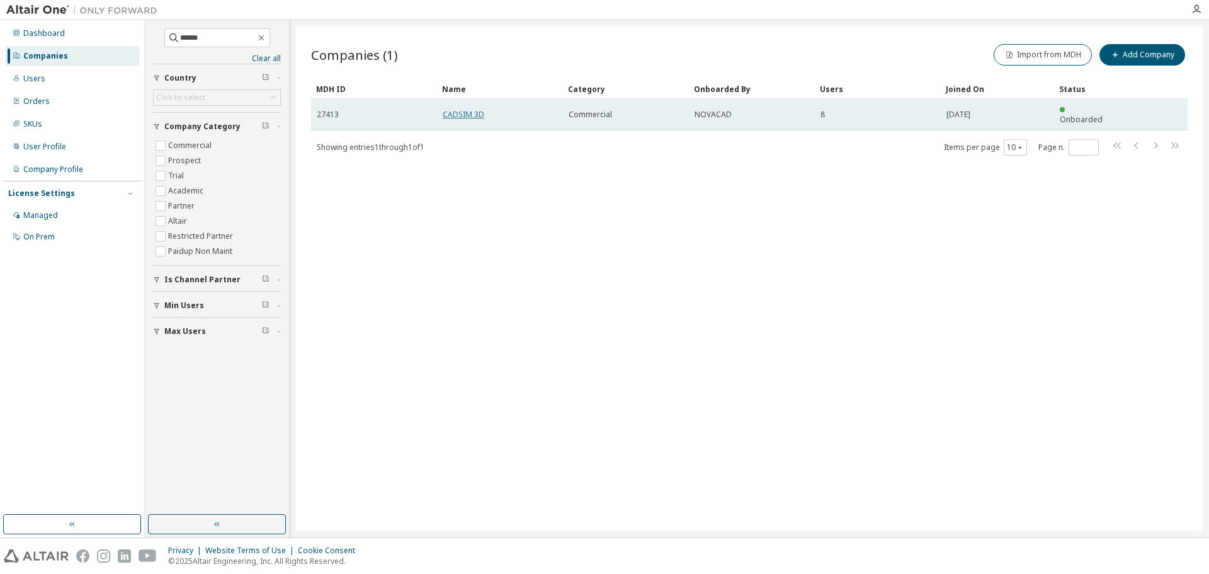
click at [460, 109] on link "CADSIM 3D" at bounding box center [464, 114] width 42 height 11
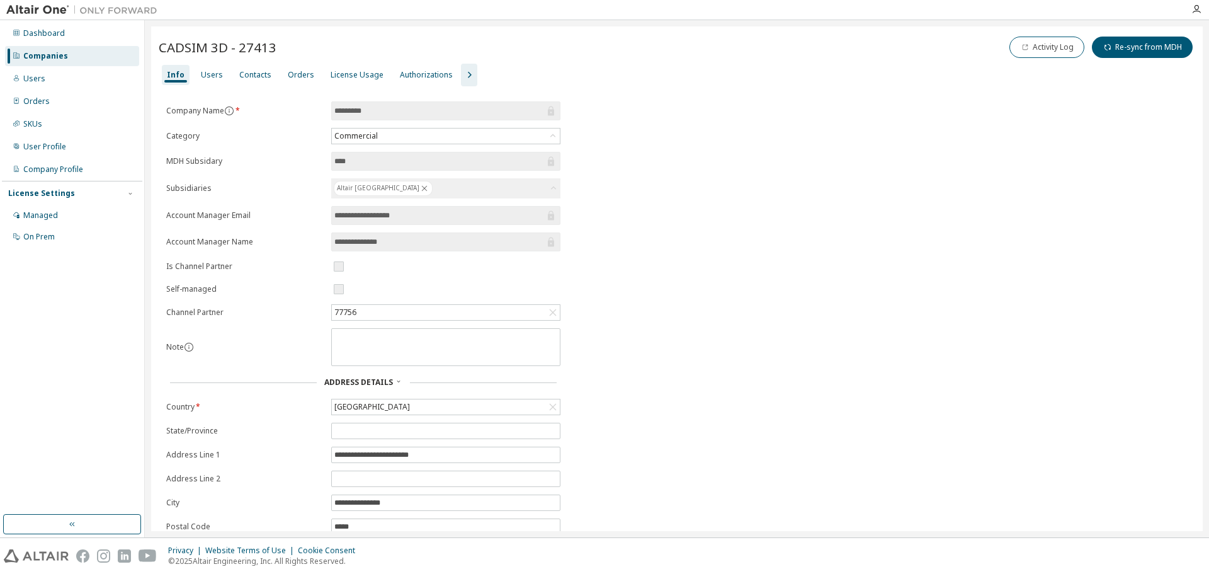
click at [464, 75] on icon "button" at bounding box center [469, 74] width 15 height 15
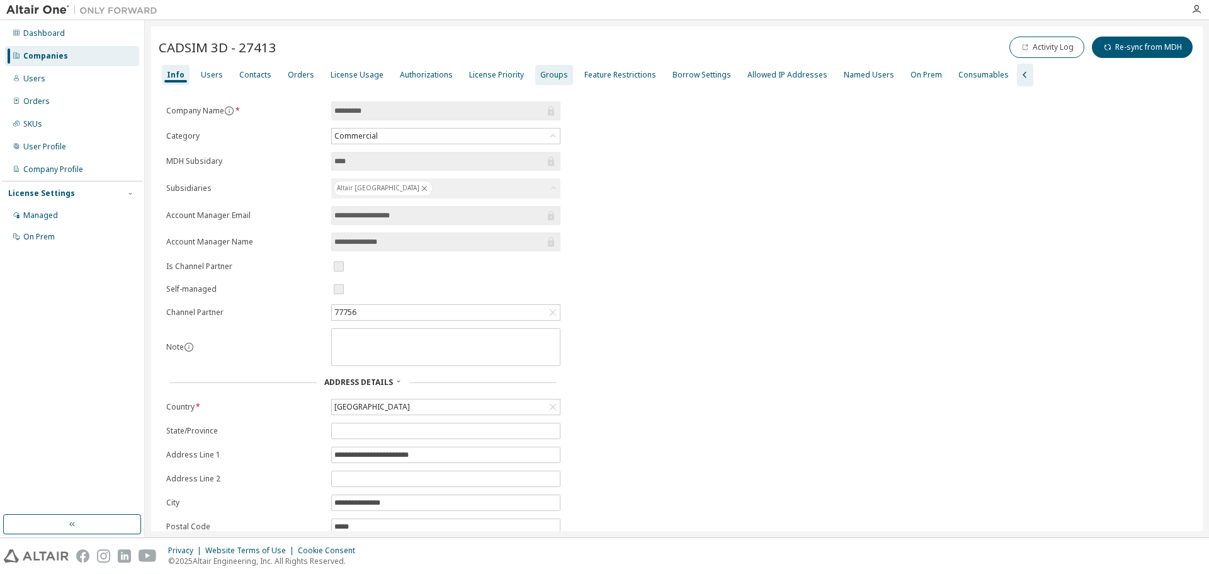
click at [540, 76] on div "Groups" at bounding box center [554, 75] width 28 height 10
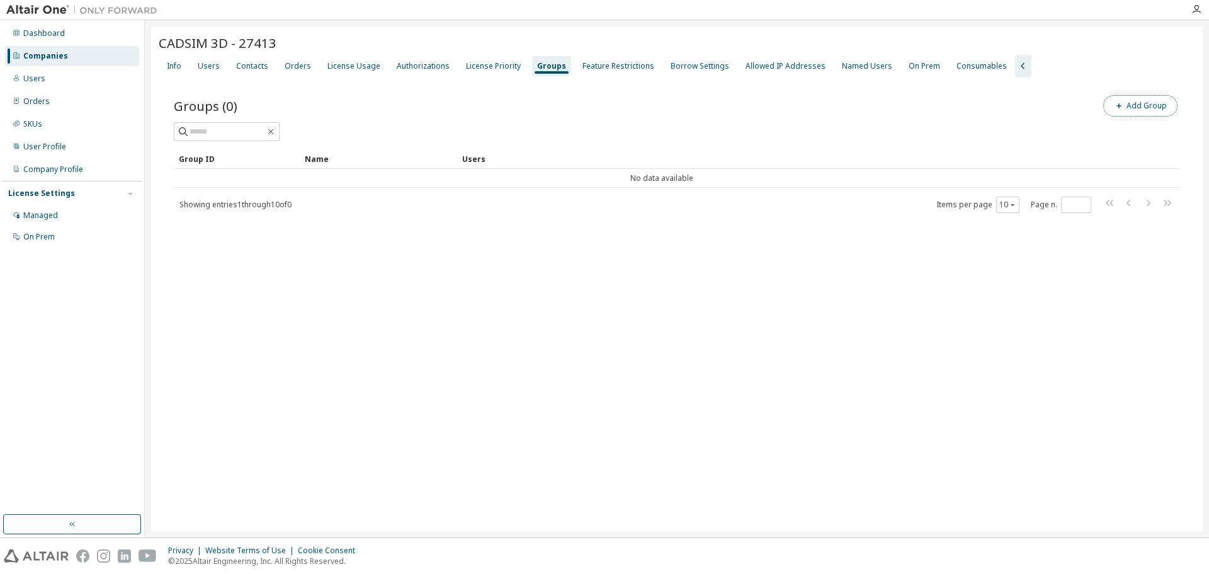
click at [1137, 111] on button "Add Group" at bounding box center [1141, 105] width 74 height 21
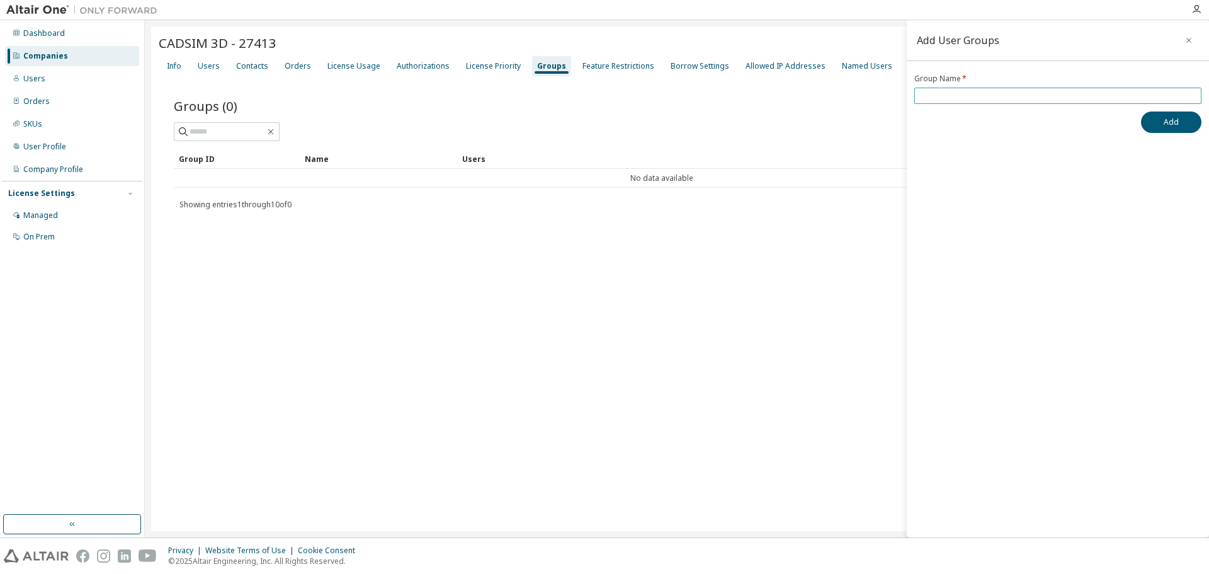
click at [1017, 98] on input "text" at bounding box center [1058, 96] width 281 height 10
type input "**********"
click at [1167, 119] on button "Add" at bounding box center [1171, 121] width 60 height 21
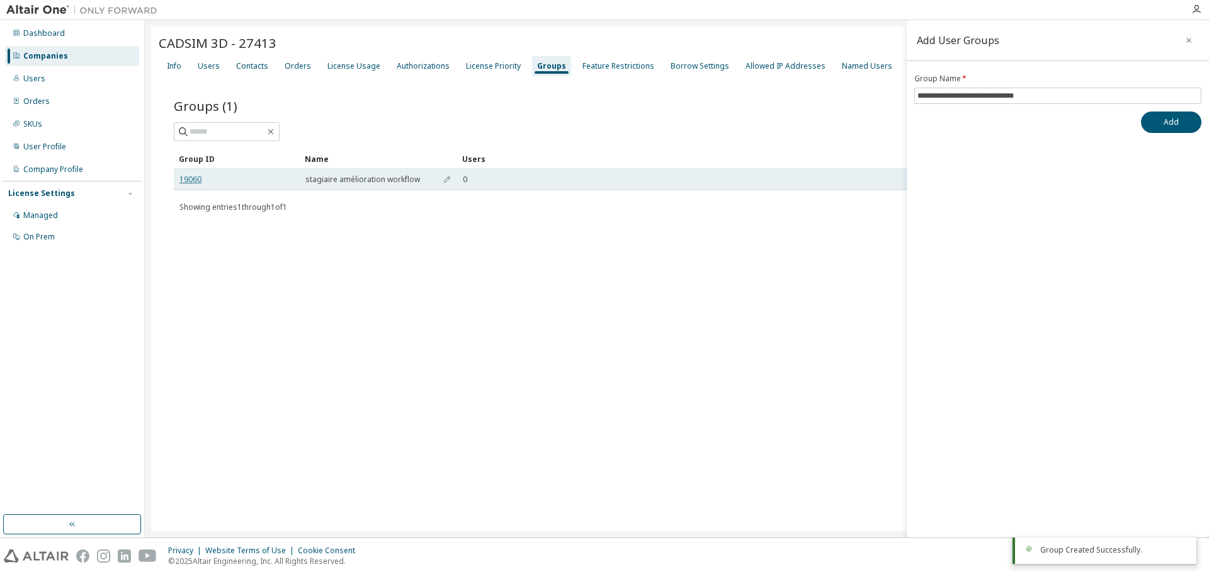
click at [186, 178] on link "19060" at bounding box center [191, 179] width 22 height 10
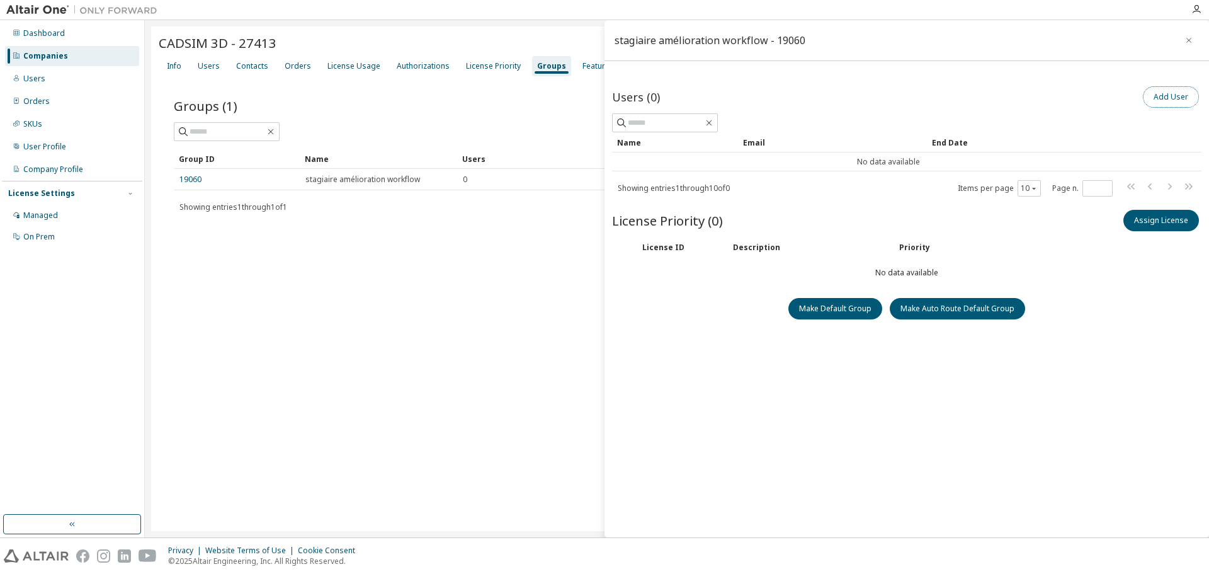
click at [1174, 96] on button "Add User" at bounding box center [1171, 96] width 56 height 21
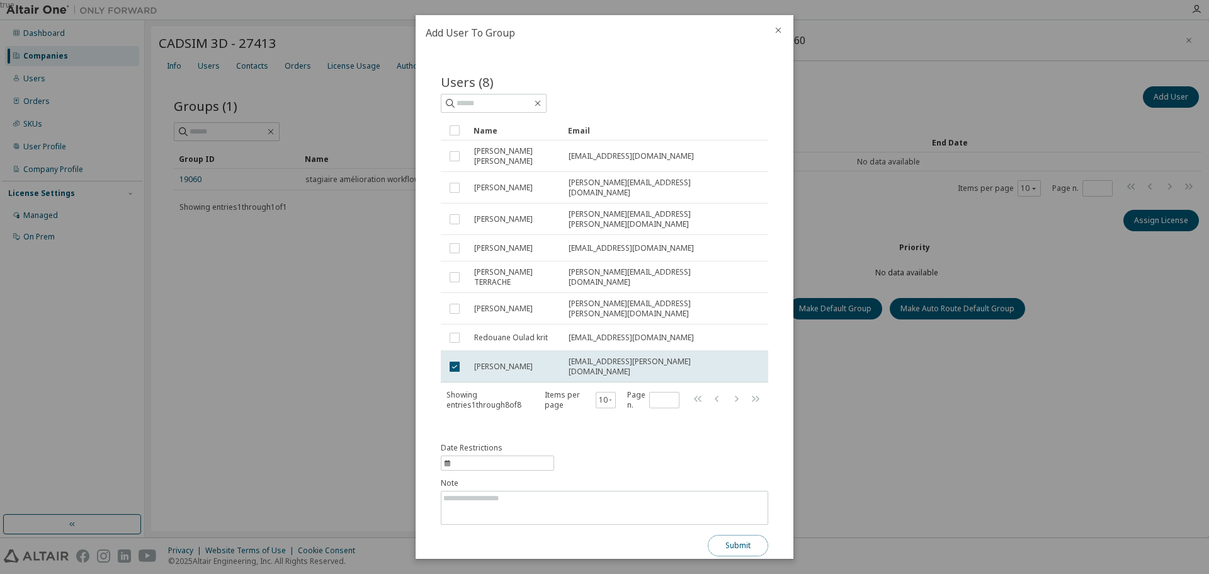
click at [747, 535] on button "Submit" at bounding box center [738, 545] width 60 height 21
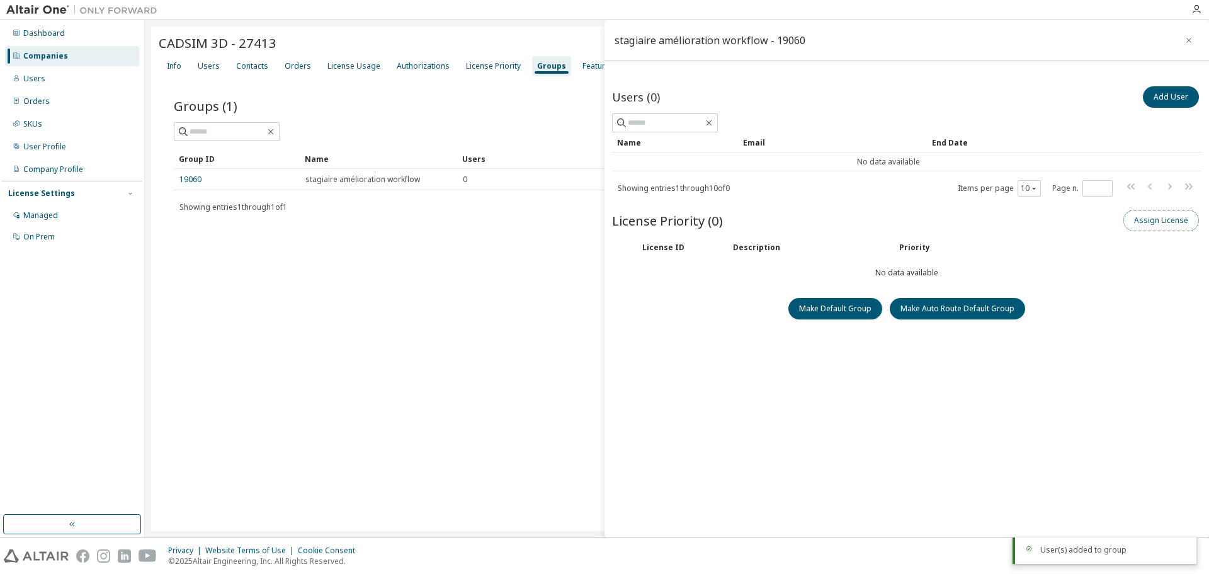
click at [1142, 223] on button "Assign License" at bounding box center [1162, 220] width 76 height 21
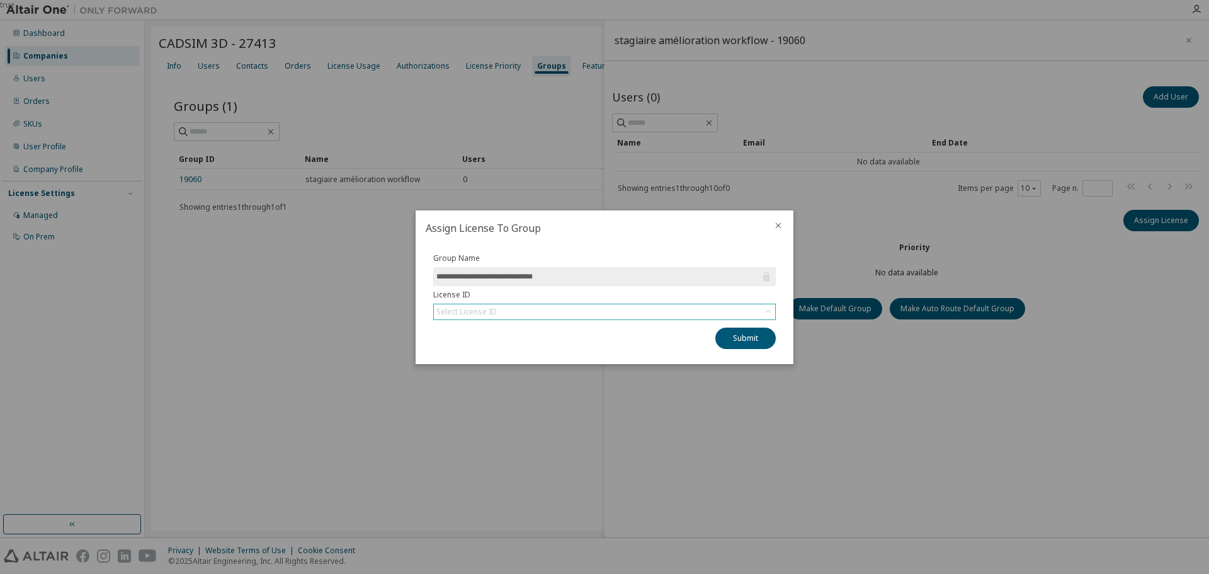
click at [449, 307] on div "Select License ID" at bounding box center [467, 312] width 60 height 10
click at [480, 347] on li "158544 - AU Mechanical Engineer" at bounding box center [604, 347] width 339 height 16
click at [743, 341] on button "Submit" at bounding box center [746, 338] width 60 height 21
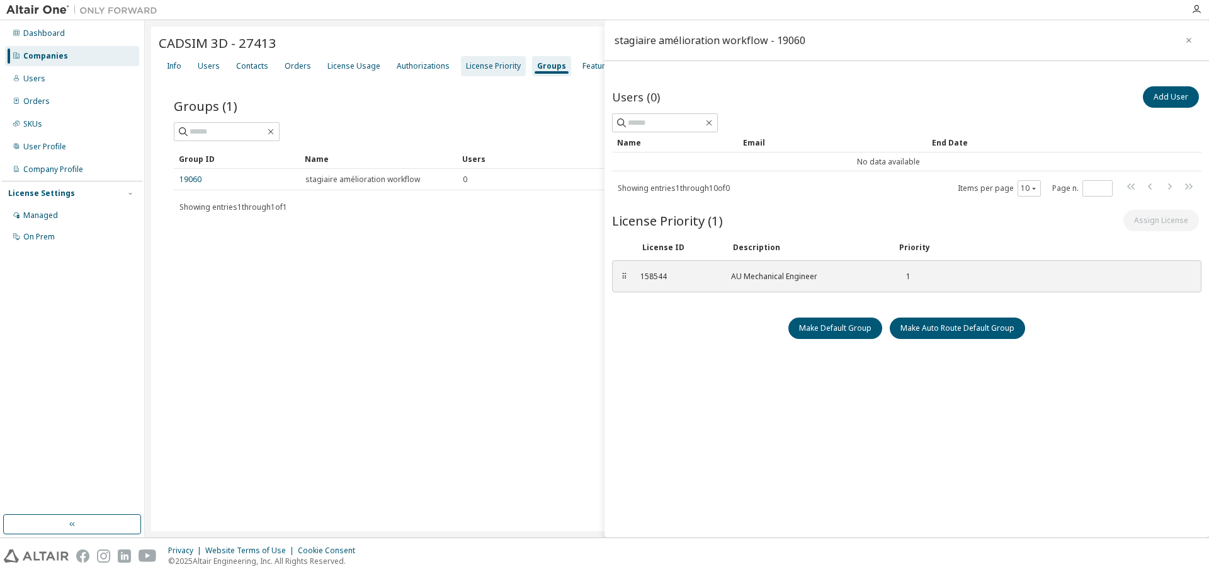
click at [466, 62] on div "License Priority" at bounding box center [493, 66] width 55 height 10
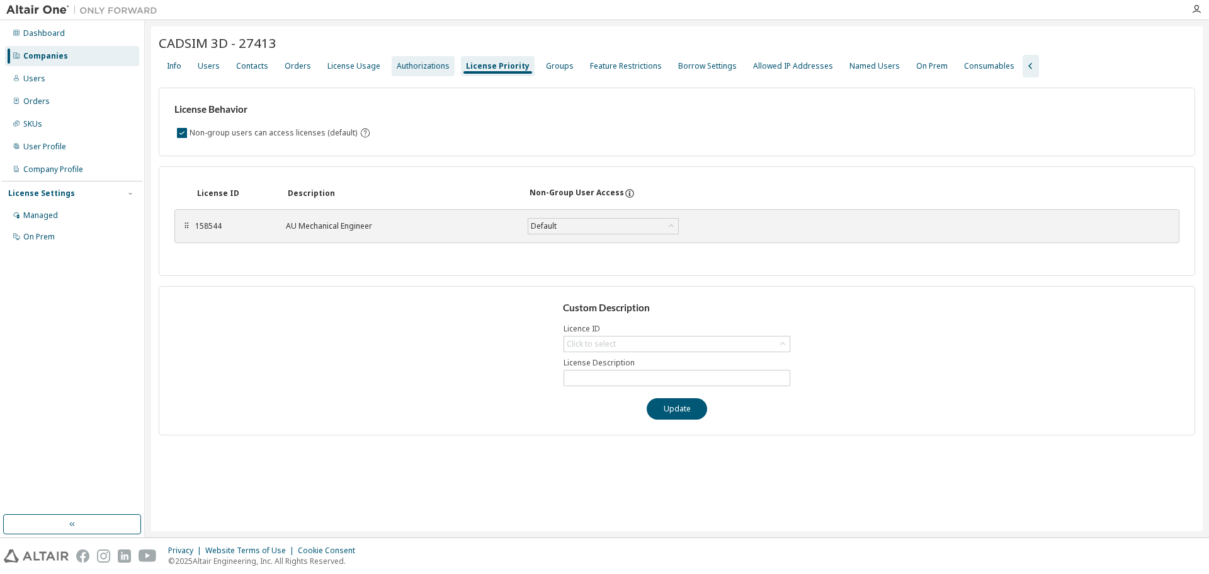
click at [419, 69] on div "Authorizations" at bounding box center [423, 66] width 53 height 10
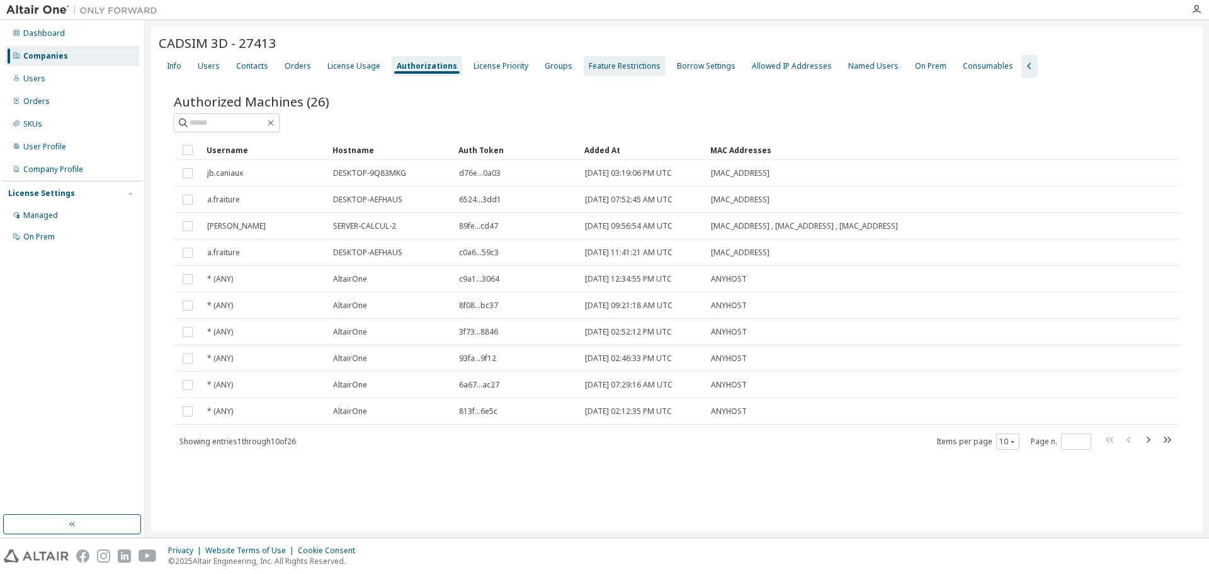
click at [590, 64] on div "Feature Restrictions" at bounding box center [625, 66] width 72 height 10
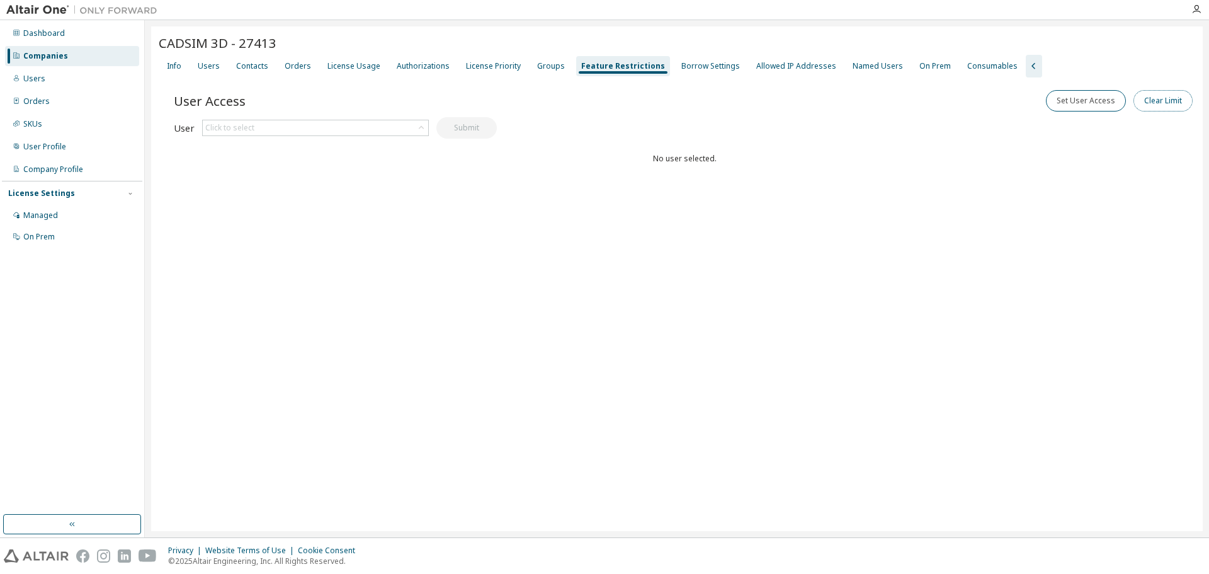
click at [1177, 104] on button "Clear Limit" at bounding box center [1163, 100] width 59 height 21
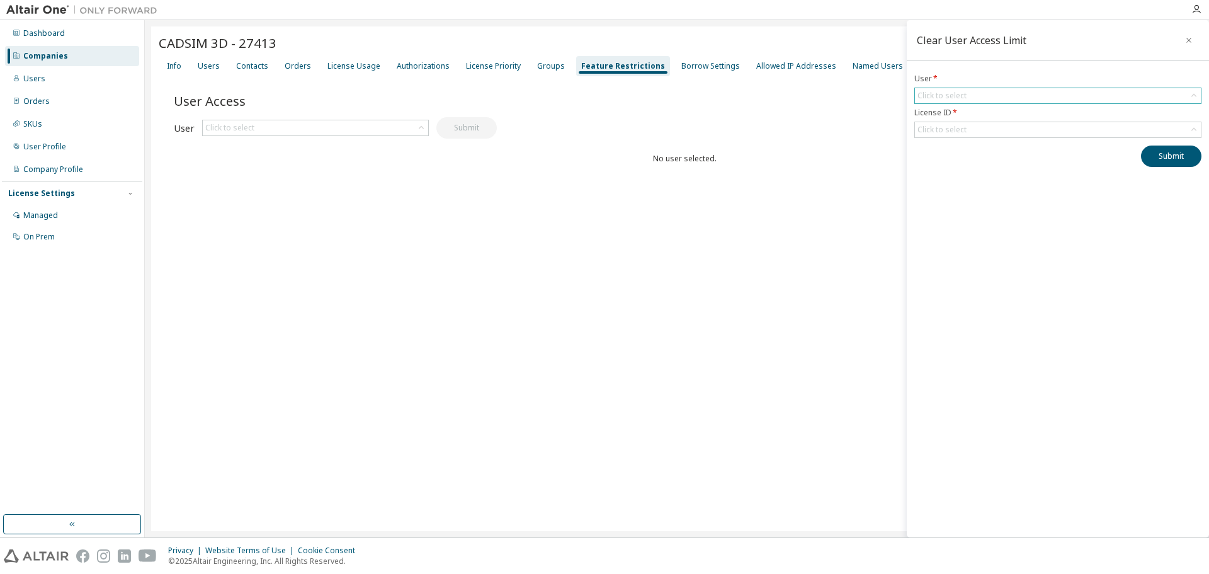
click at [1052, 91] on div "Click to select" at bounding box center [1058, 95] width 286 height 15
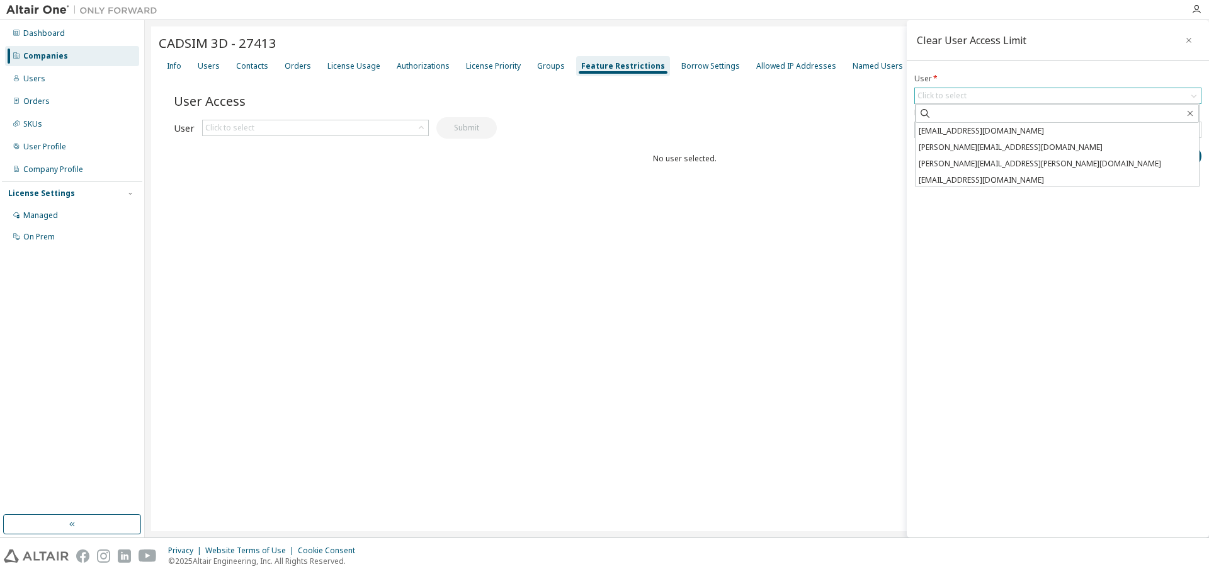
scroll to position [68, 0]
click at [971, 172] on li "[EMAIL_ADDRESS][PERSON_NAME][DOMAIN_NAME]" at bounding box center [1057, 177] width 283 height 16
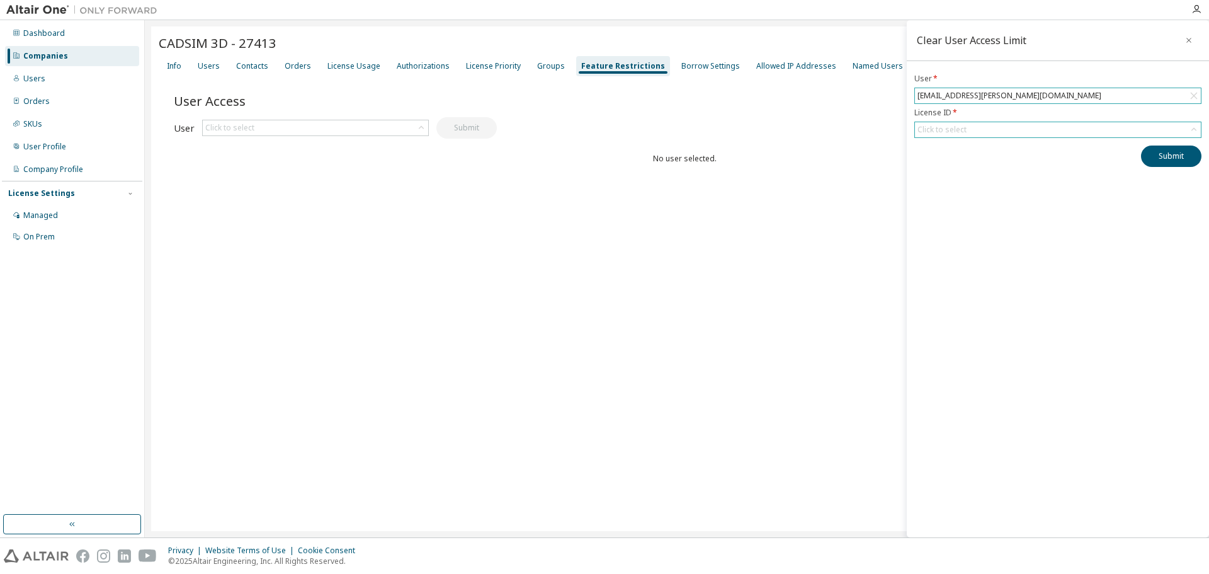
click at [964, 130] on div "Click to select" at bounding box center [942, 130] width 49 height 10
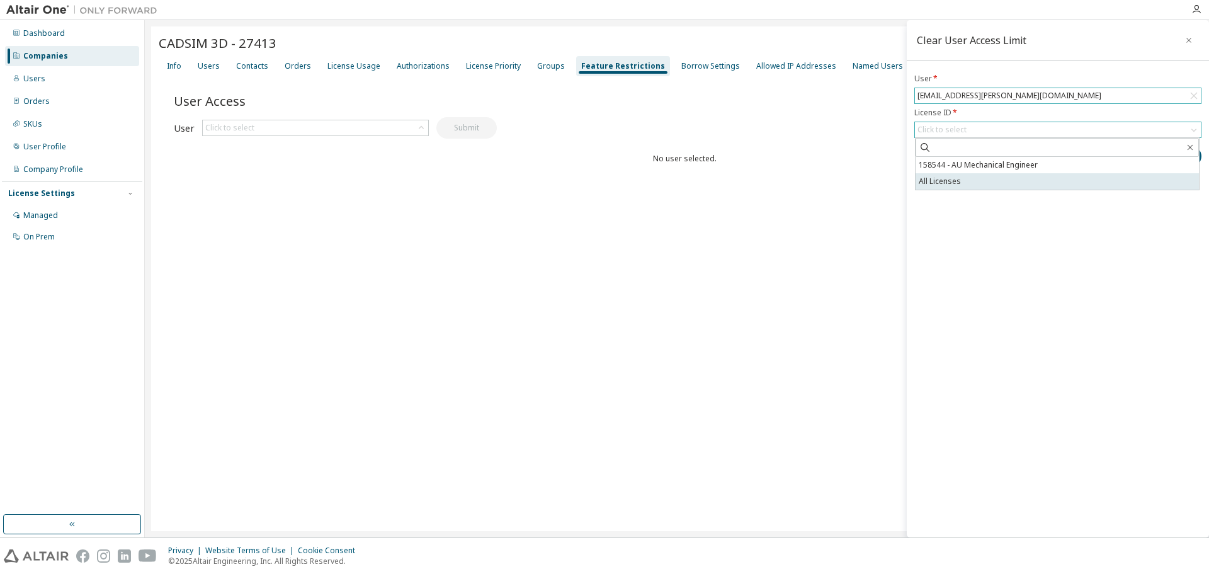
click at [965, 180] on li "All Licenses" at bounding box center [1057, 181] width 283 height 16
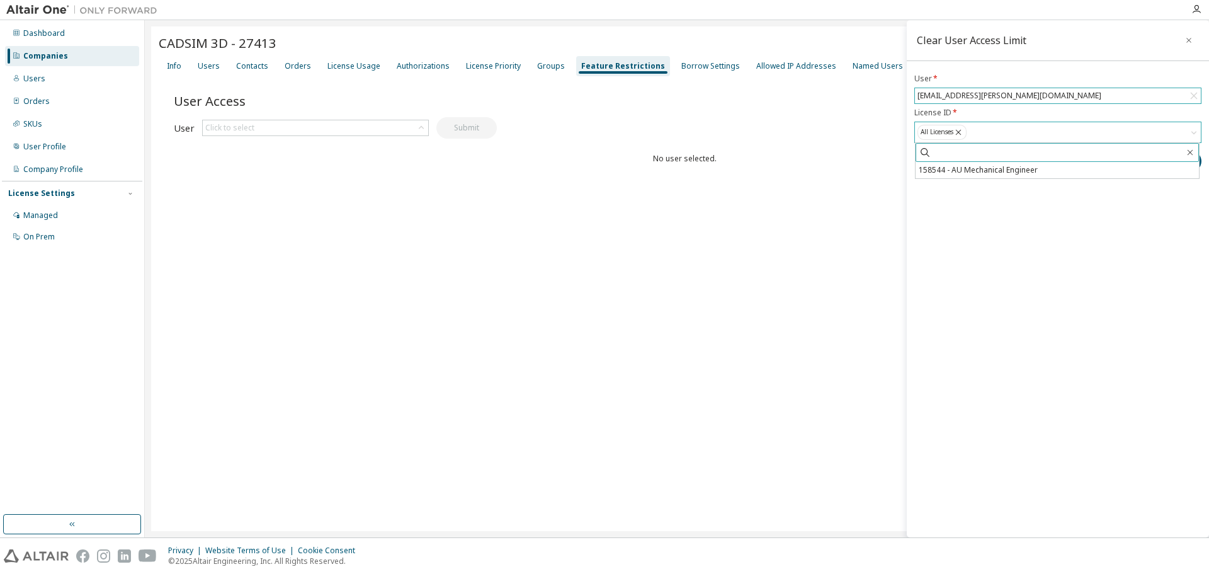
click at [974, 167] on li "158544 - AU Mechanical Engineer" at bounding box center [1057, 170] width 283 height 16
click at [1126, 244] on div "Clear User Access Limit User * [EMAIL_ADDRESS][PERSON_NAME][DOMAIN_NAME] Licens…" at bounding box center [1058, 278] width 302 height 517
click at [1173, 175] on button "Submit" at bounding box center [1171, 169] width 60 height 21
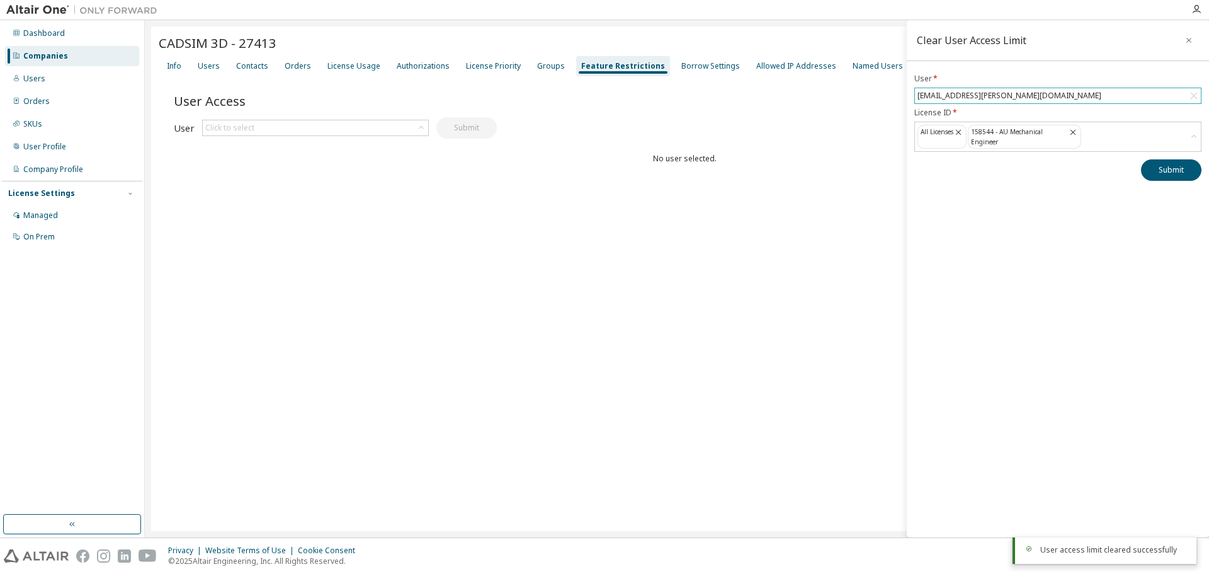
drag, startPoint x: 1188, startPoint y: 38, endPoint x: 1121, endPoint y: 64, distance: 71.4
click at [1188, 37] on icon "button" at bounding box center [1189, 40] width 9 height 10
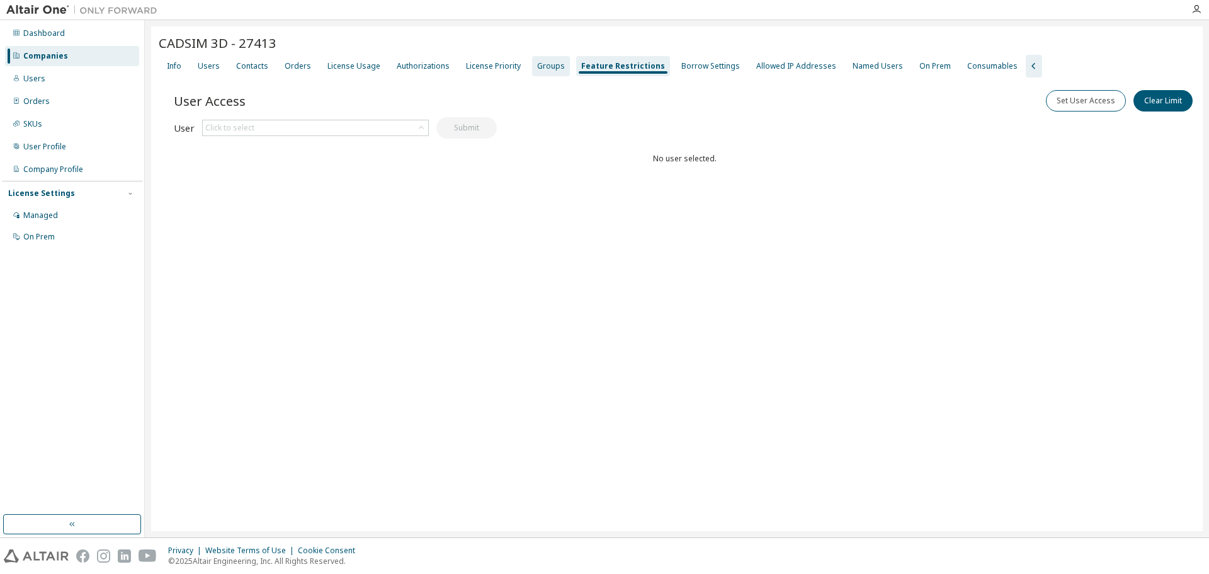
click at [556, 63] on div "Groups" at bounding box center [551, 66] width 38 height 20
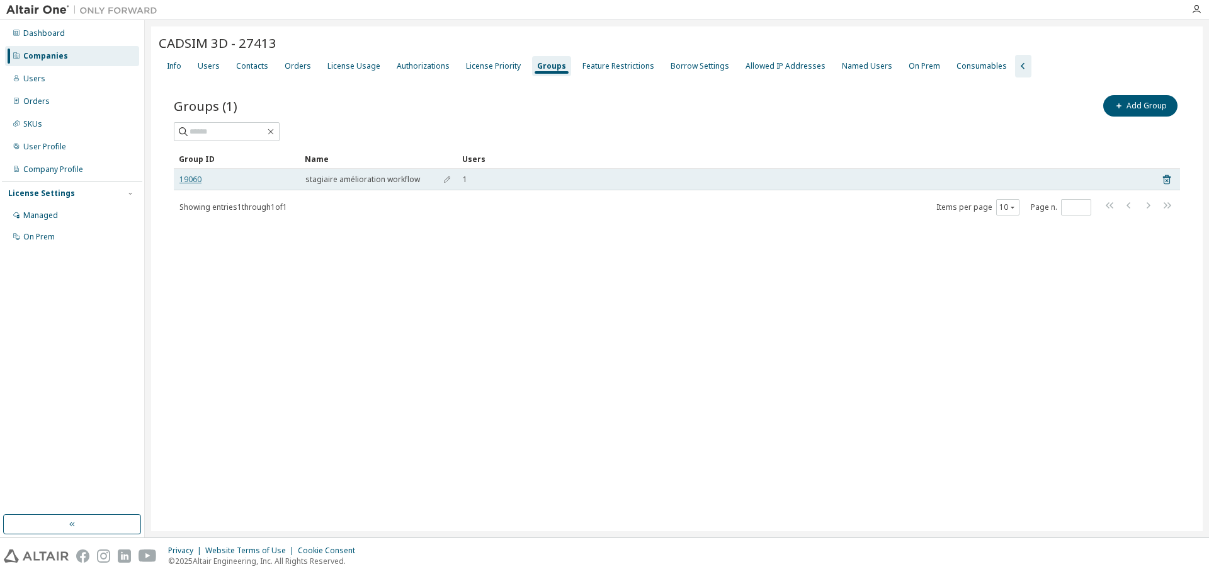
click at [190, 177] on link "19060" at bounding box center [191, 179] width 22 height 10
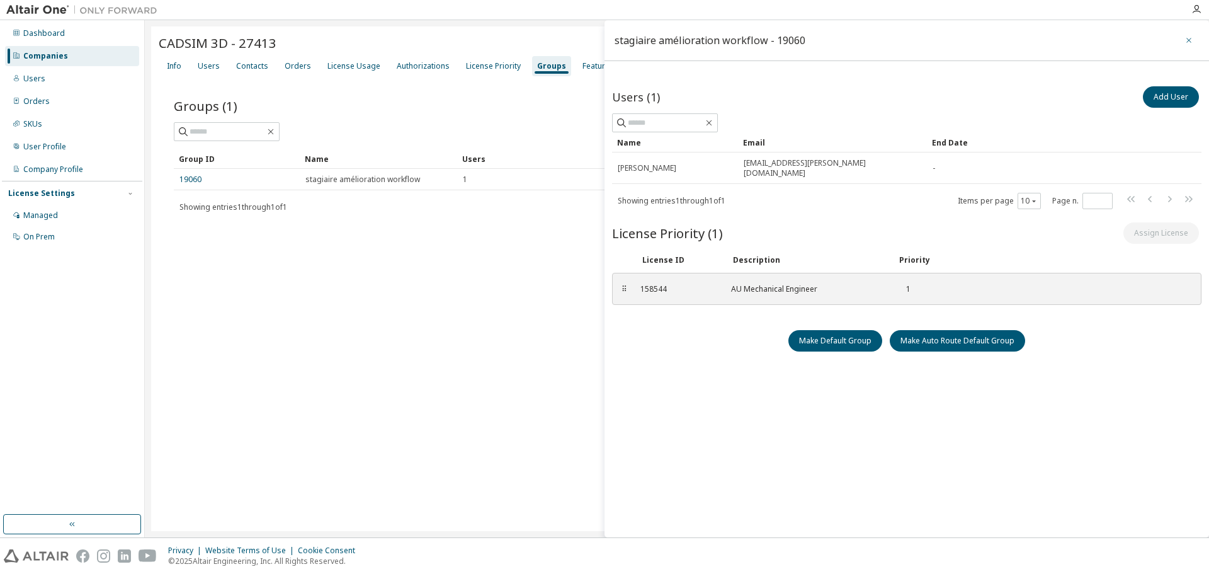
click at [1185, 40] on icon "button" at bounding box center [1189, 40] width 9 height 10
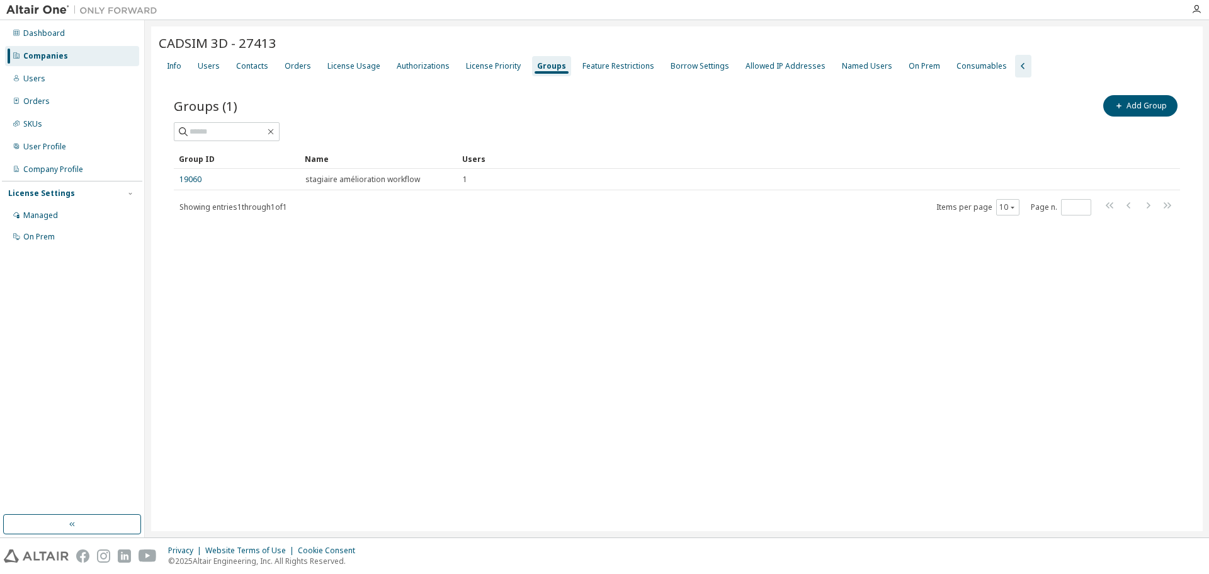
click at [258, 404] on div "CADSIM 3D - 27413 Clear Load Save Save As Field Operator Value Select filter Se…" at bounding box center [677, 278] width 1052 height 505
click at [198, 62] on div "Users" at bounding box center [209, 66] width 22 height 10
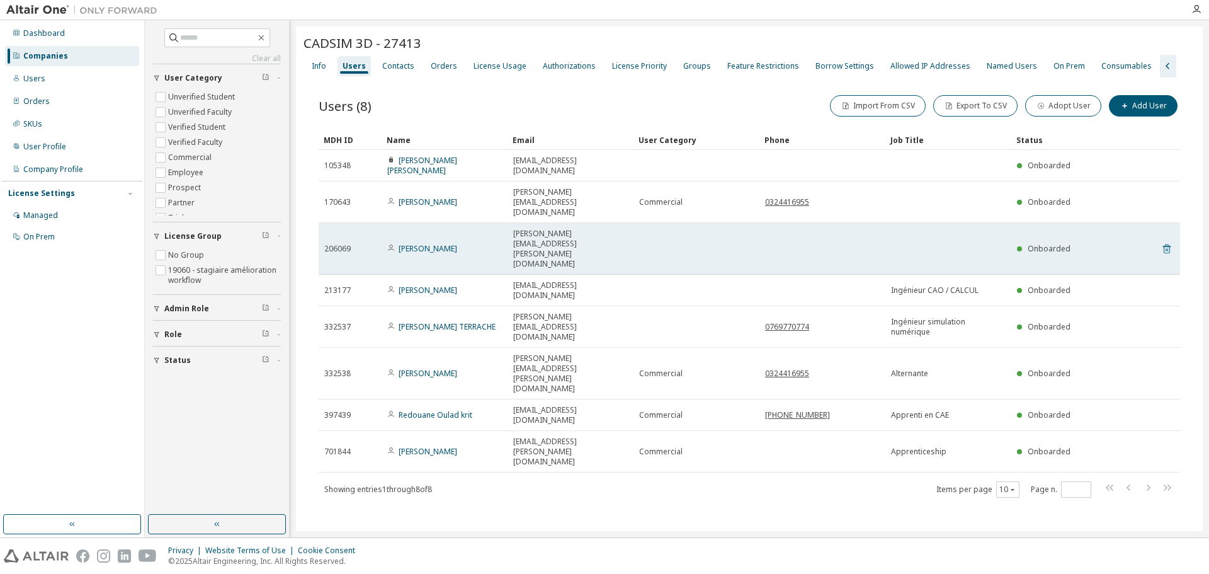
click at [1166, 241] on icon at bounding box center [1167, 248] width 11 height 15
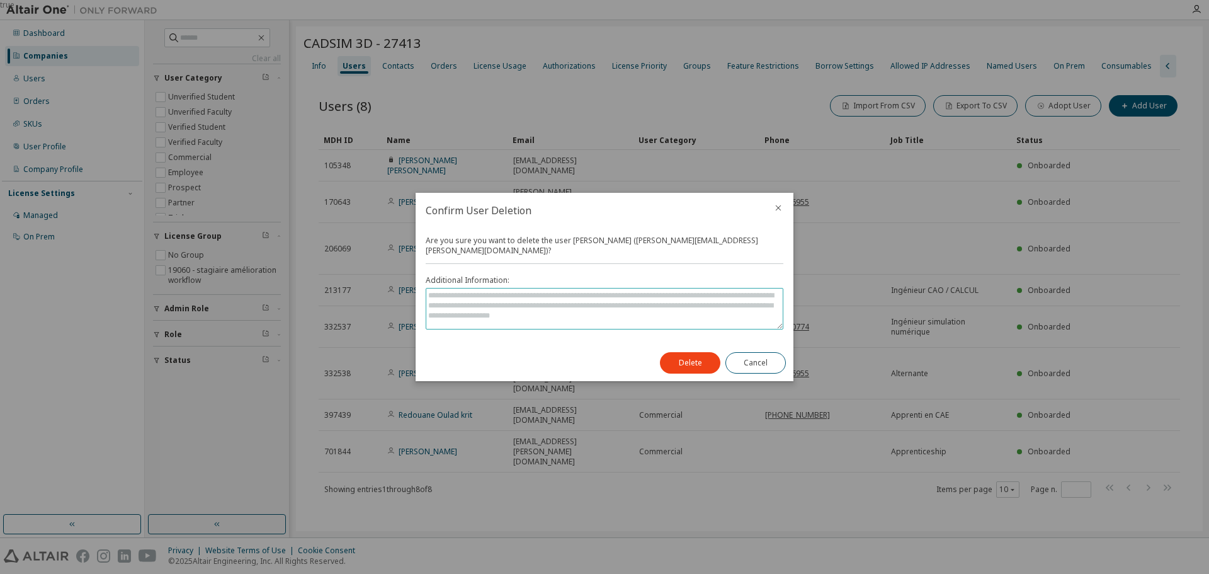
click at [540, 319] on textarea at bounding box center [604, 308] width 357 height 40
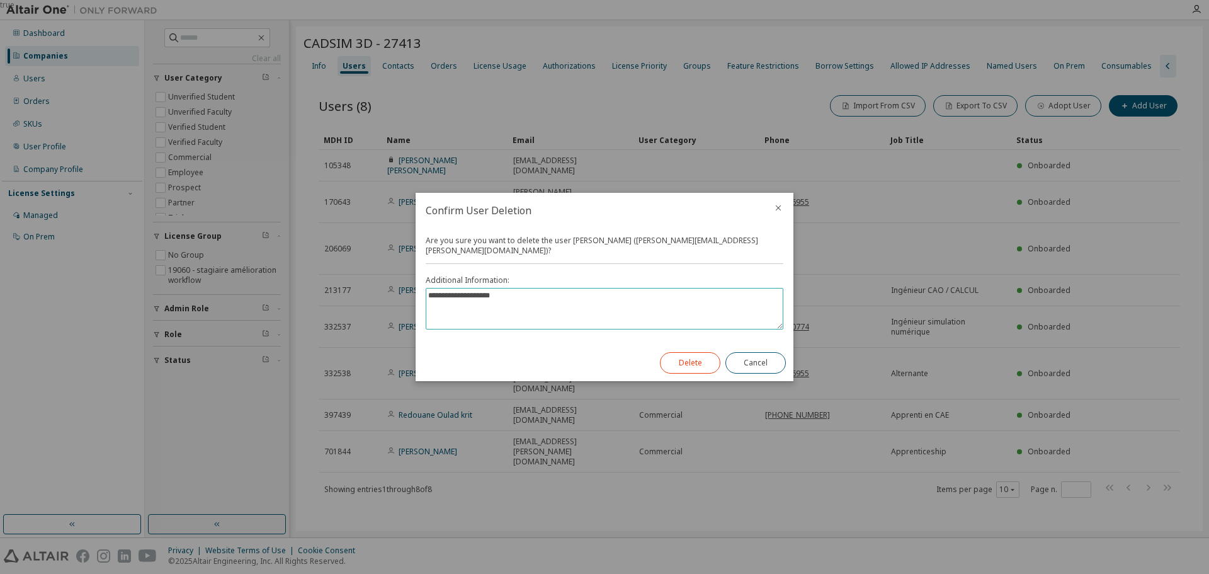
type textarea "**********"
click at [692, 360] on button "Delete" at bounding box center [690, 362] width 60 height 21
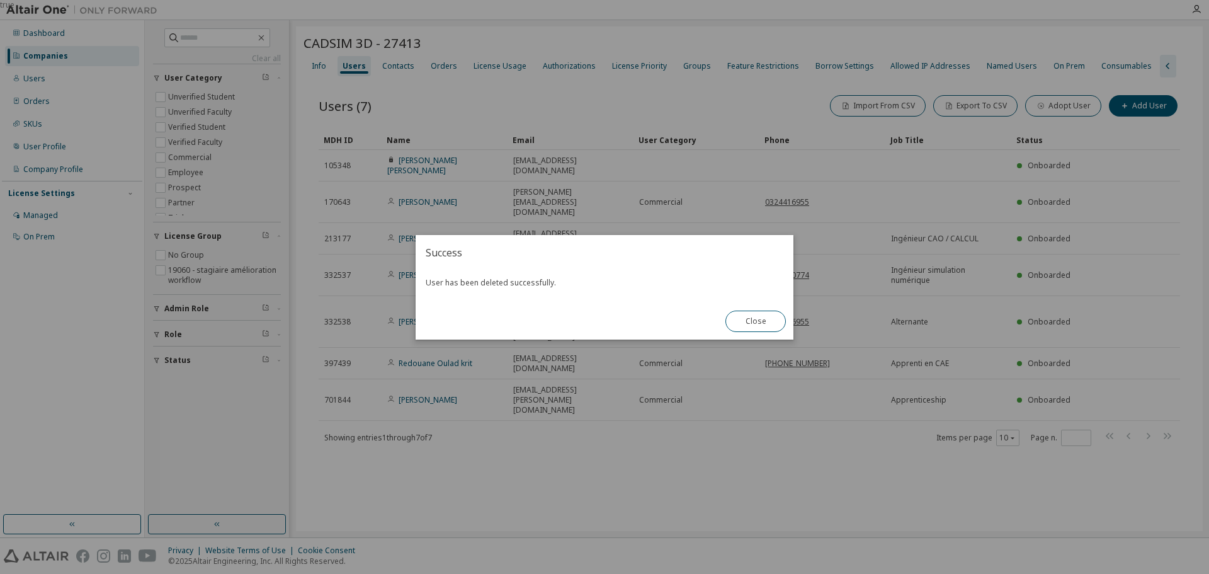
click at [772, 318] on button "Close" at bounding box center [756, 321] width 60 height 21
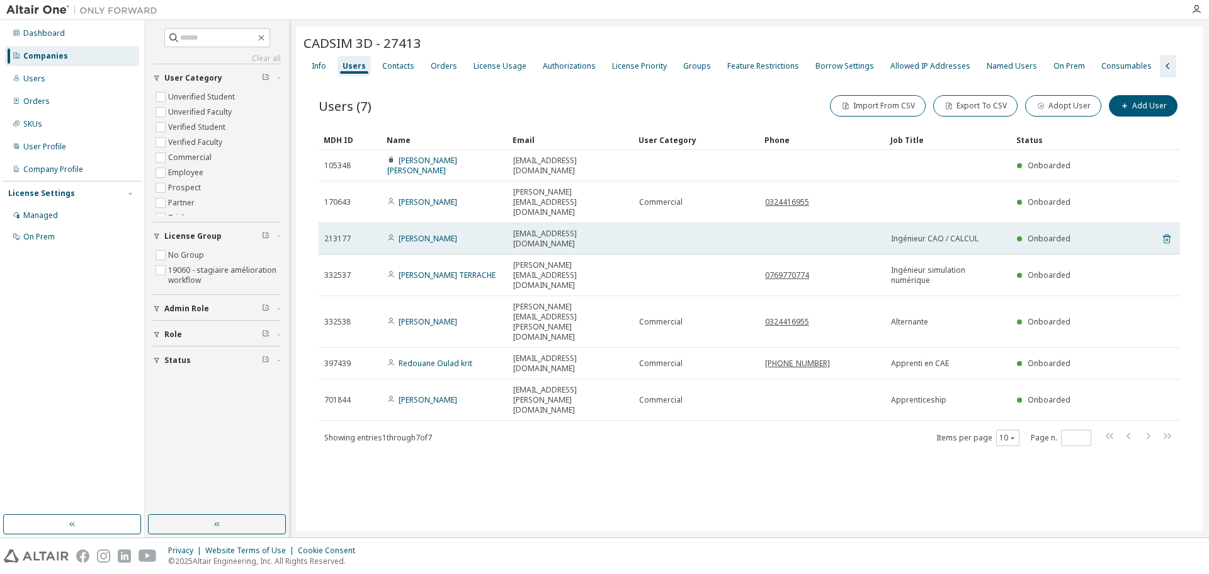
click at [1167, 231] on icon at bounding box center [1167, 238] width 11 height 15
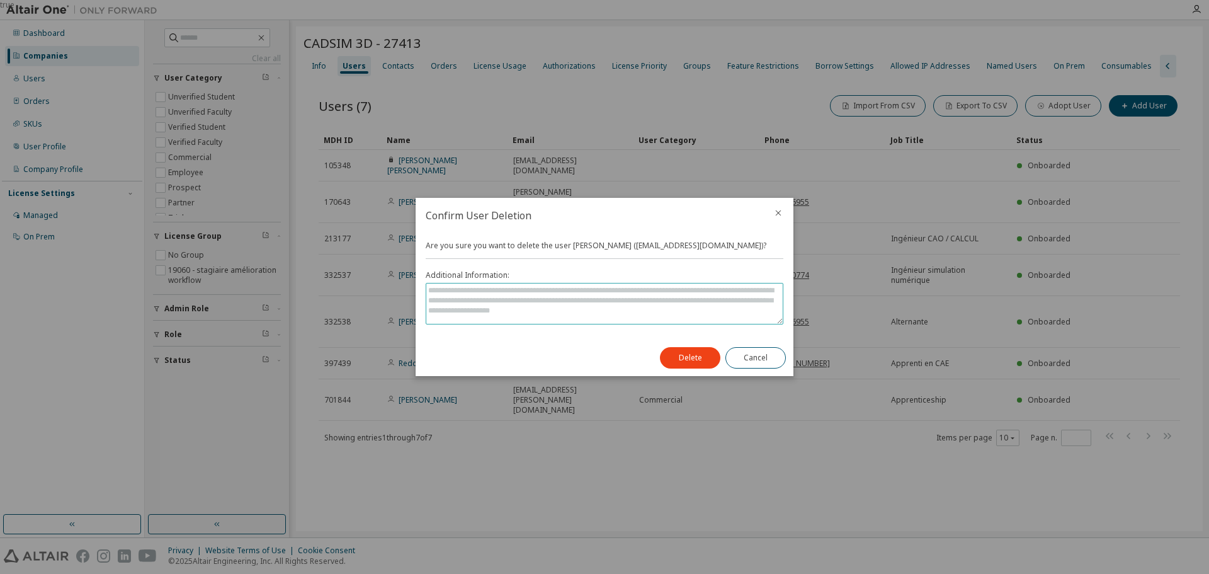
click at [572, 305] on textarea at bounding box center [604, 303] width 357 height 40
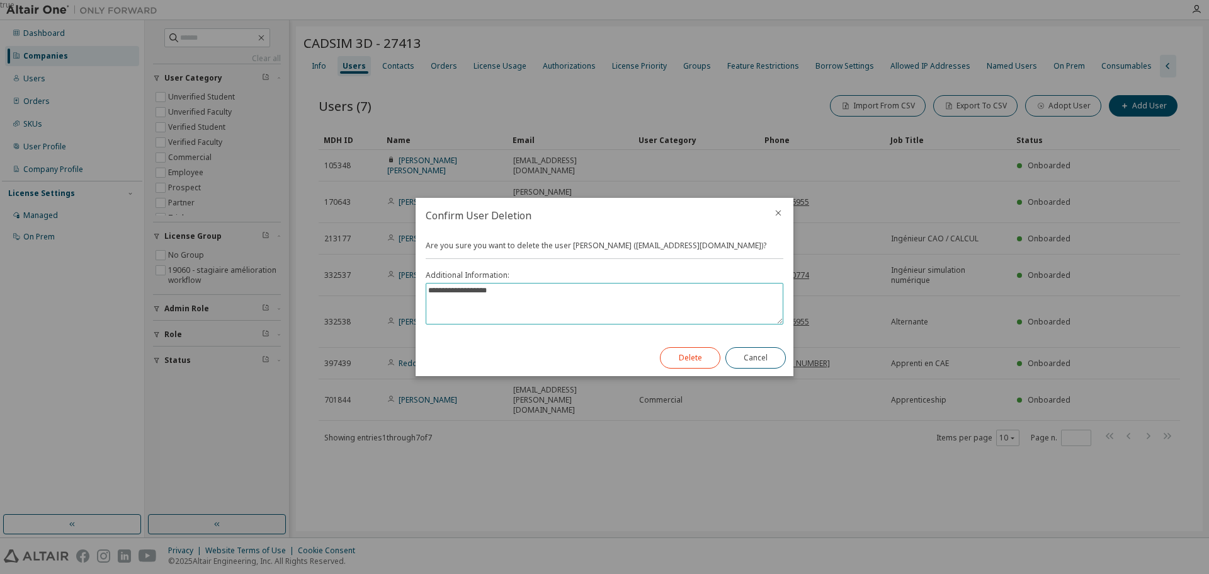
type textarea "**********"
click at [676, 355] on button "Delete" at bounding box center [690, 357] width 60 height 21
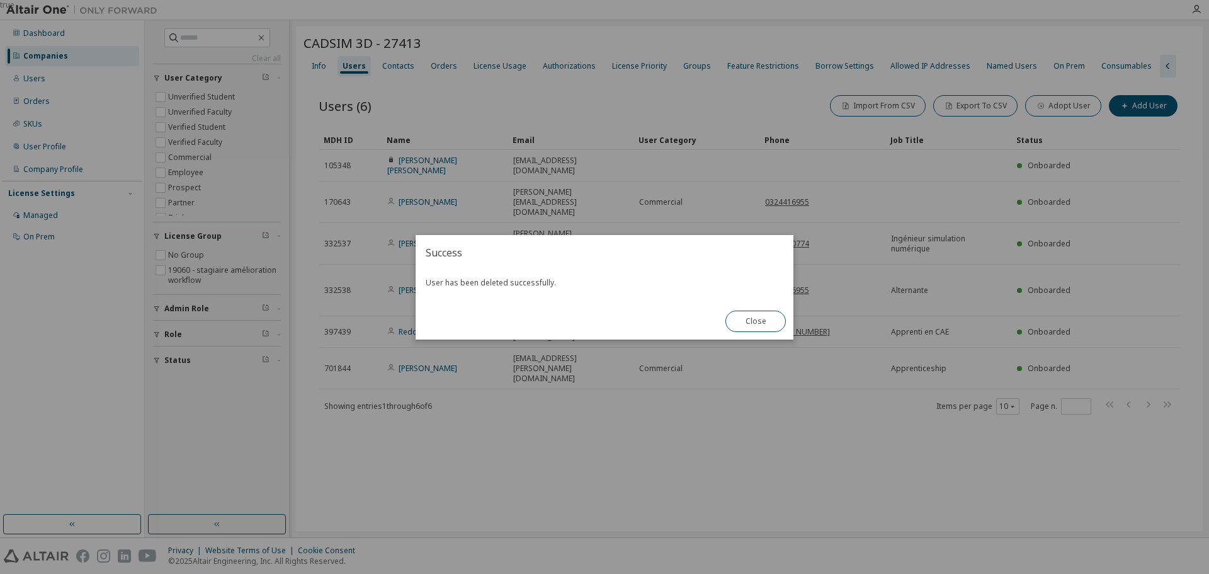
click at [763, 322] on button "Close" at bounding box center [756, 321] width 60 height 21
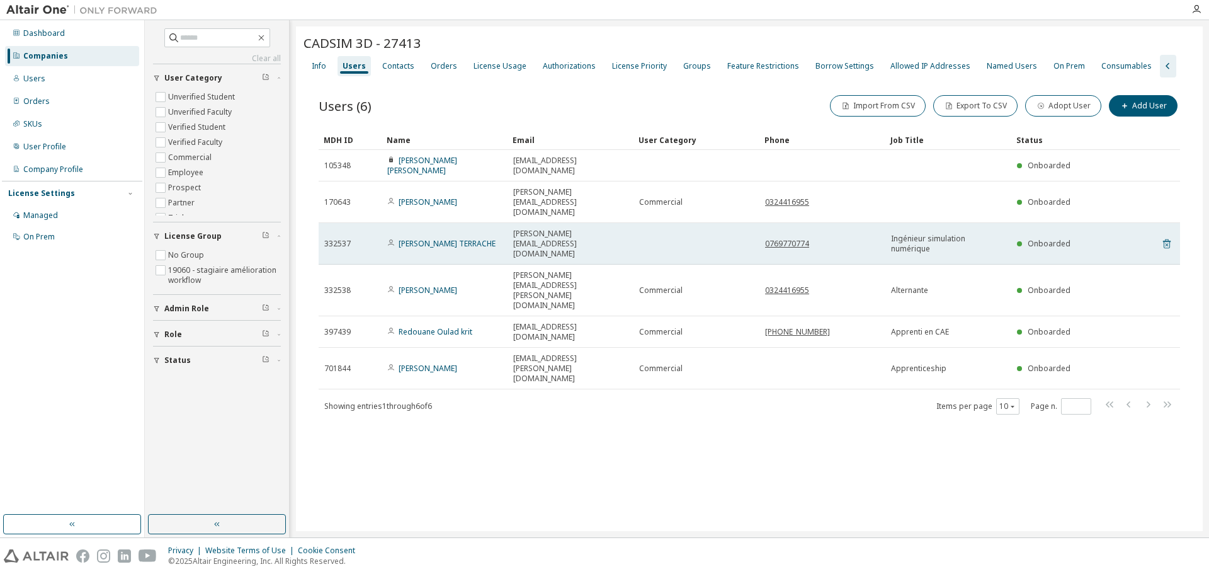
click at [1165, 239] on icon at bounding box center [1167, 243] width 8 height 9
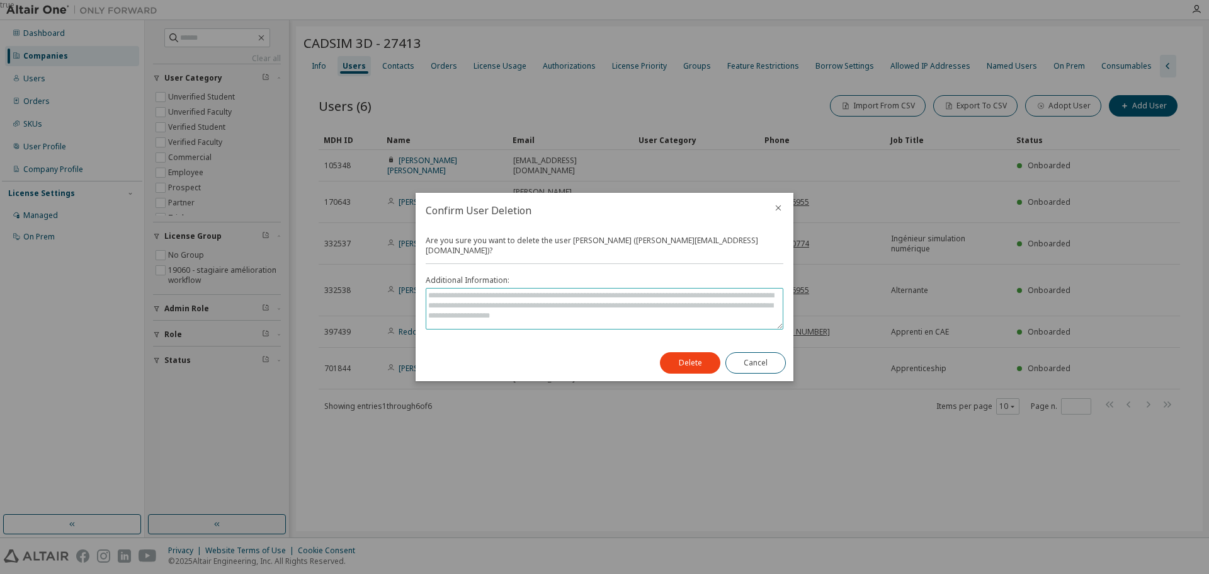
click at [517, 304] on textarea at bounding box center [604, 308] width 357 height 40
type textarea "*"
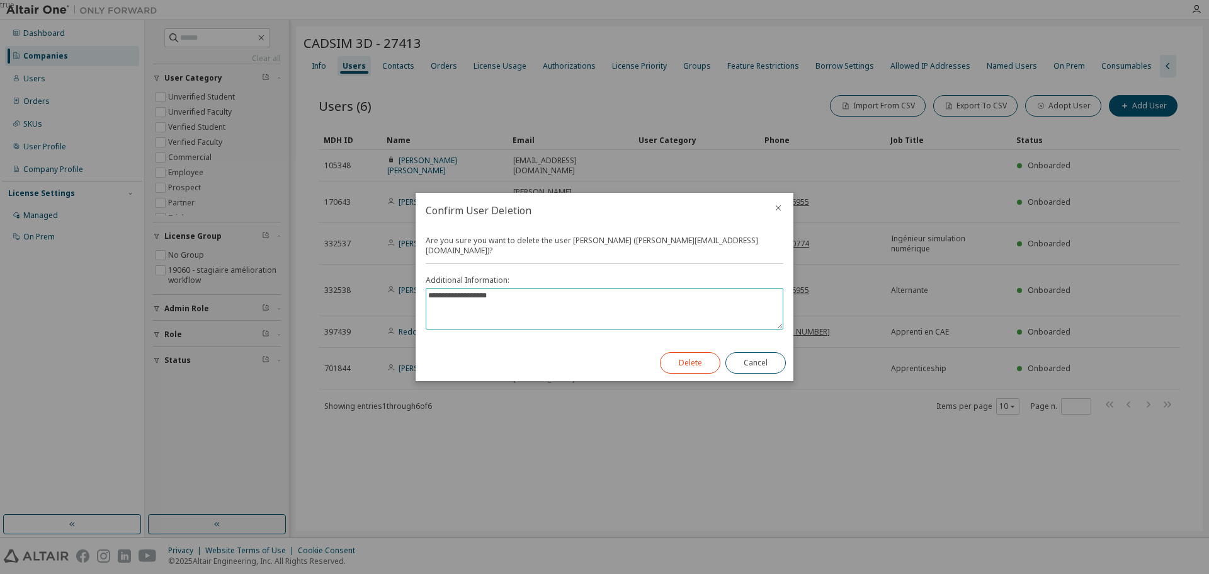
type textarea "**********"
click at [679, 357] on button "Delete" at bounding box center [690, 362] width 60 height 21
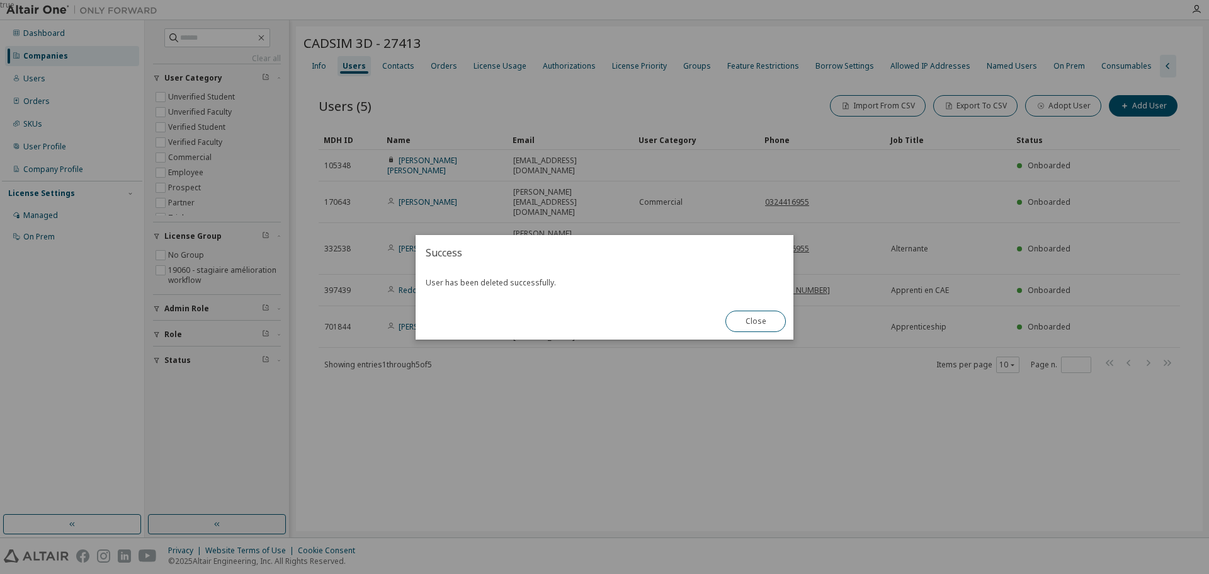
click at [766, 317] on button "Close" at bounding box center [756, 321] width 60 height 21
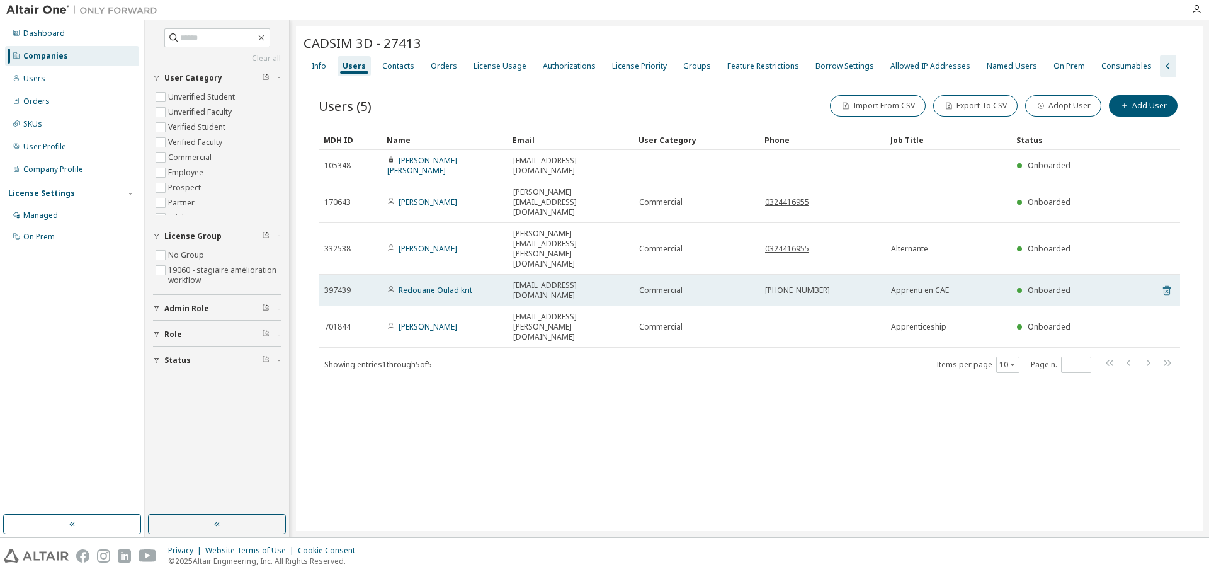
click at [1167, 283] on icon at bounding box center [1167, 290] width 11 height 15
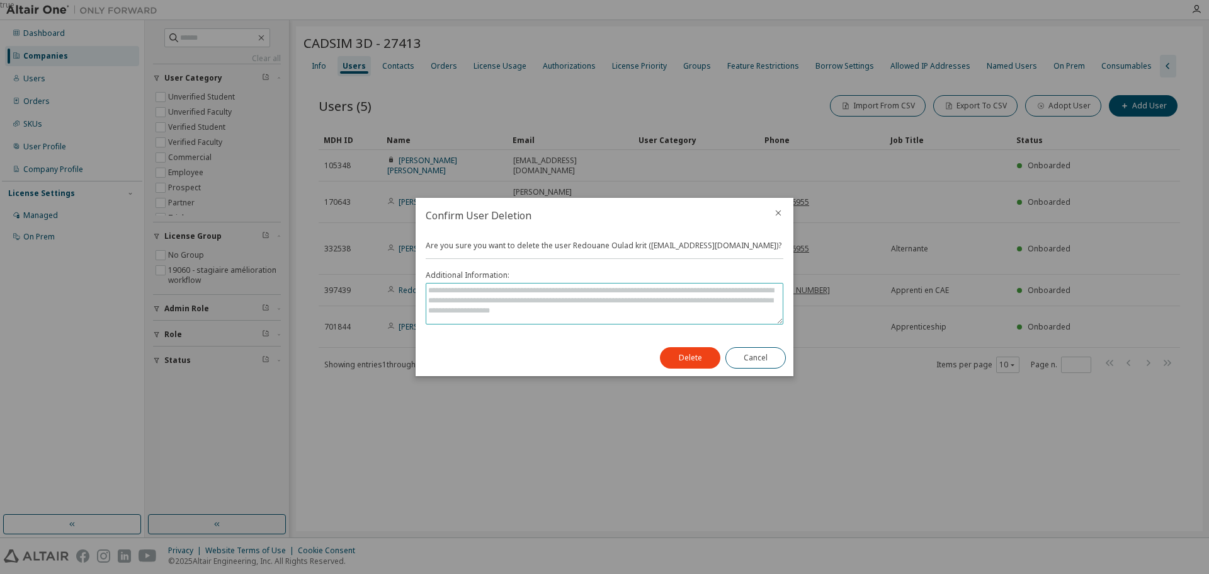
click at [693, 292] on textarea at bounding box center [604, 303] width 357 height 40
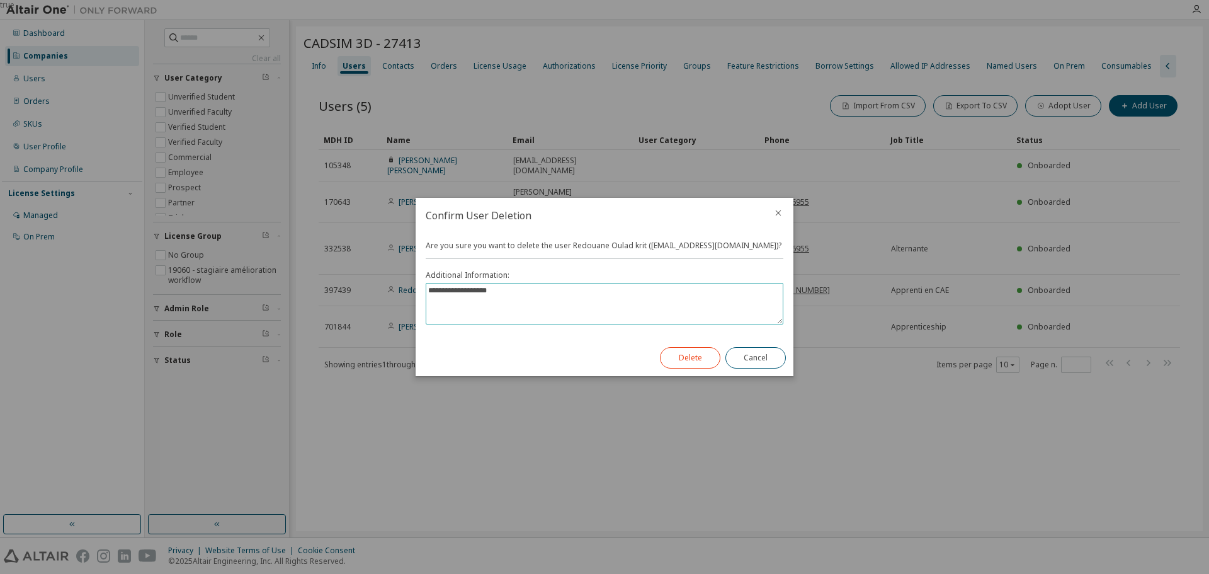
type textarea "**********"
click at [692, 355] on button "Delete" at bounding box center [690, 357] width 60 height 21
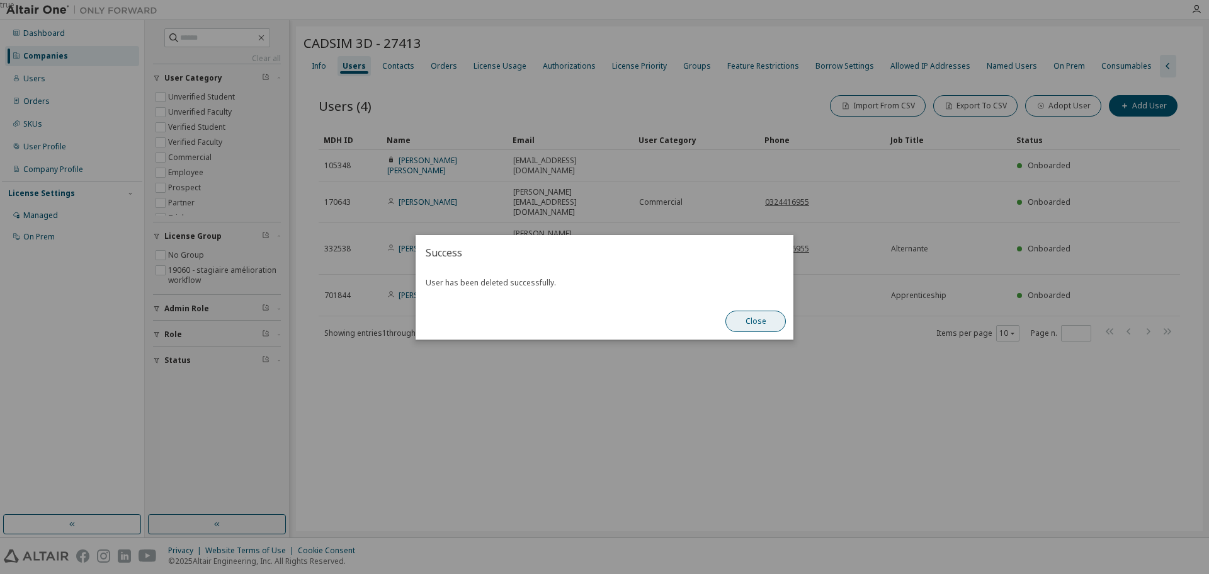
click at [763, 321] on button "Close" at bounding box center [756, 321] width 60 height 21
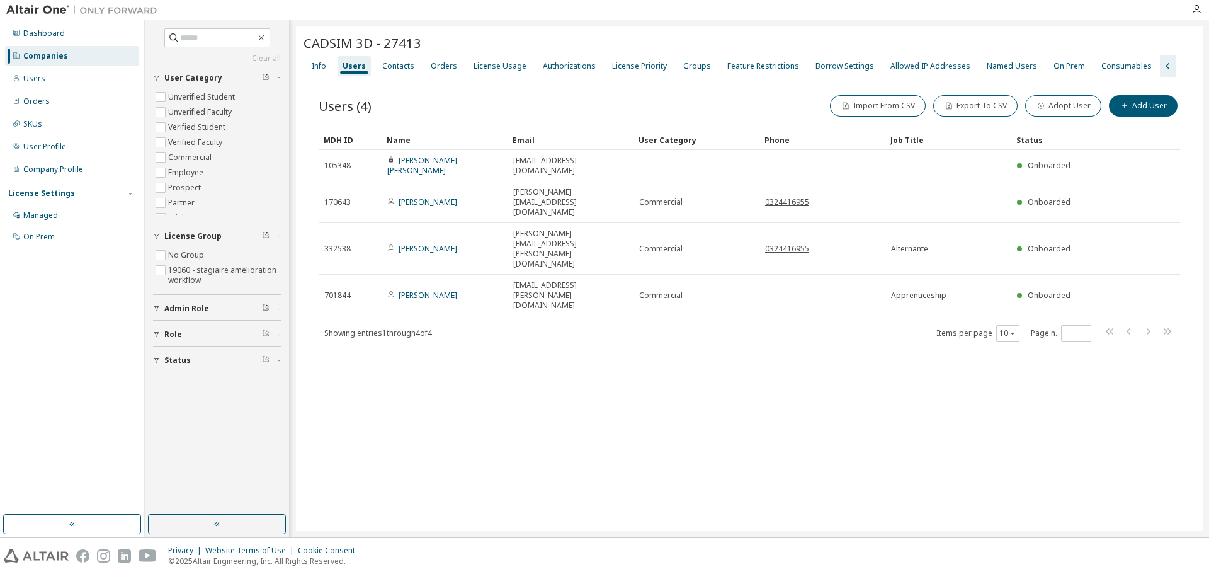
click at [600, 332] on div "CADSIM 3D - 27413 Clear Load Save Save As Field Operator Value Select filter Se…" at bounding box center [749, 278] width 907 height 505
